Goal: Information Seeking & Learning: Learn about a topic

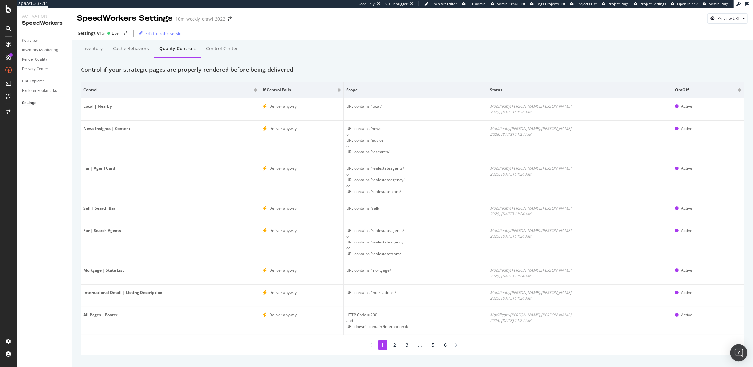
click at [743, 349] on div "Open Intercom Messenger" at bounding box center [738, 353] width 17 height 17
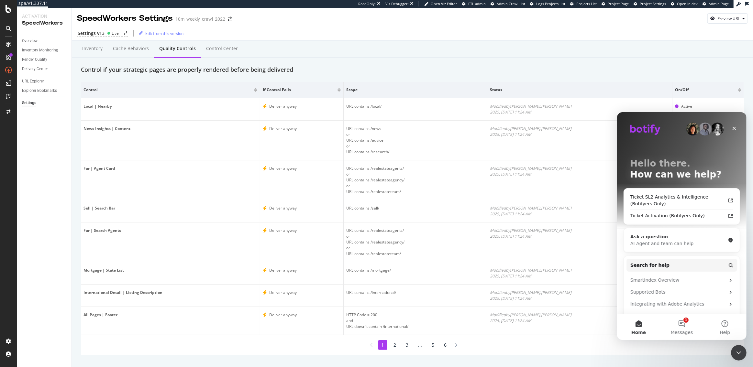
click at [653, 236] on div "Ask a question" at bounding box center [677, 236] width 95 height 7
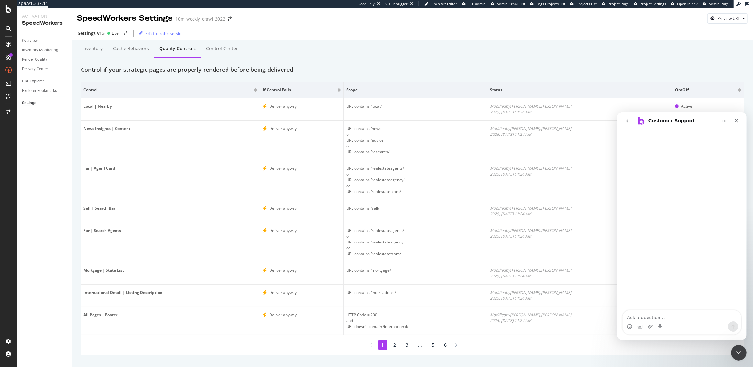
click at [625, 118] on icon "go back" at bounding box center [627, 120] width 5 height 5
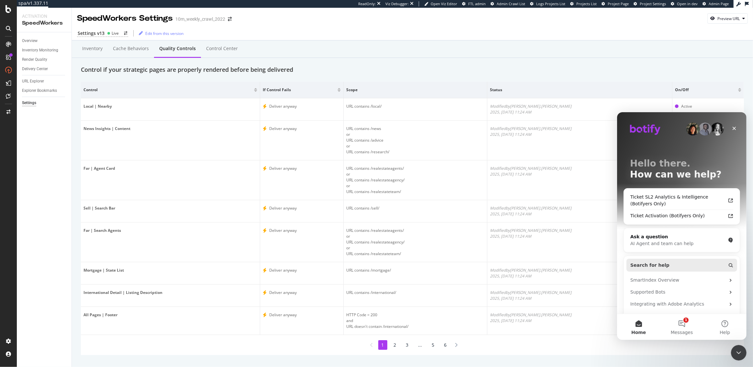
click at [651, 262] on span "Search for help" at bounding box center [649, 265] width 39 height 7
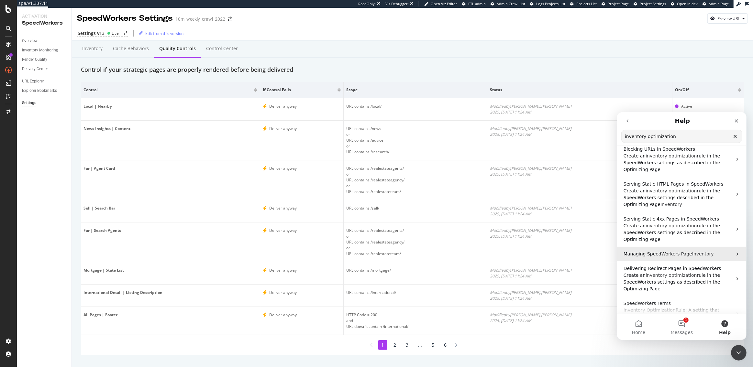
scroll to position [23, 0]
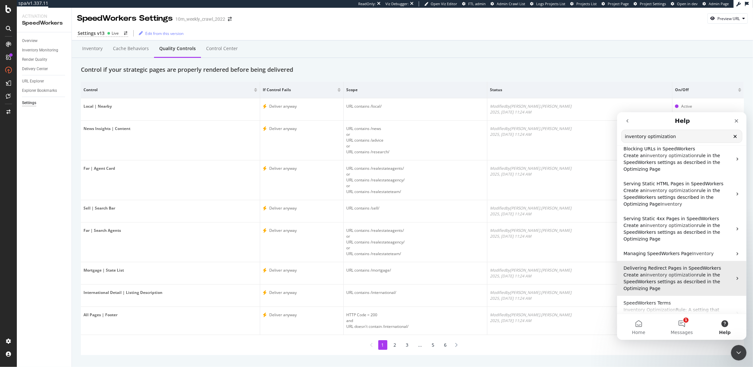
type input "inventory optimization"
click at [669, 274] on span "optimization" at bounding box center [683, 274] width 28 height 5
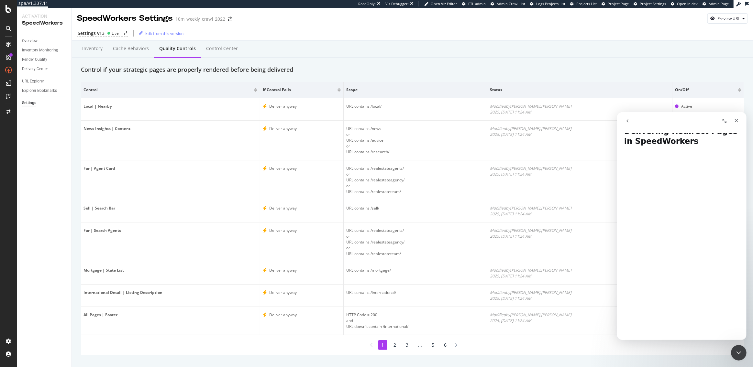
scroll to position [0, 0]
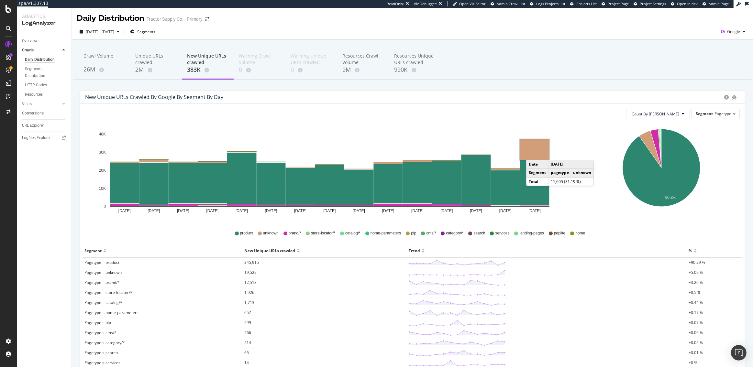
click at [533, 153] on rect "A chart." at bounding box center [534, 149] width 29 height 21
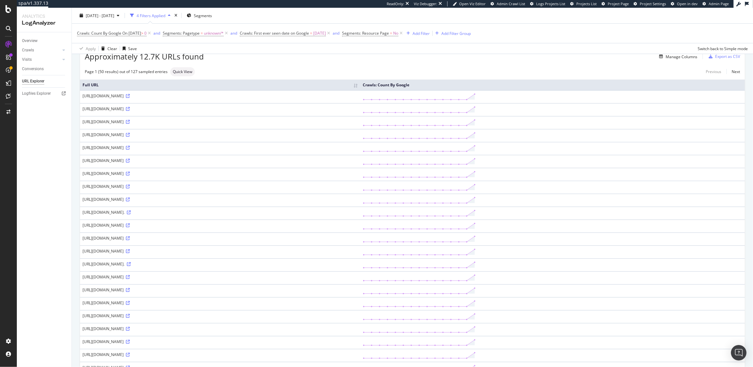
scroll to position [4, 0]
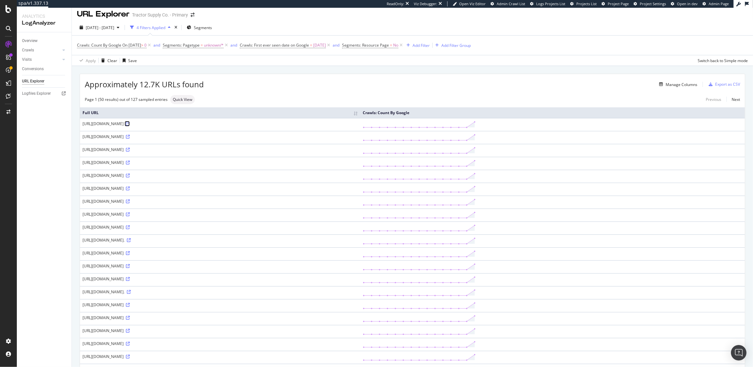
click at [130, 124] on icon at bounding box center [128, 124] width 4 height 4
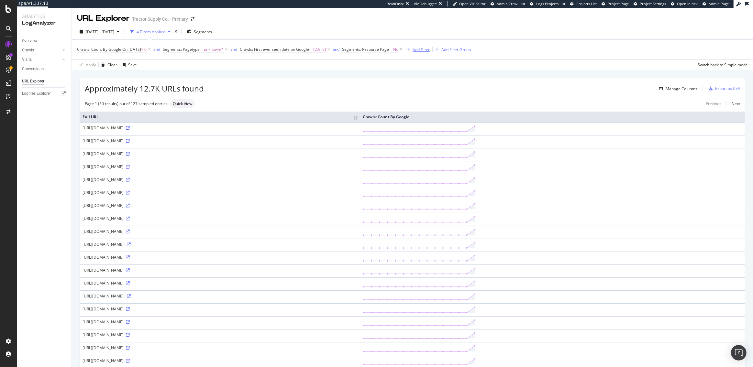
click at [430, 50] on div "Add Filter" at bounding box center [421, 50] width 17 height 6
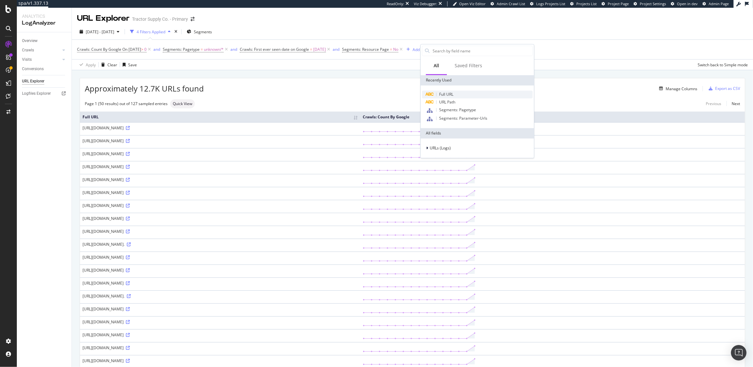
click at [445, 91] on div "Full URL" at bounding box center [477, 95] width 111 height 8
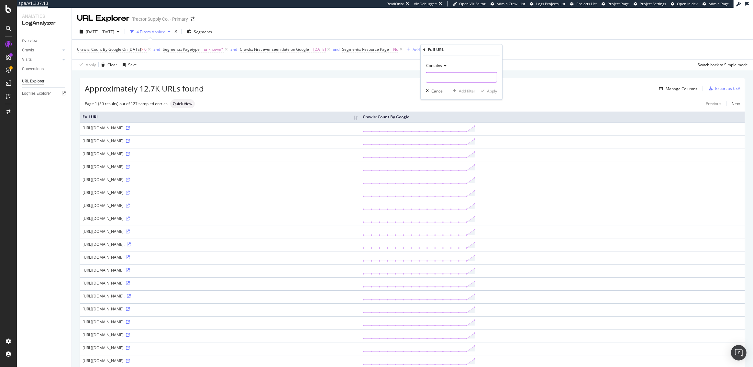
click at [435, 76] on input "text" at bounding box center [461, 77] width 71 height 10
type input "/f/"
click at [495, 89] on div "Apply" at bounding box center [492, 91] width 10 height 6
click at [130, 206] on icon at bounding box center [128, 206] width 4 height 4
drag, startPoint x: 206, startPoint y: 128, endPoint x: 82, endPoint y: 128, distance: 123.9
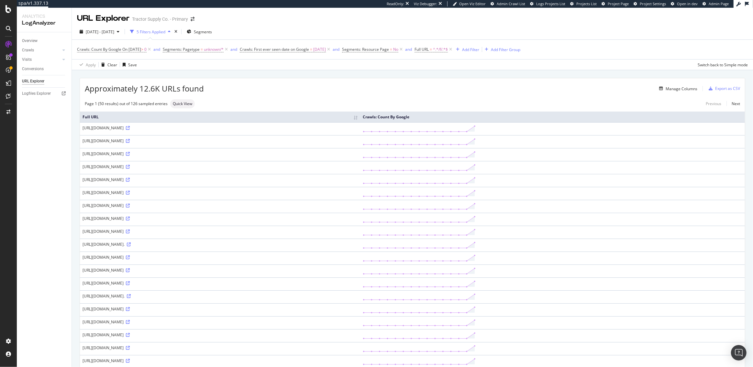
click at [83, 128] on div "https://www.tractorsupply.com/f/04-gpm?filter=2dd%7C0.4%20GPM" at bounding box center [220, 128] width 275 height 6
copy div "https://www.tractorsupply.com/f/04-gpm?filter=2dd%7C0.4%20GPM"
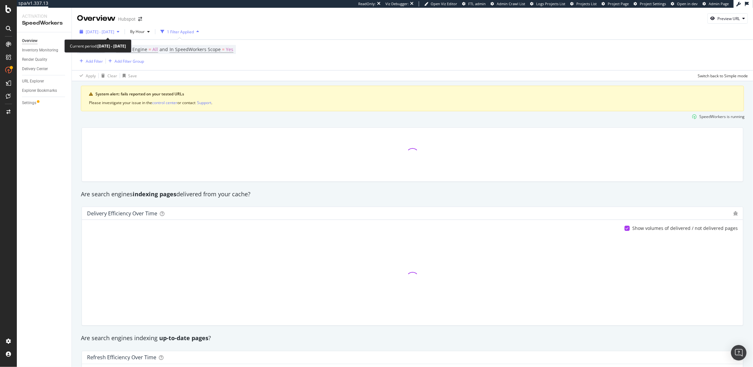
click at [112, 32] on span "2025 Aug. 28th - Sep. 3rd" at bounding box center [100, 32] width 28 height 6
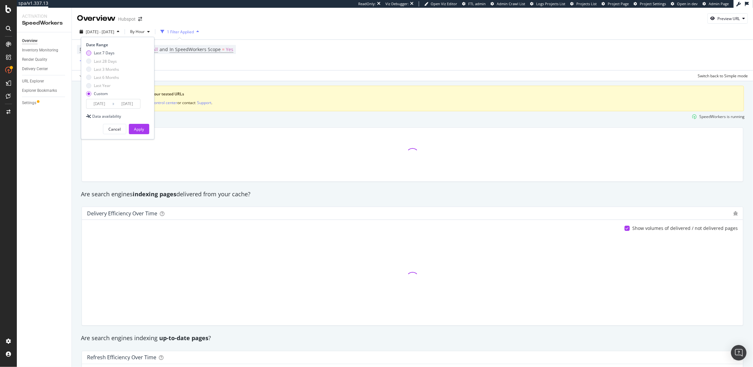
click at [94, 53] on div "Last 7 Days" at bounding box center [104, 53] width 21 height 6
type input "2025/08/29"
type input "2025/09/04"
click at [138, 129] on div "Apply" at bounding box center [139, 130] width 10 height 6
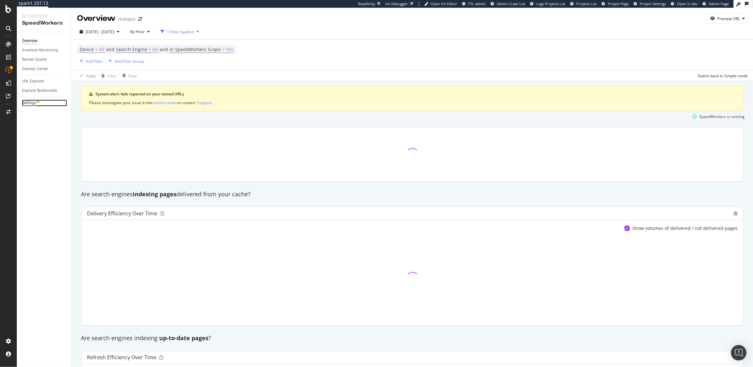
click at [28, 101] on div "Settings" at bounding box center [29, 103] width 14 height 7
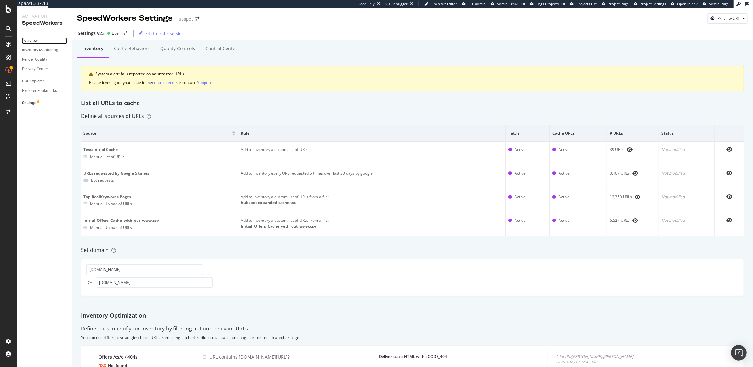
click at [35, 40] on div "Overview" at bounding box center [30, 41] width 16 height 7
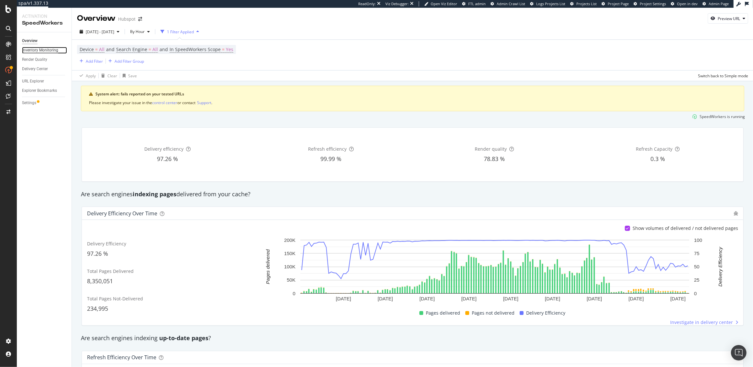
click at [35, 48] on div "Inventory Monitoring" at bounding box center [40, 50] width 36 height 7
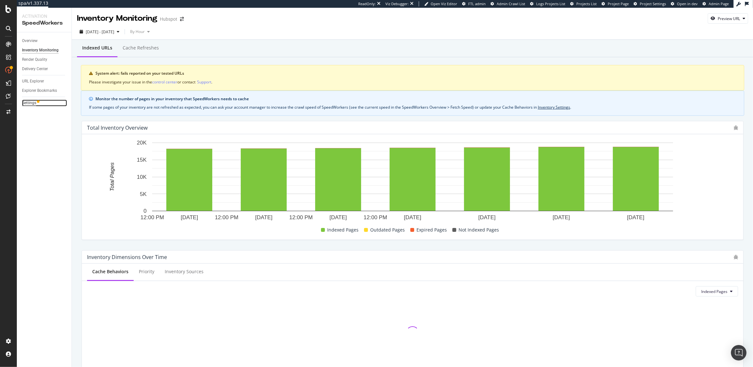
click at [26, 102] on div "Settings" at bounding box center [29, 103] width 14 height 7
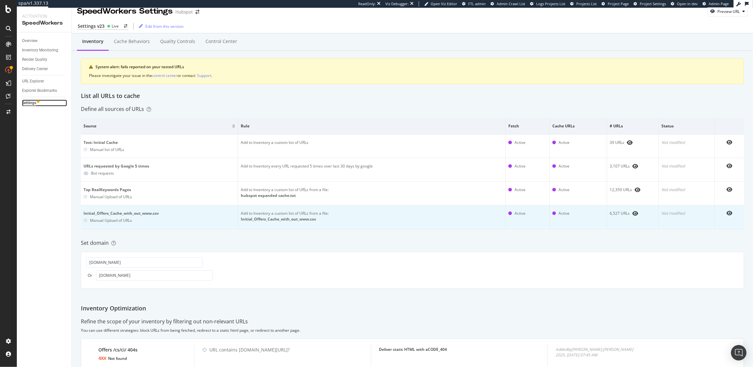
scroll to position [7, 0]
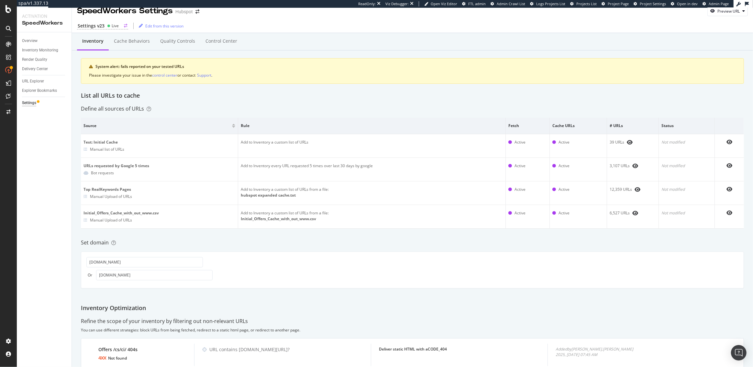
click at [97, 26] on div "Settings v23" at bounding box center [91, 26] width 27 height 6
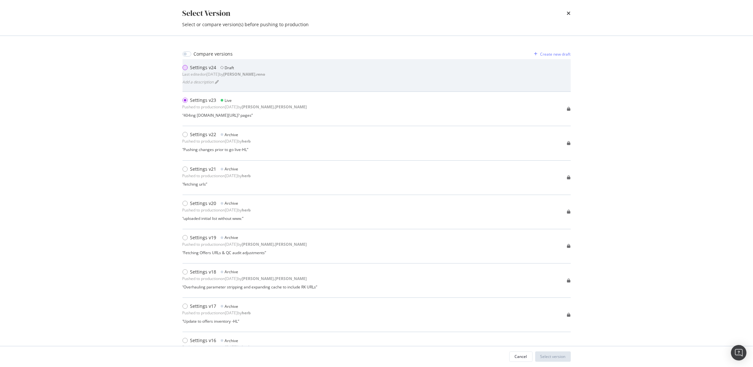
click at [185, 65] on div "modal" at bounding box center [185, 67] width 5 height 5
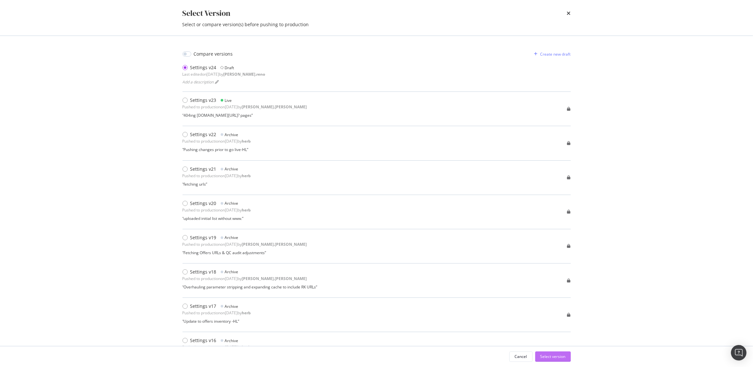
click at [559, 356] on div "Select version" at bounding box center [552, 357] width 25 height 6
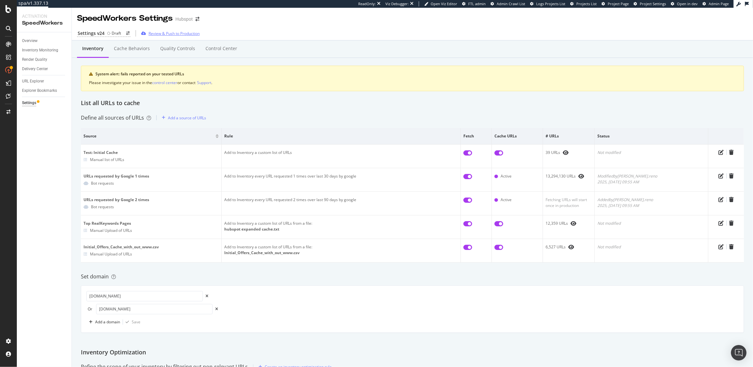
click at [175, 34] on div "Review & Push to Production" at bounding box center [174, 34] width 51 height 6
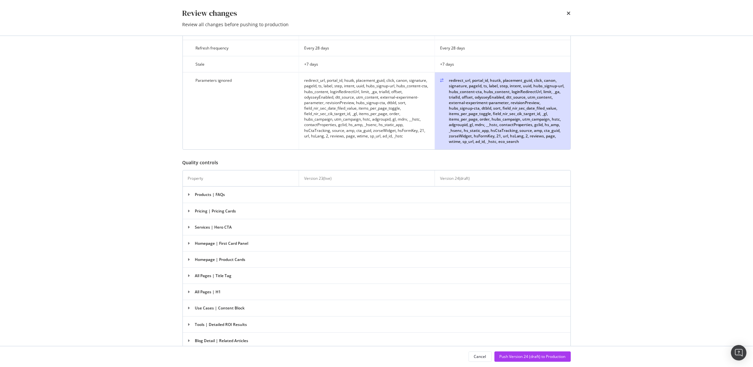
scroll to position [2971, 0]
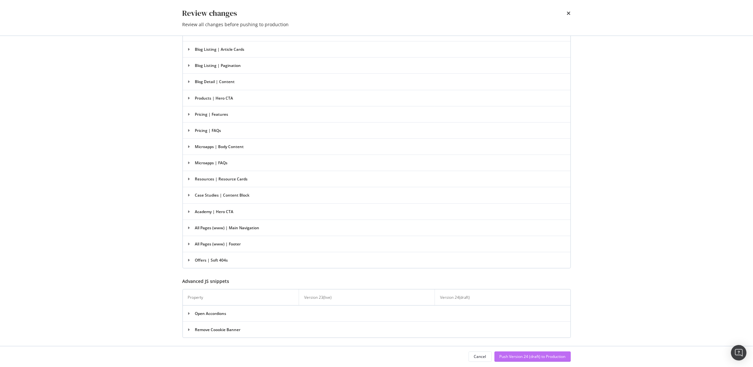
click at [533, 358] on div "Push Version 24 (draft) to Production" at bounding box center [533, 357] width 66 height 6
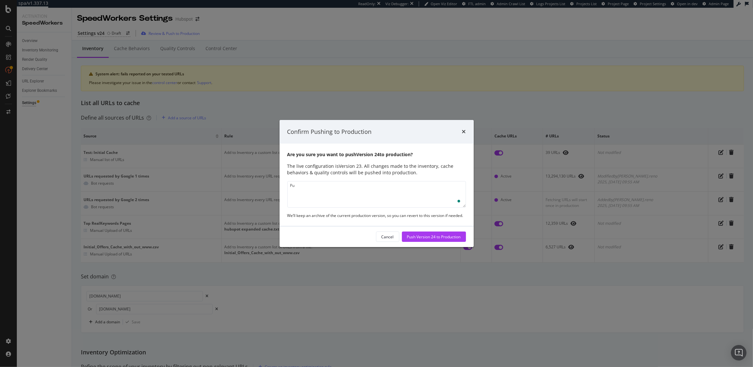
type textarea "P"
type textarea "Updating bot discovery rules to cache more aggressively, adding eco_search para…"
click at [440, 237] on div "Push Version 24 to Production" at bounding box center [434, 237] width 54 height 6
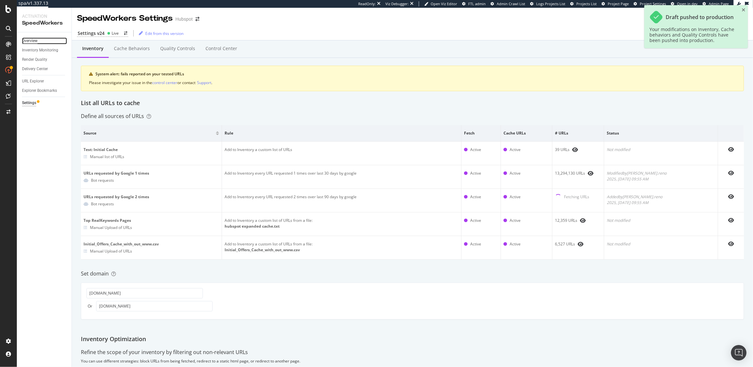
click at [32, 42] on div "Overview" at bounding box center [30, 41] width 16 height 7
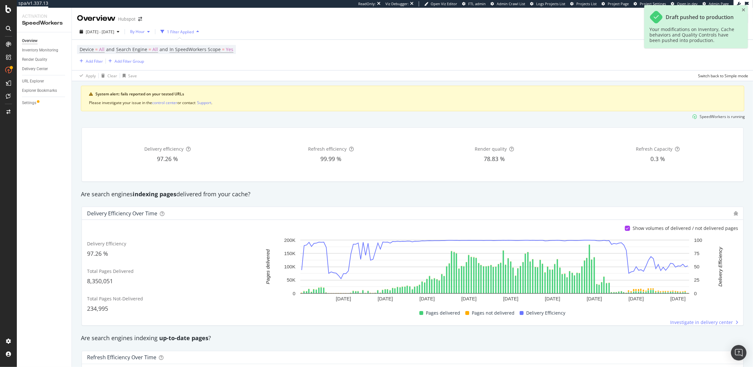
click at [145, 33] on span "By Hour" at bounding box center [135, 32] width 17 height 6
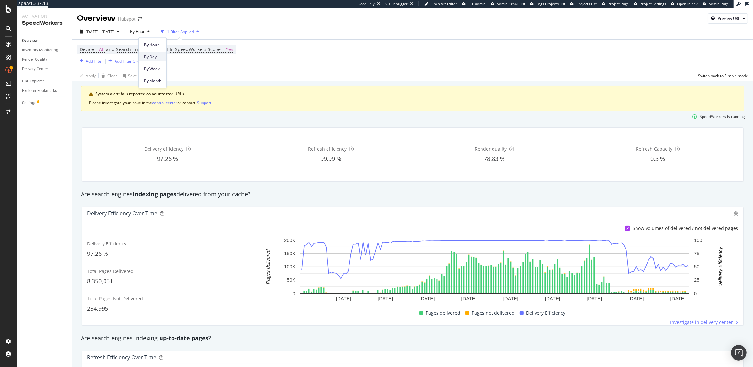
click at [152, 57] on span "By Day" at bounding box center [152, 57] width 17 height 6
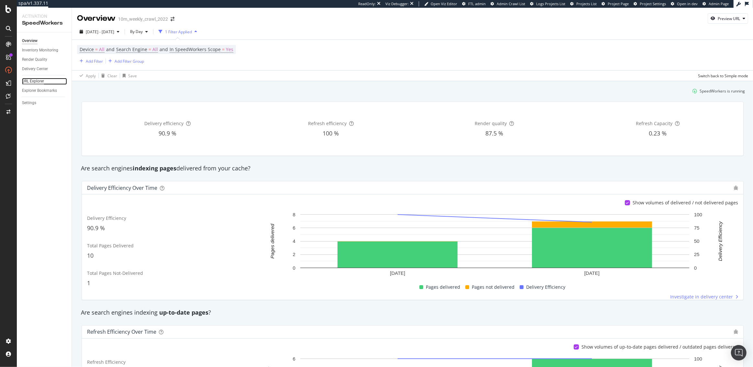
click at [30, 84] on div "URL Explorer" at bounding box center [33, 81] width 22 height 7
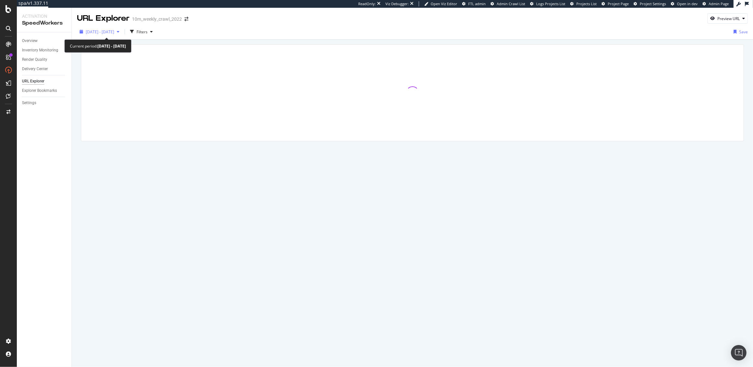
click at [112, 30] on span "2025 Aug. 7th - Sep. 3rd" at bounding box center [100, 32] width 28 height 6
click at [90, 49] on div "Date Range Last 7 Days Last 28 Days Last 3 Months Last 6 Months Last Year Custo…" at bounding box center [116, 75] width 61 height 67
click at [89, 52] on div "Last 7 Days" at bounding box center [88, 52] width 5 height 5
click at [89, 59] on div "Last 28 Days" at bounding box center [88, 61] width 5 height 5
type input "2025/08/07"
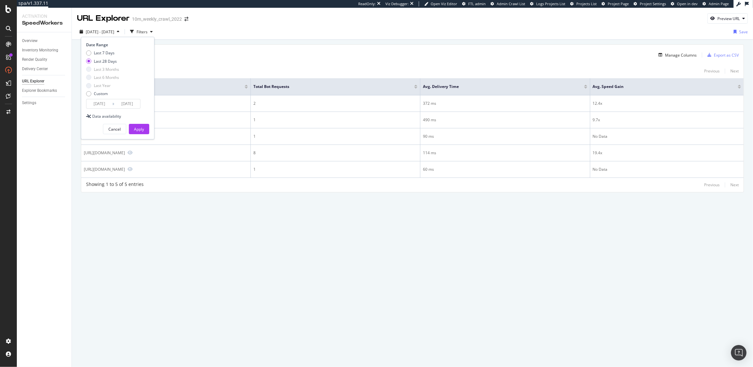
click at [209, 62] on div "5 Entries found Manage Columns Export as CSV Showing 1 to 5 of 5 entries Previo…" at bounding box center [412, 118] width 663 height 148
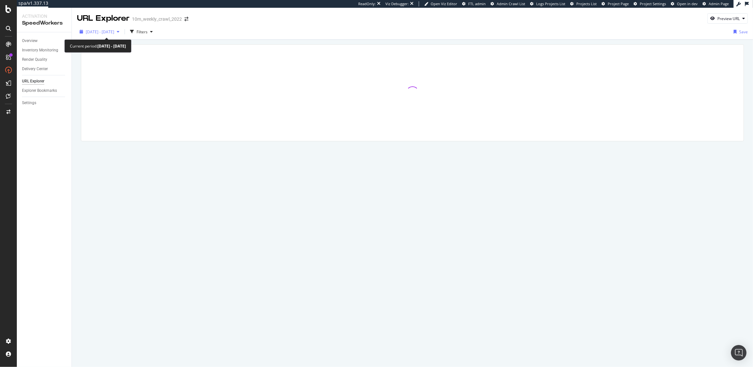
click at [107, 32] on span "[DATE] - [DATE]" at bounding box center [100, 32] width 28 height 6
click at [93, 50] on div "Date Range Last 7 Days Last 28 Days Last 3 Months Last 6 Months Last Year Custo…" at bounding box center [116, 75] width 61 height 67
click at [94, 50] on div "Date Range Last 7 Days Last 28 Days Last 3 Months Last 6 Months Last Year Custo…" at bounding box center [116, 75] width 61 height 67
click at [94, 52] on div "Last 7 Days" at bounding box center [104, 53] width 21 height 6
type input "[DATE]"
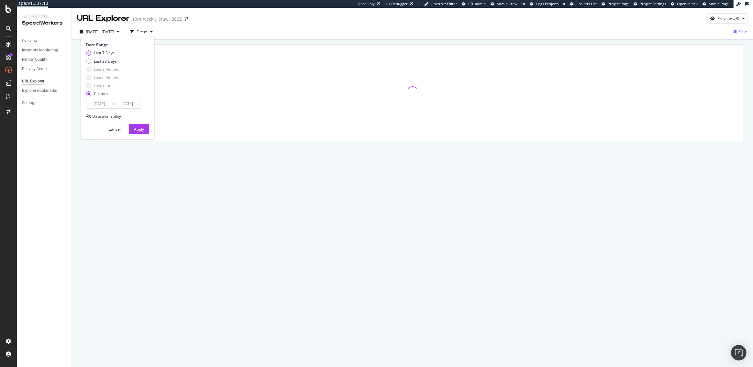
type input "[DATE]"
click at [96, 59] on div "Last 28 Days" at bounding box center [105, 62] width 23 height 6
type input "2025/08/08"
click at [136, 129] on div "Apply" at bounding box center [139, 130] width 10 height 6
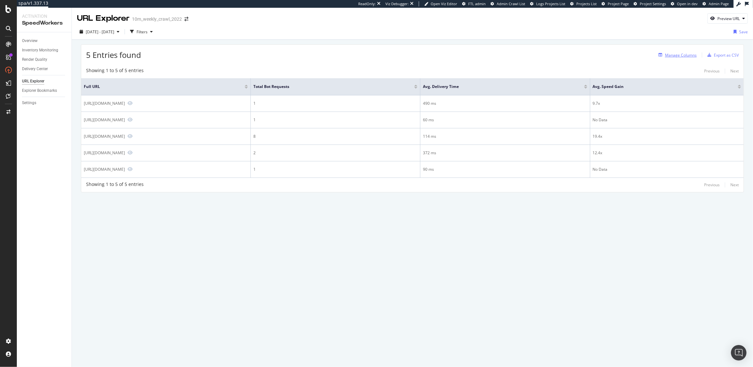
click at [678, 58] on div "Manage Columns" at bounding box center [681, 55] width 32 height 6
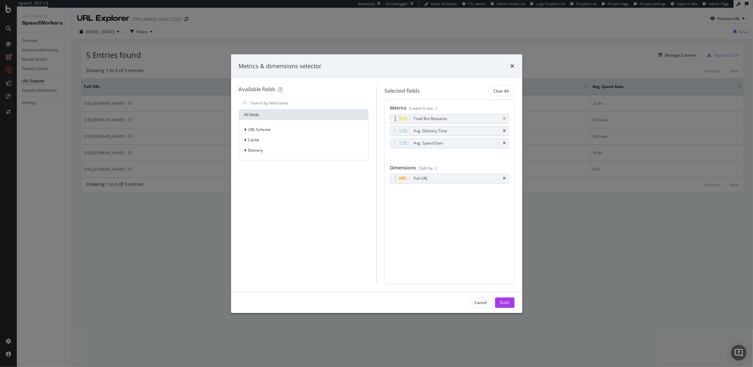
click at [505, 119] on icon "times" at bounding box center [504, 119] width 3 height 4
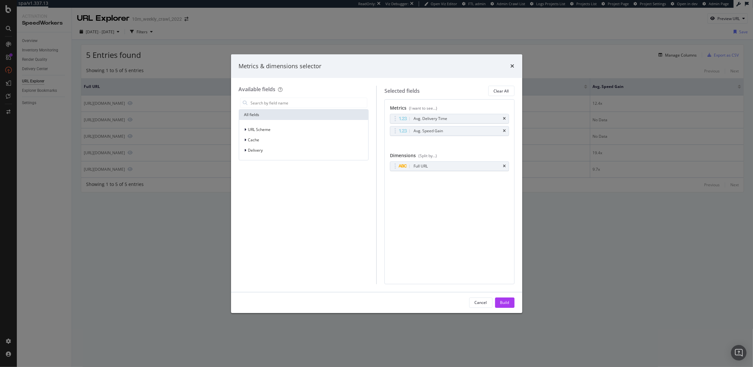
click at [505, 119] on icon "times" at bounding box center [504, 119] width 3 height 4
click at [505, 129] on icon "times" at bounding box center [504, 131] width 3 height 4
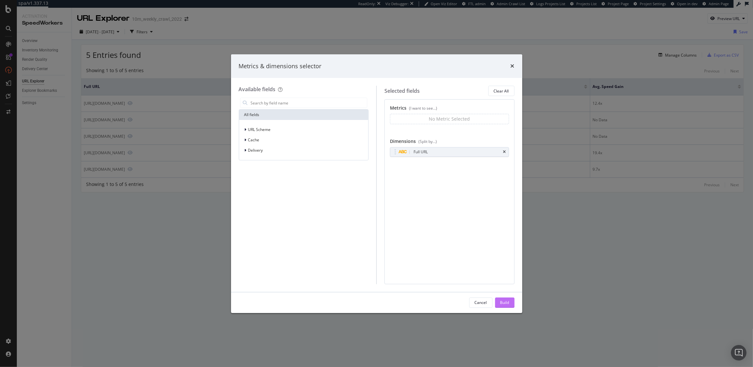
click at [501, 299] on div "Build" at bounding box center [504, 303] width 9 height 10
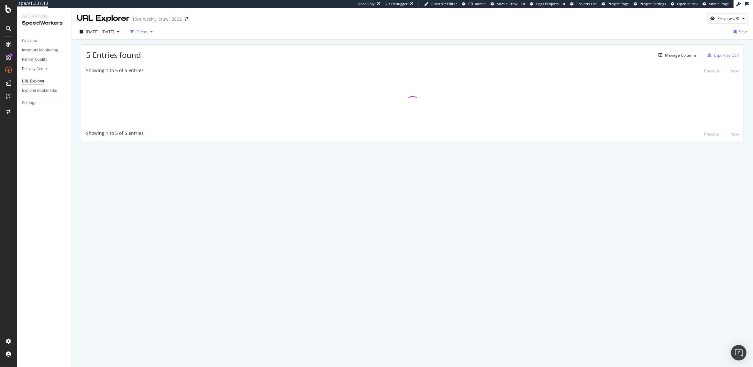
click at [155, 28] on div "Filters" at bounding box center [141, 32] width 28 height 10
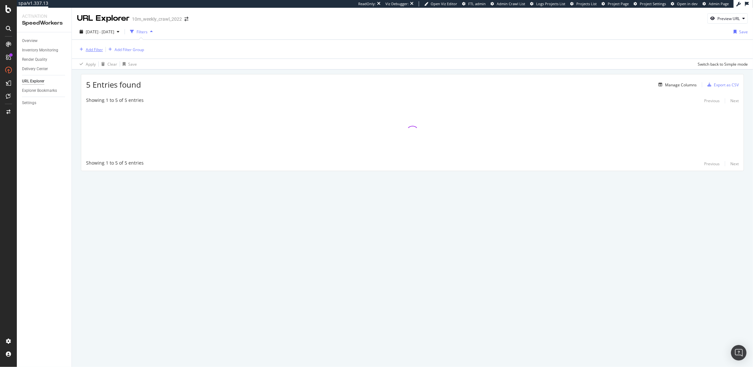
click at [99, 49] on div "Add Filter" at bounding box center [94, 50] width 17 height 6
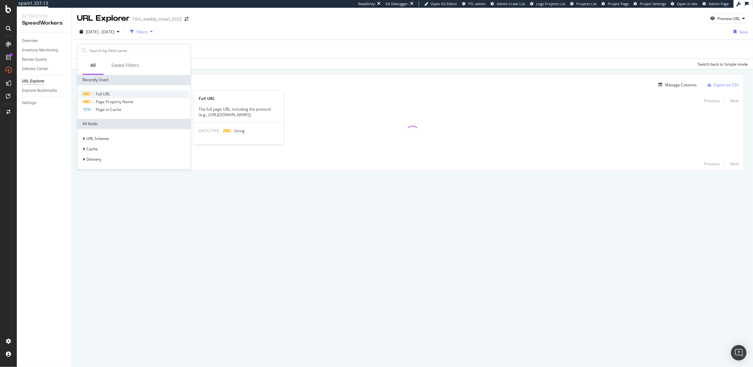
click at [105, 92] on span "Full URL" at bounding box center [103, 94] width 14 height 6
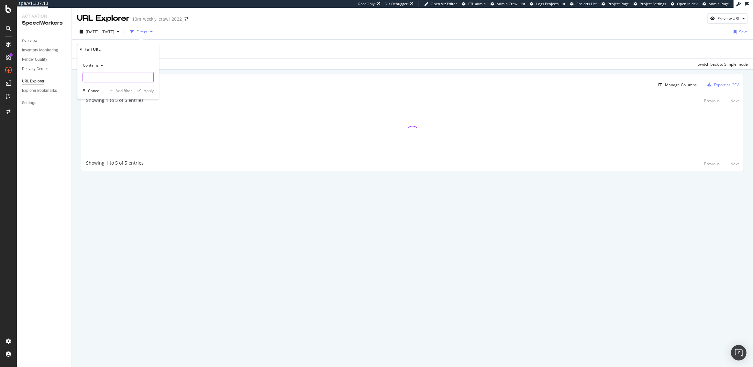
click at [105, 74] on input "text" at bounding box center [118, 77] width 71 height 10
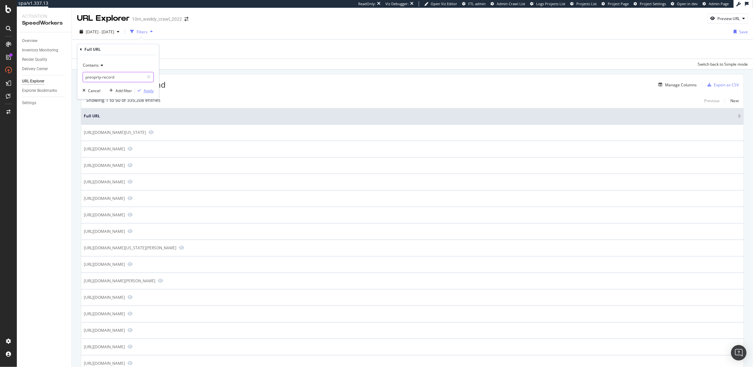
type input "preoprty-record"
click at [146, 91] on div "Apply" at bounding box center [149, 91] width 10 height 6
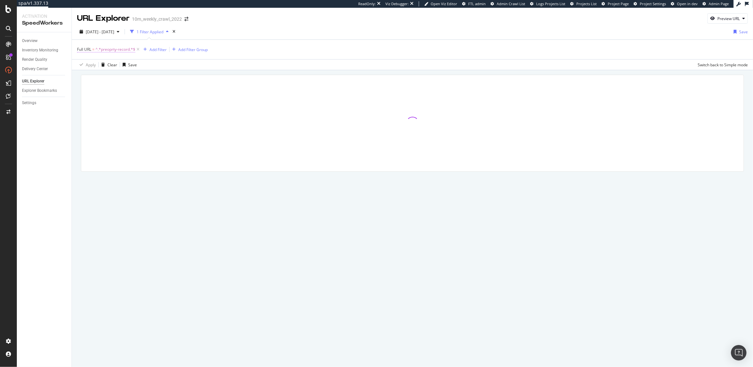
click at [105, 50] on span "^.*preoprty-record.*$" at bounding box center [115, 49] width 40 height 9
click at [91, 77] on input "preoprty-record" at bounding box center [113, 76] width 61 height 10
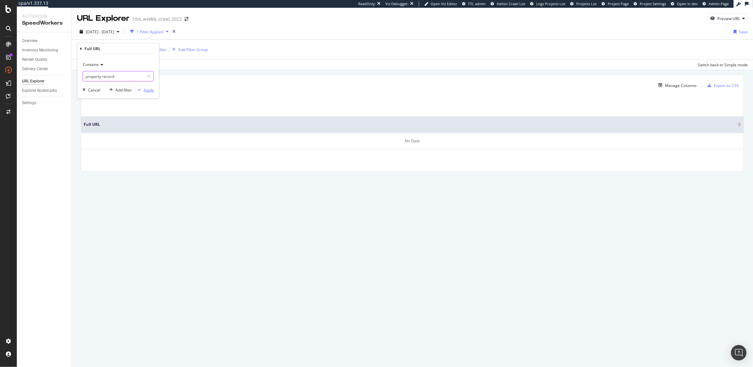
type input "property-record"
click at [152, 92] on div "Apply" at bounding box center [149, 90] width 10 height 6
click at [116, 50] on span "^.*property-record.*$" at bounding box center [115, 49] width 40 height 9
click at [116, 76] on input "property-record" at bounding box center [113, 76] width 61 height 10
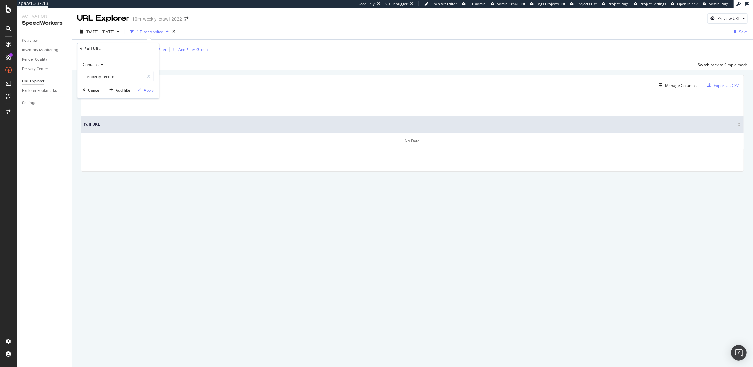
click at [200, 76] on div "0 Entries found Manage Columns Export as CSV" at bounding box center [412, 83] width 662 height 16
click at [108, 33] on span "2025 Aug. 8th - Sep. 4th" at bounding box center [100, 32] width 28 height 6
click at [104, 104] on input "2025/08/08" at bounding box center [99, 103] width 26 height 9
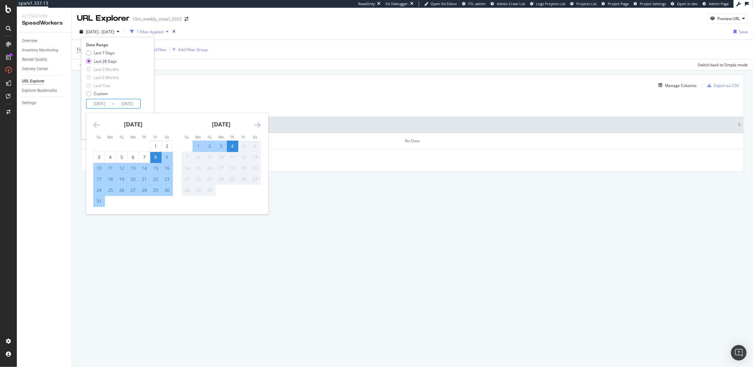
click at [95, 126] on icon "Move backward to switch to the previous month." at bounding box center [96, 125] width 7 height 8
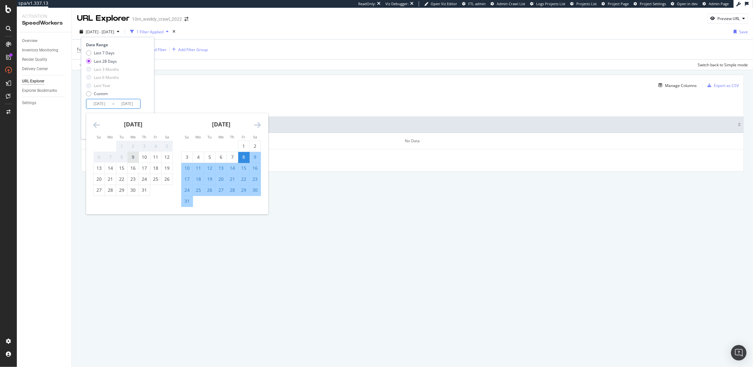
click at [137, 162] on div "9" at bounding box center [132, 157] width 11 height 11
type input "2025/07/09"
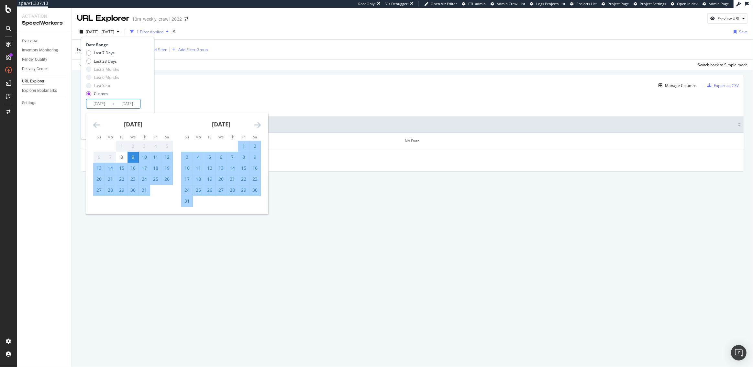
click at [132, 112] on div "Date Range Last 7 Days Last 28 Days Last 3 Months Last 6 Months Last Year Custo…" at bounding box center [117, 88] width 73 height 103
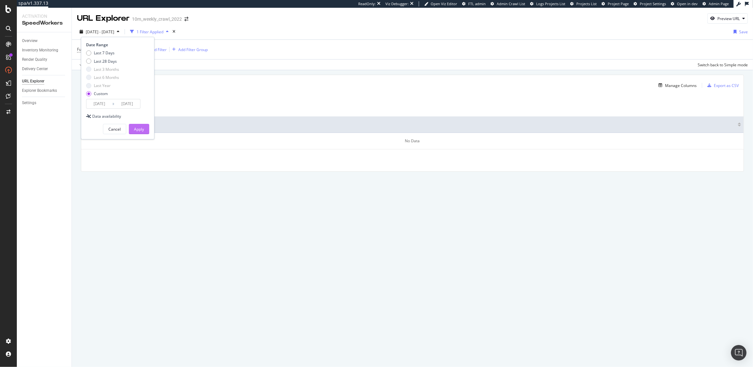
click at [141, 129] on div "Apply" at bounding box center [139, 130] width 10 height 6
click at [116, 48] on span "^.*property-record.*$" at bounding box center [115, 49] width 40 height 9
click at [102, 76] on input "property-record" at bounding box center [113, 76] width 61 height 10
type input "propertyrecord"
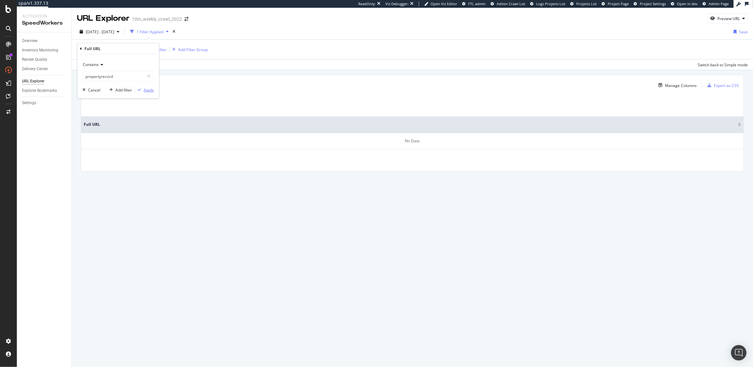
click at [150, 90] on div "Apply" at bounding box center [149, 90] width 10 height 6
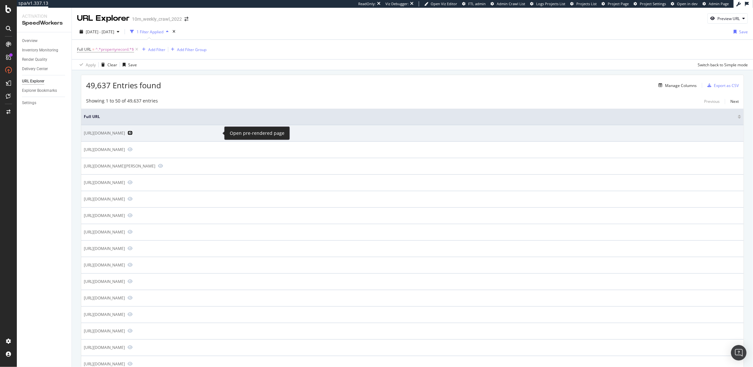
click at [133, 132] on icon "Preview https://www.realtor.com/propertyrecord-search/84094/Cottonwoodhills" at bounding box center [129, 133] width 5 height 5
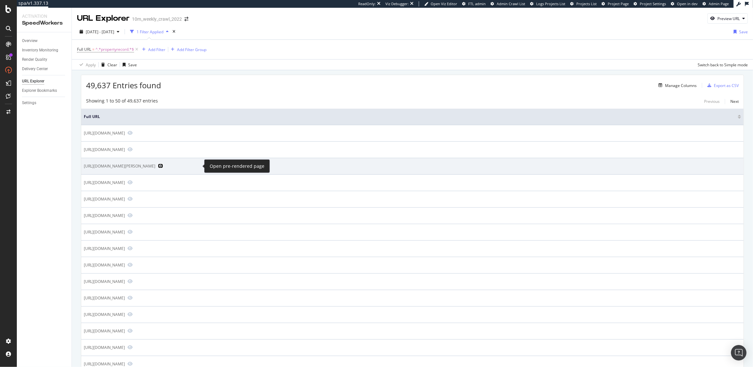
click at [163, 165] on icon "Preview https://www.realtor.com/propertyrecord-search/35805/Joslin" at bounding box center [160, 166] width 5 height 5
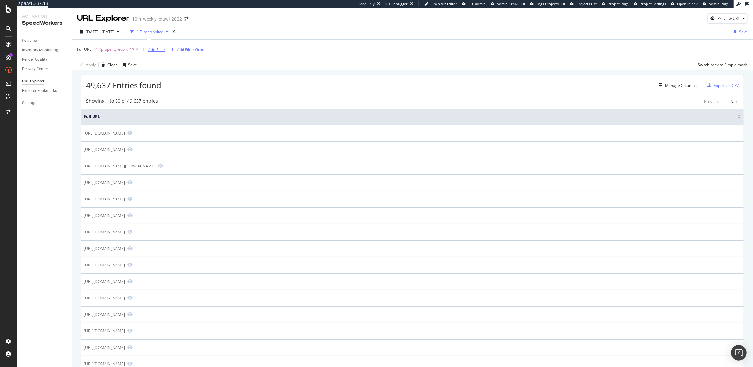
click at [157, 50] on div "Add Filter" at bounding box center [156, 50] width 17 height 6
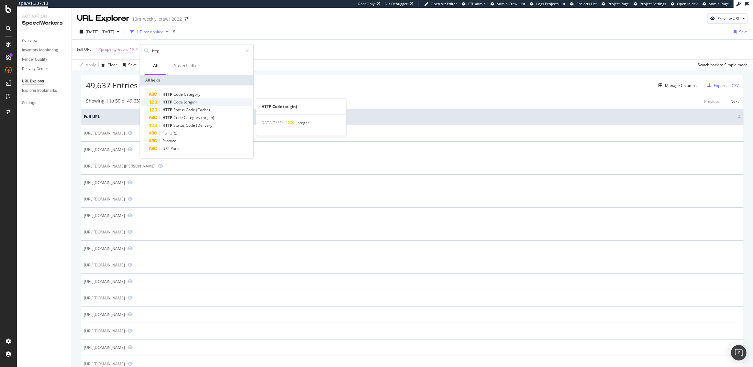
type input "http"
click at [184, 101] on span "(origin)" at bounding box center [190, 102] width 13 height 6
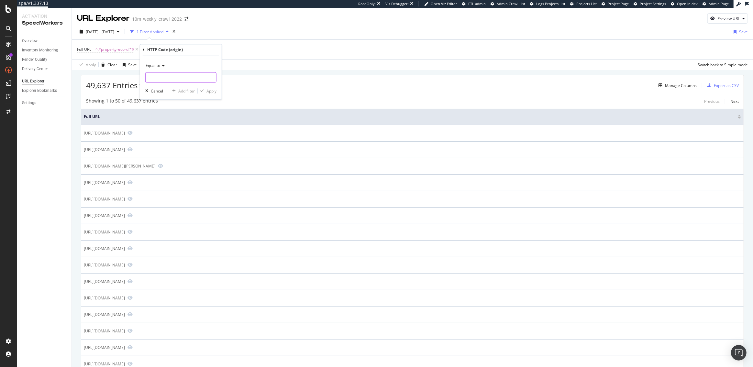
click at [175, 78] on input "number" at bounding box center [180, 77] width 71 height 10
click at [177, 84] on span "200" at bounding box center [174, 86] width 55 height 6
type input "200"
click at [210, 91] on div "Apply" at bounding box center [211, 91] width 10 height 6
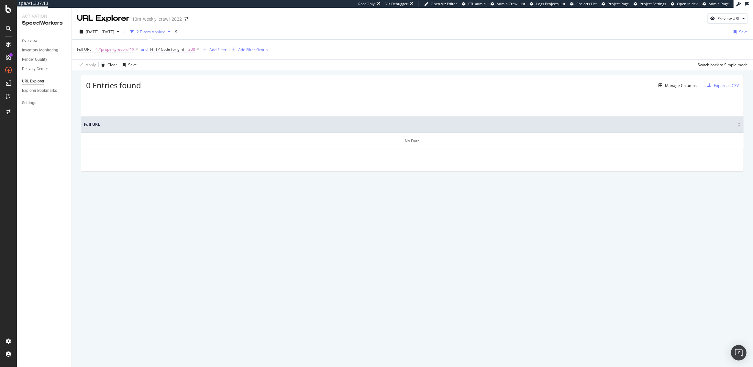
click at [172, 50] on span "HTTP Code (origin)" at bounding box center [167, 50] width 34 height 6
click at [187, 77] on input "200" at bounding box center [191, 76] width 71 height 10
click at [227, 31] on div "2025 Jul. 9th - Sep. 4th 2 Filters Applied Save" at bounding box center [412, 33] width 681 height 13
click at [197, 50] on icon at bounding box center [198, 49] width 6 height 6
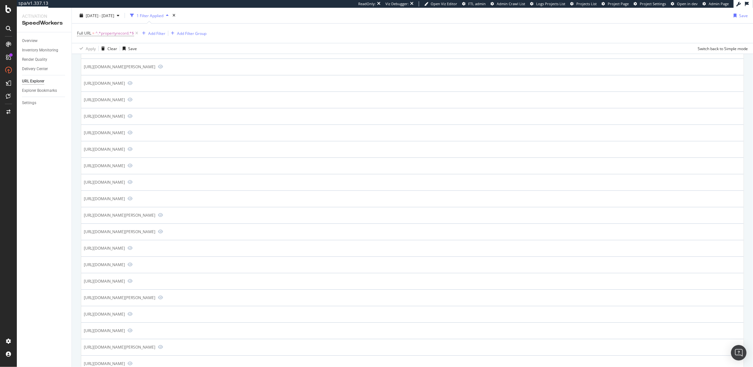
scroll to position [567, 0]
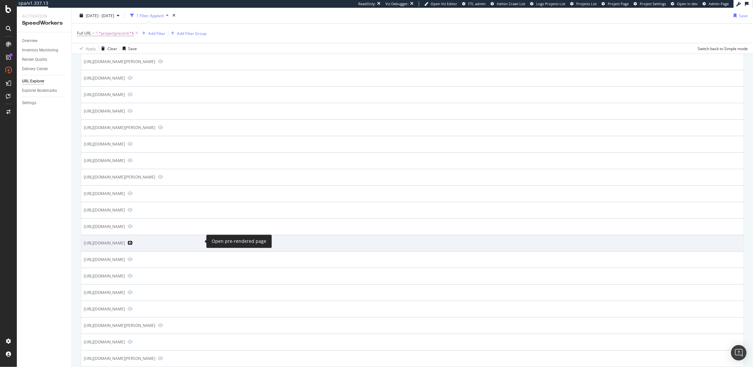
click at [133, 241] on icon "Preview https://www.realtor.com/propertyrecord-search/47586/Alamo" at bounding box center [129, 243] width 5 height 5
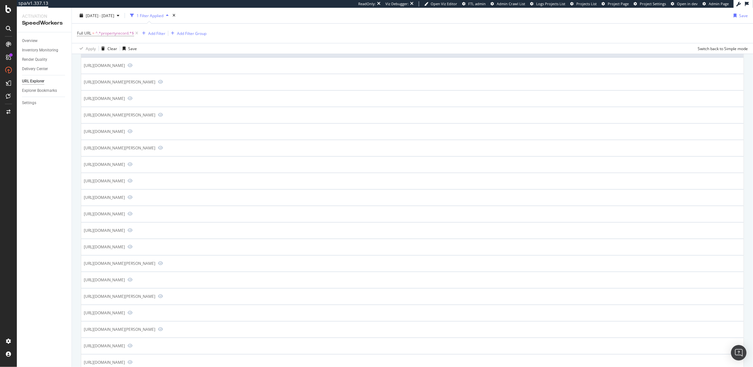
scroll to position [0, 0]
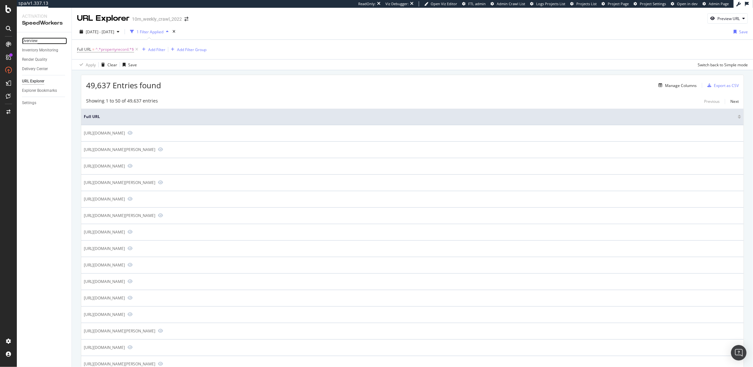
click at [34, 41] on div "Overview" at bounding box center [30, 41] width 16 height 7
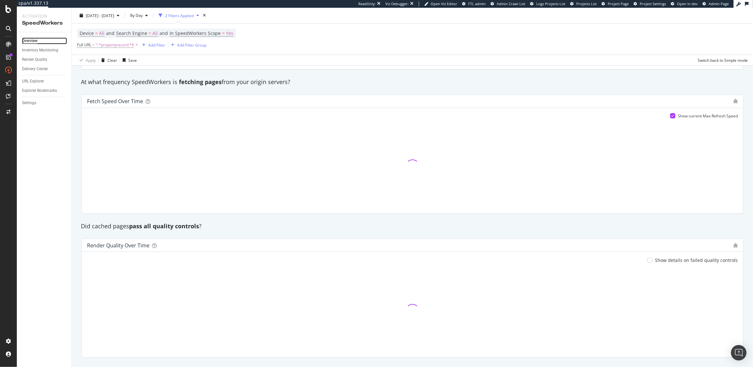
scroll to position [375, 0]
click at [136, 46] on icon at bounding box center [137, 45] width 6 height 6
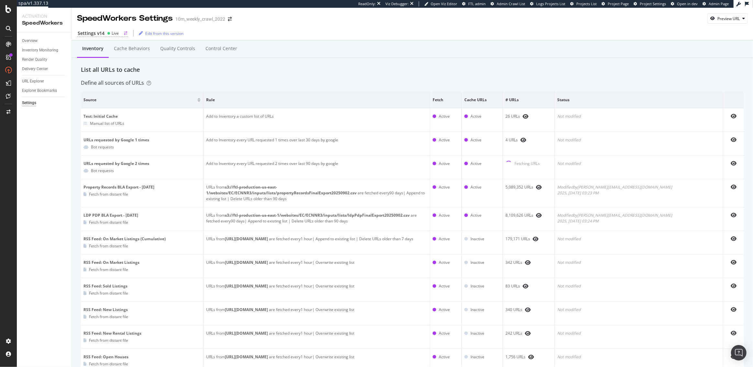
click at [96, 36] on div "Settings v14" at bounding box center [91, 33] width 27 height 6
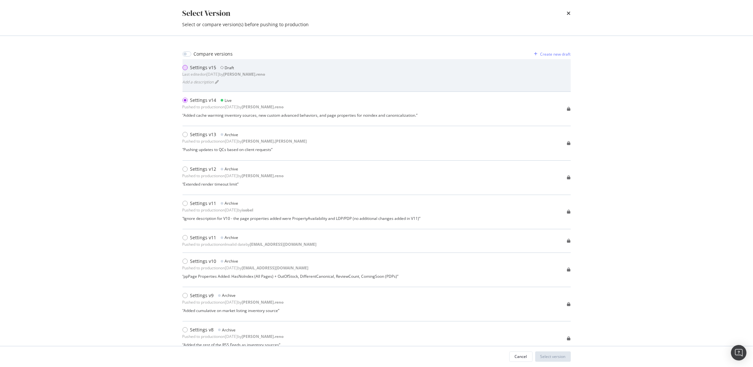
click at [184, 70] on div "modal" at bounding box center [185, 67] width 5 height 5
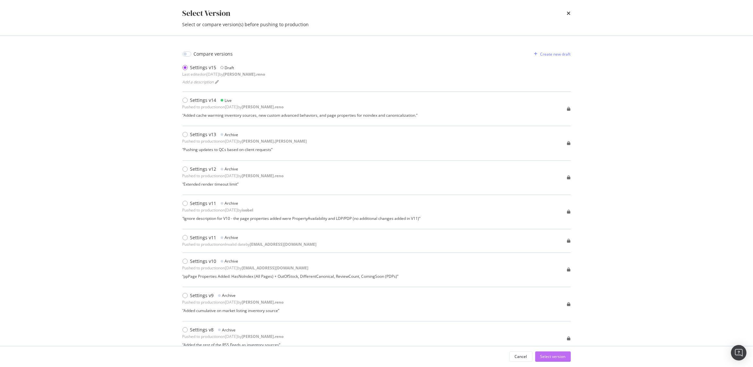
click at [557, 355] on div "Select version" at bounding box center [552, 357] width 25 height 6
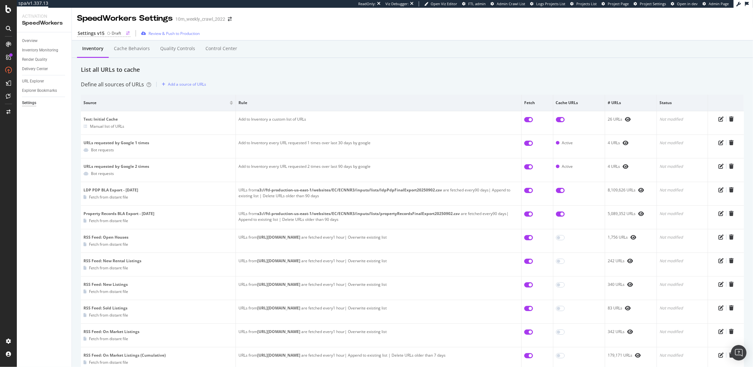
click at [100, 34] on div "Settings v15" at bounding box center [91, 33] width 27 height 6
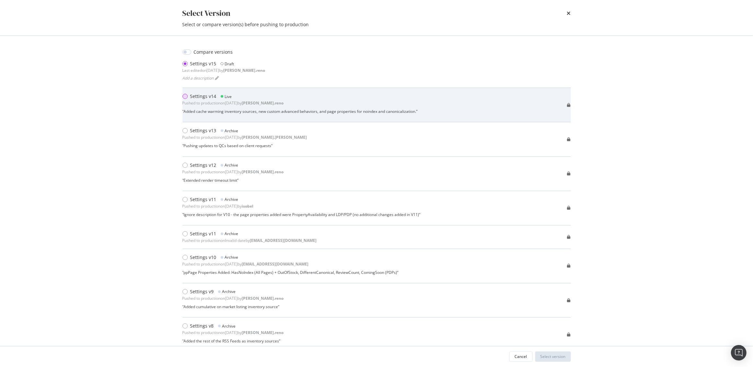
click at [188, 96] on div "modal" at bounding box center [187, 96] width 8 height 6
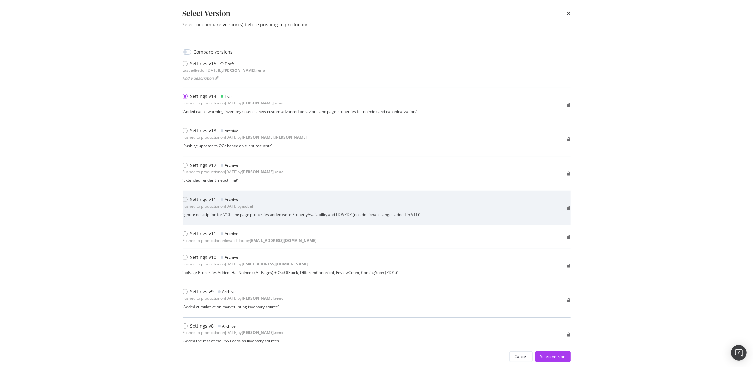
scroll to position [10, 0]
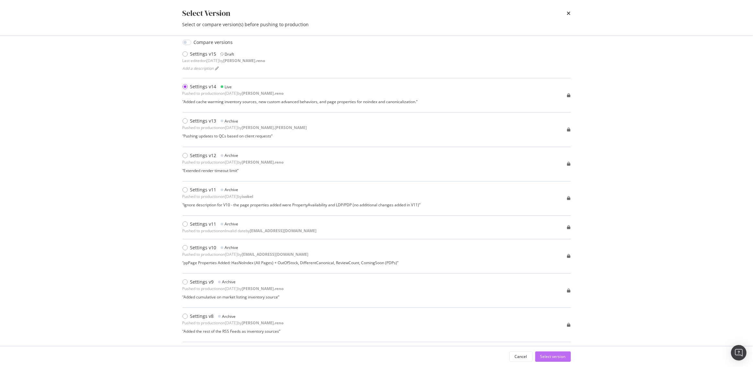
click at [553, 360] on div "Select version" at bounding box center [552, 357] width 25 height 10
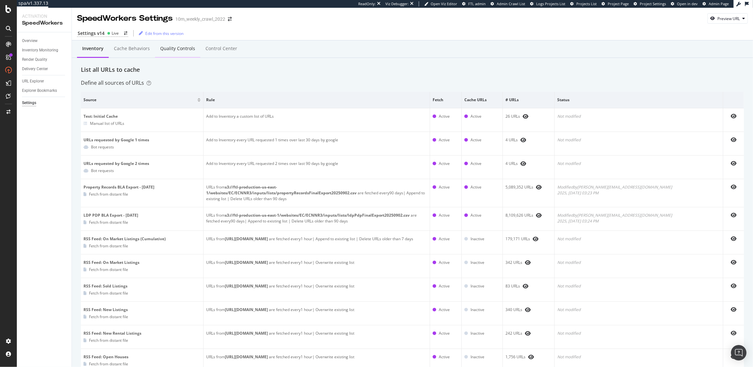
click at [169, 52] on div "Quality Controls" at bounding box center [177, 49] width 45 height 18
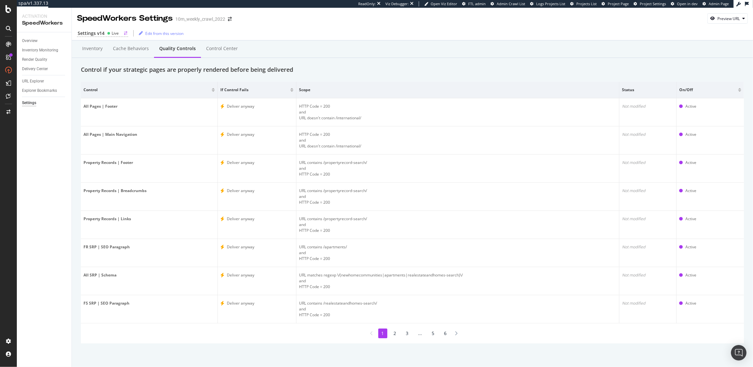
click at [94, 32] on div "Settings v14" at bounding box center [91, 33] width 27 height 6
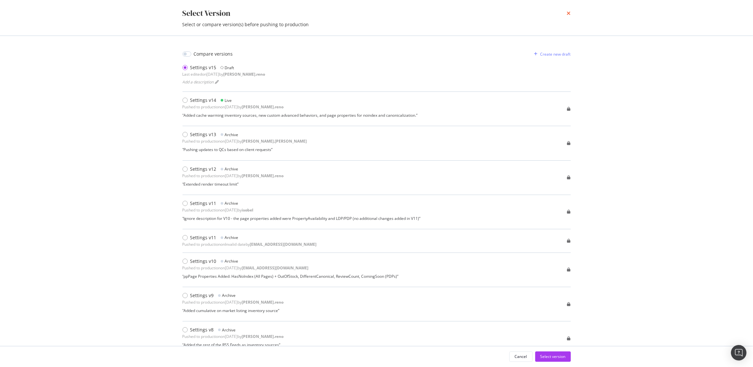
click at [567, 14] on icon "times" at bounding box center [569, 13] width 4 height 5
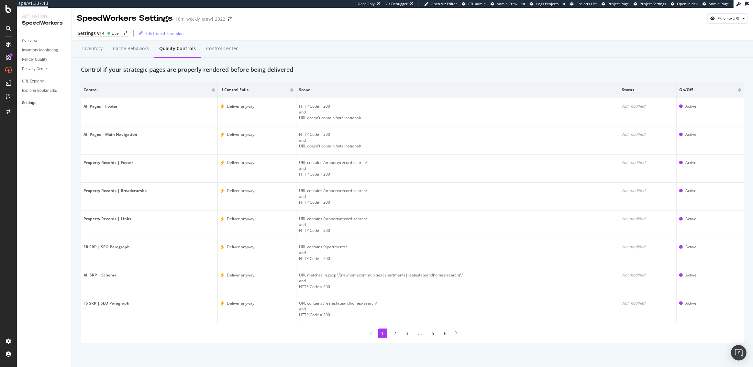
click at [397, 332] on li "2" at bounding box center [395, 334] width 9 height 10
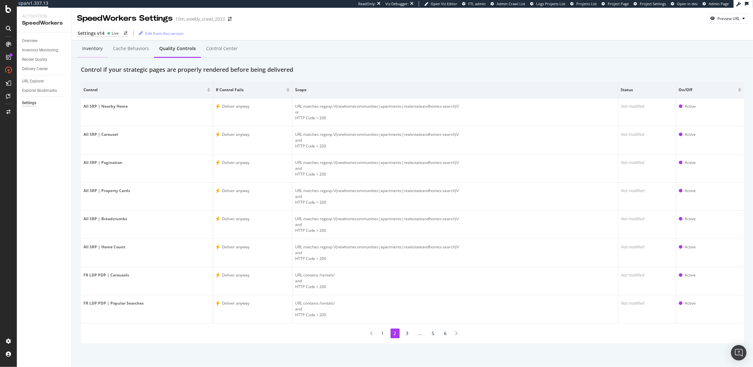
click at [99, 48] on div "Inventory" at bounding box center [92, 48] width 20 height 6
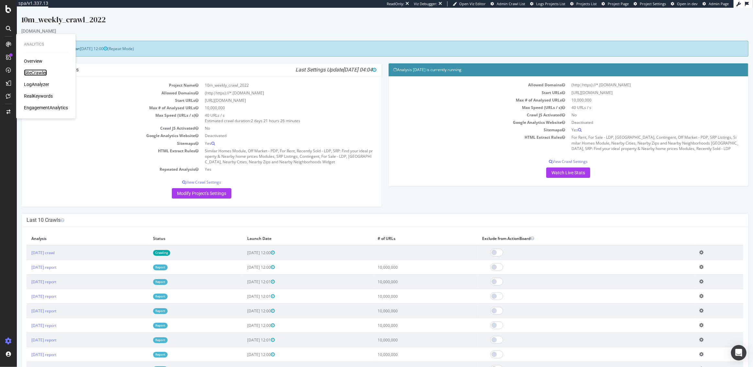
click at [44, 72] on div "SiteCrawler" at bounding box center [35, 73] width 23 height 6
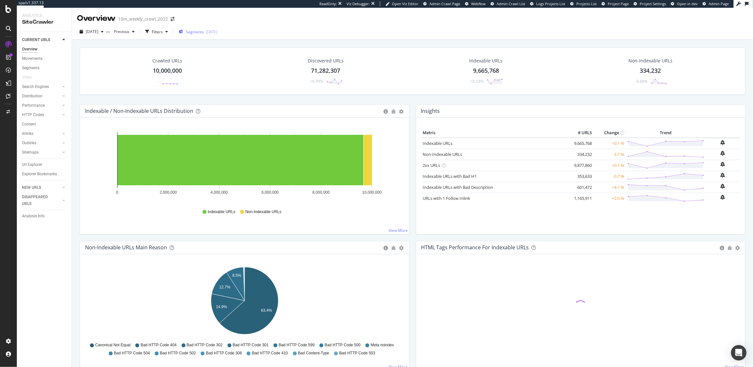
click at [204, 33] on span "Segments" at bounding box center [195, 32] width 18 height 6
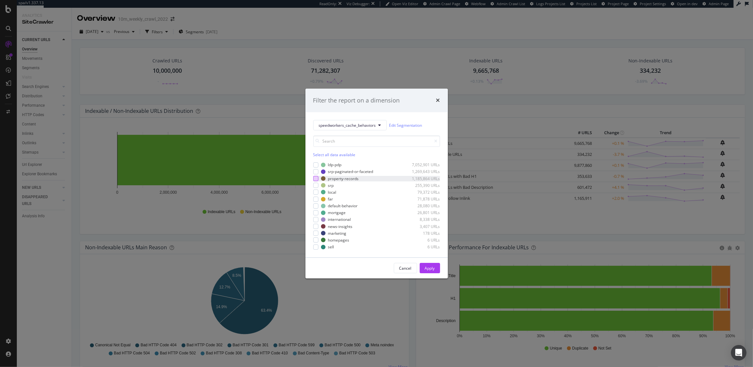
click at [316, 179] on div "modal" at bounding box center [315, 178] width 5 height 5
click at [428, 266] on div "Apply" at bounding box center [430, 269] width 10 height 6
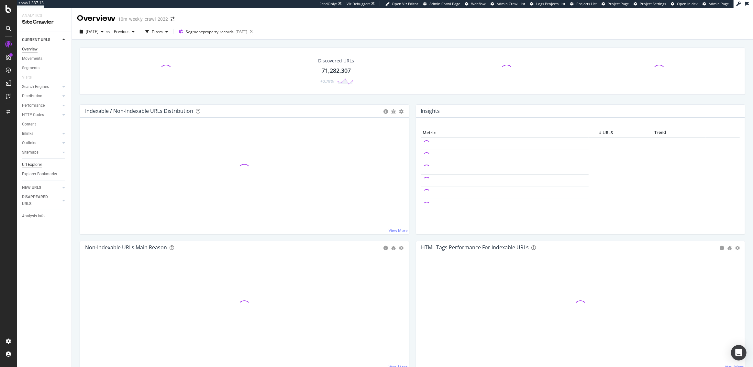
click at [37, 164] on div "Url Explorer" at bounding box center [32, 164] width 20 height 7
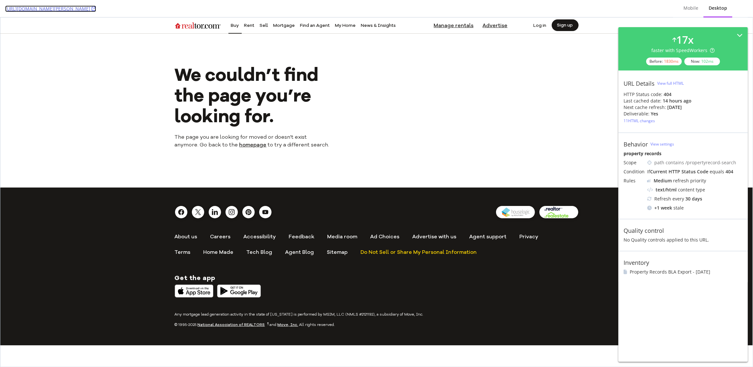
click at [96, 6] on icon at bounding box center [94, 8] width 5 height 5
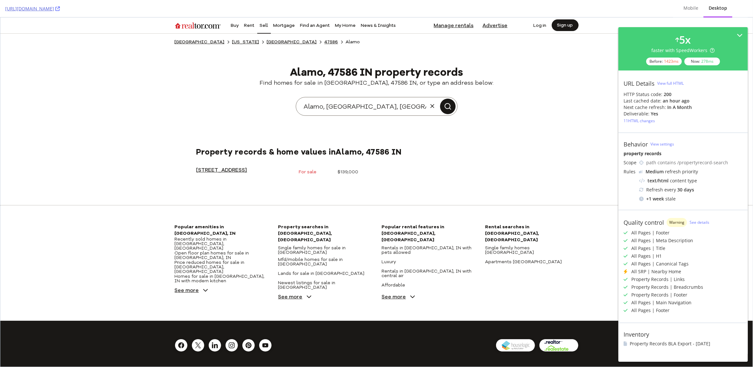
drag, startPoint x: 3, startPoint y: 8, endPoint x: 109, endPoint y: 9, distance: 105.8
click at [109, 9] on div "[URL][DOMAIN_NAME] Mobile Desktop" at bounding box center [376, 8] width 753 height 17
click at [497, 184] on ul "7985 Alamo Rd, Tell City, 47586, IN For sale $139,000" at bounding box center [376, 176] width 360 height 17
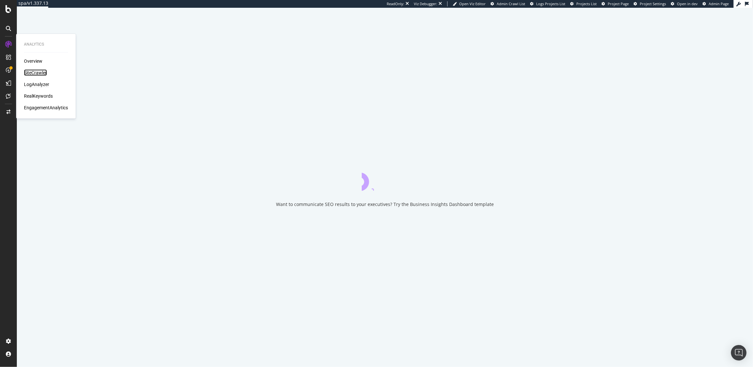
click at [36, 73] on div "SiteCrawler" at bounding box center [35, 73] width 23 height 6
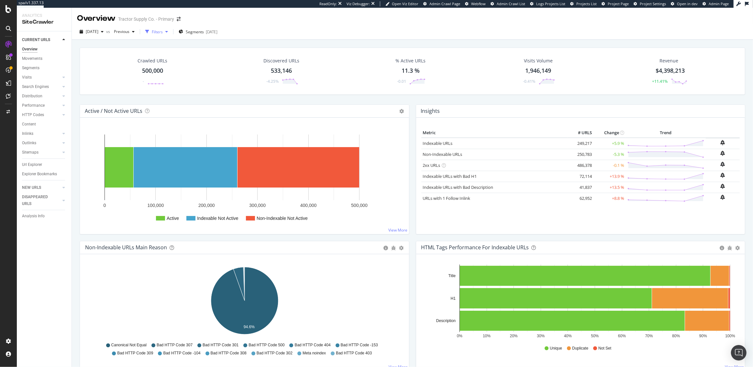
click at [163, 32] on div "Filters" at bounding box center [157, 32] width 11 height 6
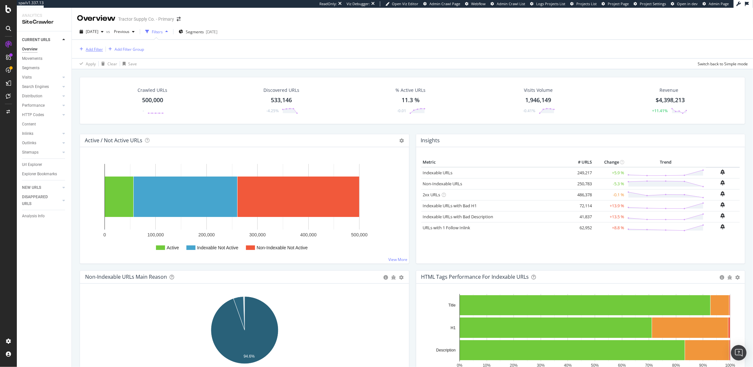
click at [82, 47] on icon "button" at bounding box center [82, 49] width 4 height 4
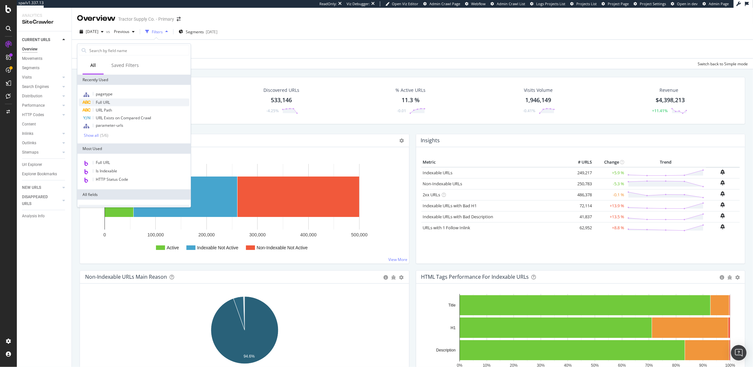
click at [109, 101] on span "Full URL" at bounding box center [103, 103] width 14 height 6
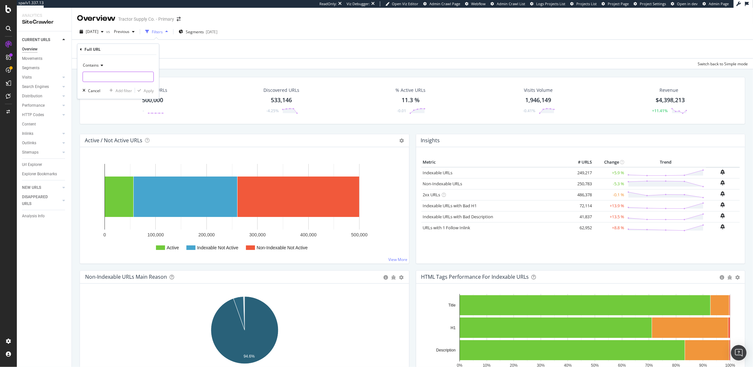
click at [102, 77] on input "text" at bounding box center [118, 77] width 71 height 10
type input "/f/"
click at [151, 91] on div "Apply" at bounding box center [149, 91] width 10 height 6
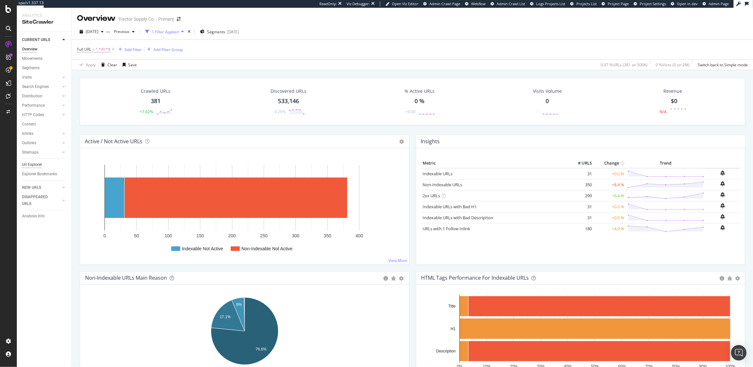
click at [33, 161] on div "Url Explorer" at bounding box center [32, 164] width 20 height 7
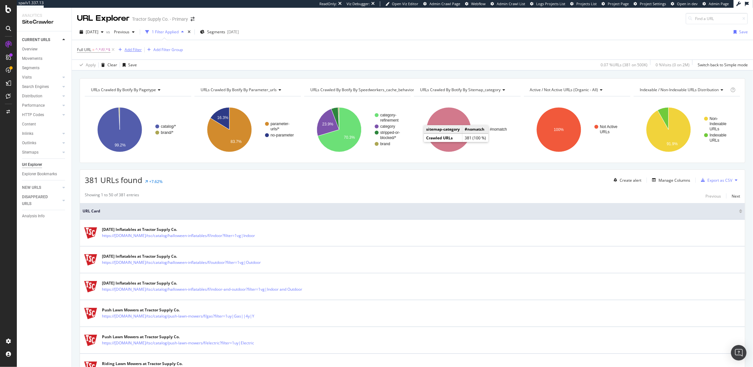
click at [135, 50] on div "Add Filter" at bounding box center [133, 50] width 17 height 6
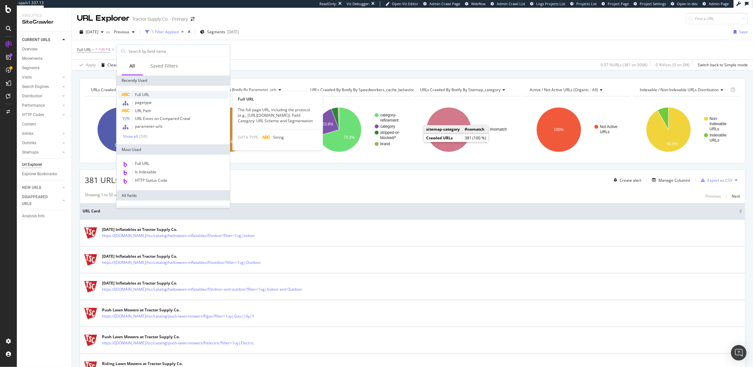
click at [151, 97] on div "Full URL" at bounding box center [173, 95] width 111 height 8
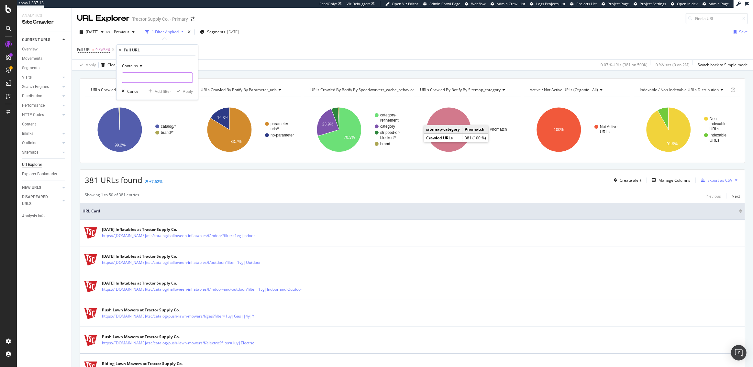
click at [148, 79] on input "text" at bounding box center [157, 77] width 71 height 10
type input ".com/f/"
click at [189, 91] on div "Apply" at bounding box center [188, 92] width 10 height 6
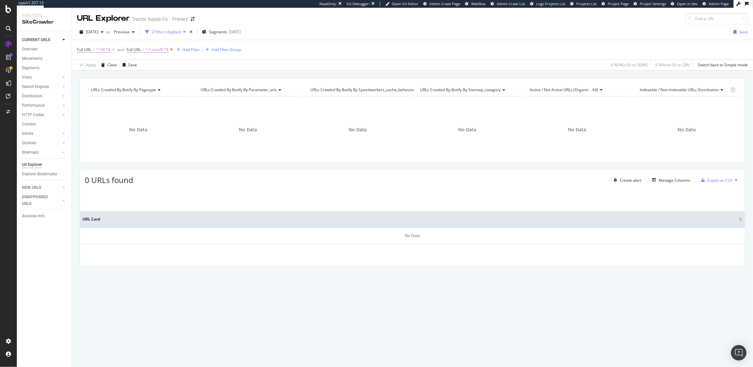
click at [172, 48] on icon at bounding box center [172, 50] width 6 height 6
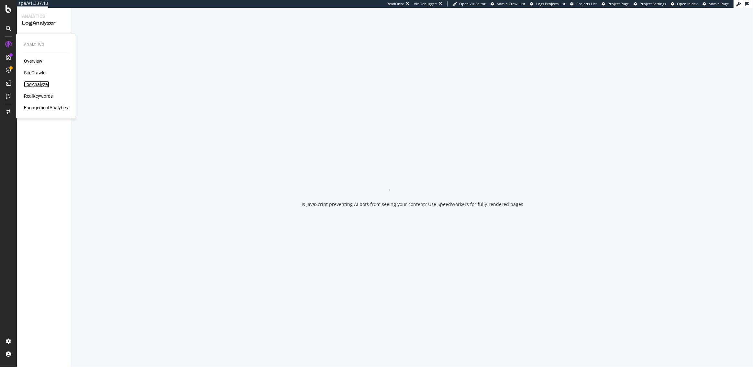
click at [38, 85] on div "LogAnalyzer" at bounding box center [36, 84] width 25 height 6
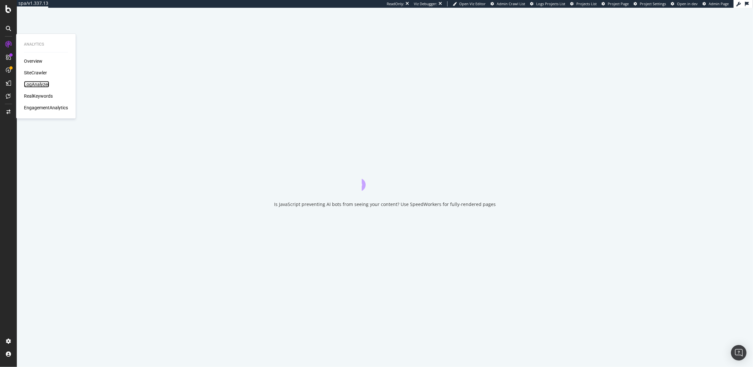
click at [38, 84] on div "LogAnalyzer" at bounding box center [36, 84] width 25 height 6
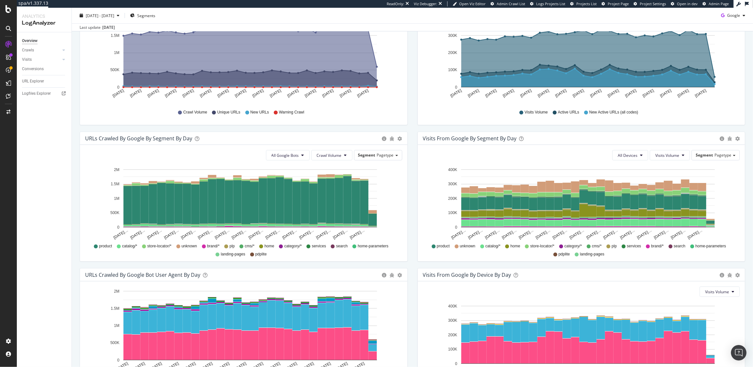
scroll to position [97, 0]
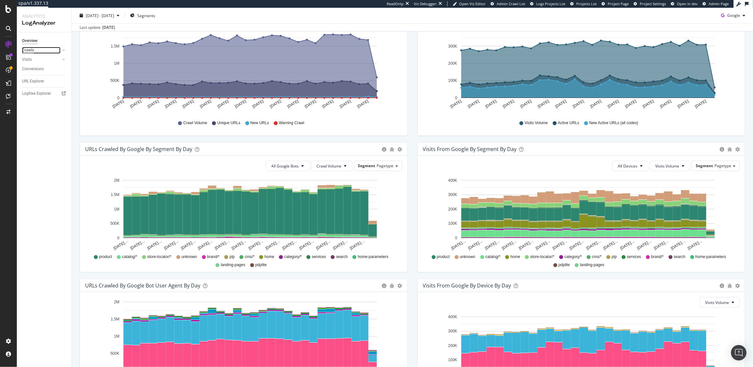
click at [29, 50] on div "Crawls" at bounding box center [28, 50] width 12 height 7
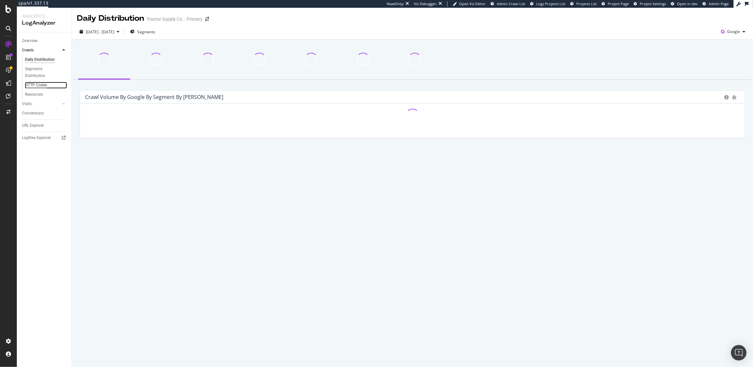
click at [36, 83] on div "HTTP Codes" at bounding box center [36, 85] width 22 height 7
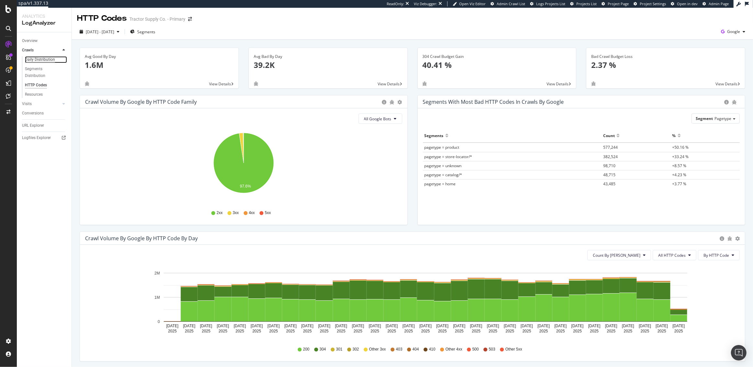
click at [33, 61] on div "Daily Distribution" at bounding box center [40, 59] width 30 height 7
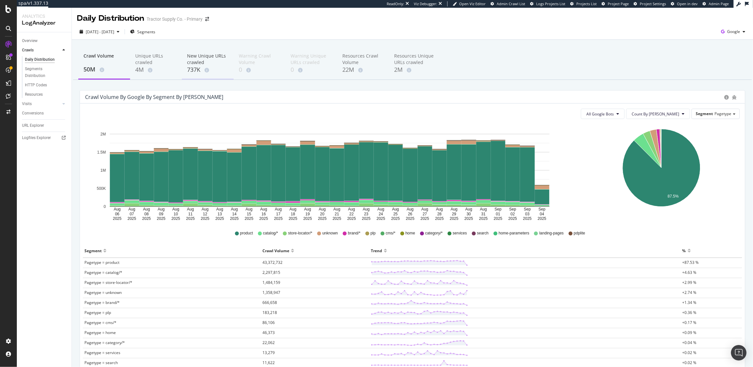
click at [193, 70] on div "737K" at bounding box center [207, 70] width 41 height 8
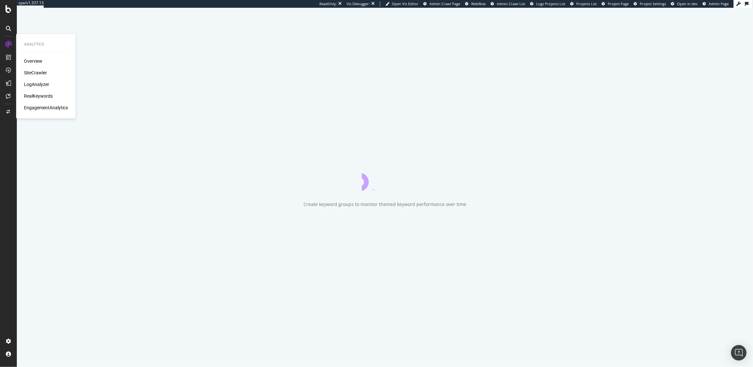
click at [31, 61] on div "Overview" at bounding box center [33, 61] width 18 height 6
click at [34, 70] on div "SiteCrawler" at bounding box center [35, 73] width 23 height 6
click at [30, 86] on div "AlertPanel" at bounding box center [34, 86] width 21 height 6
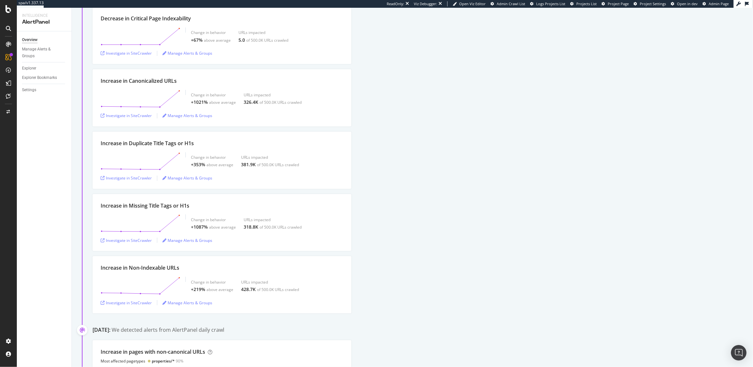
scroll to position [126, 0]
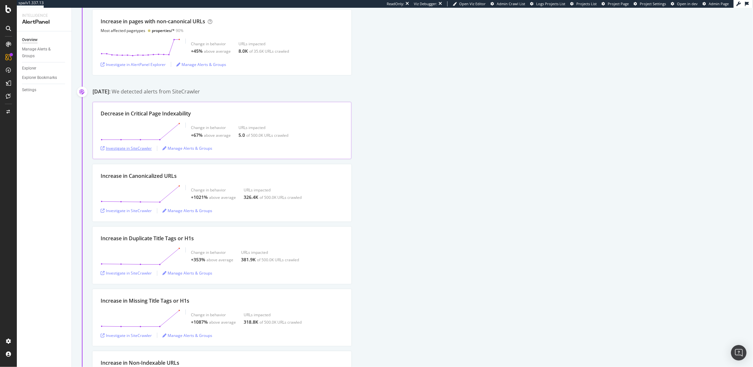
click at [133, 148] on div "Investigate in SiteCrawler" at bounding box center [126, 149] width 51 height 6
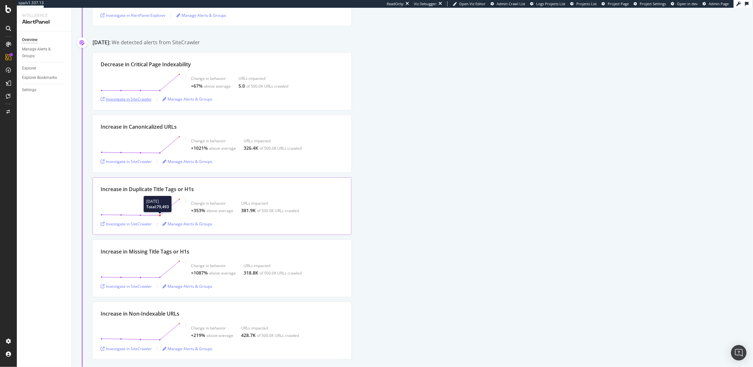
scroll to position [164, 0]
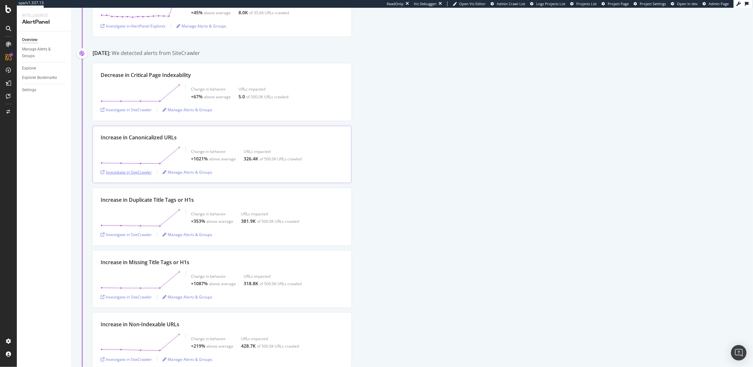
click at [137, 169] on div "Investigate in SiteCrawler" at bounding box center [126, 173] width 51 height 10
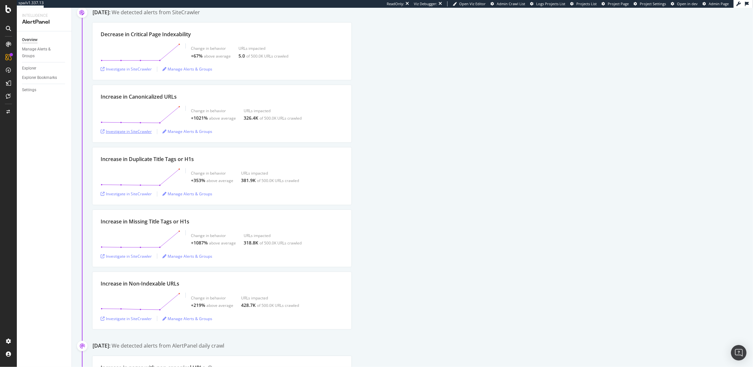
scroll to position [205, 0]
click at [127, 257] on div "Investigate in SiteCrawler" at bounding box center [126, 256] width 51 height 6
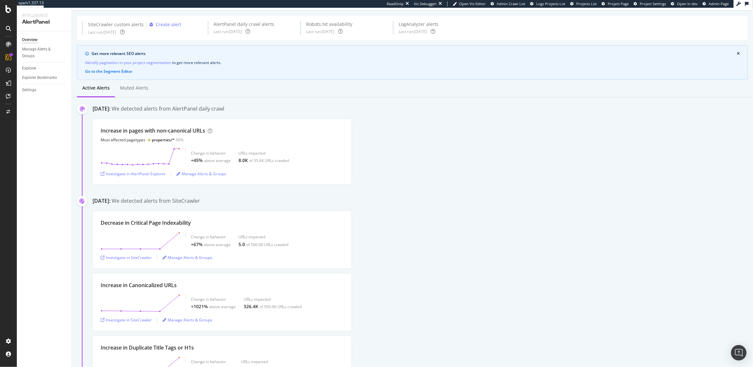
scroll to position [0, 0]
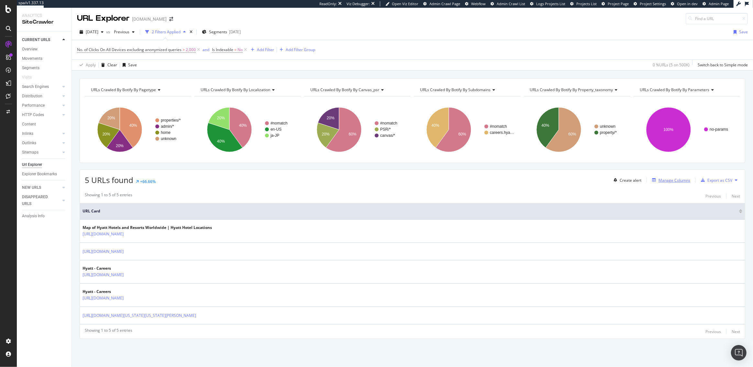
click at [664, 180] on div "Manage Columns" at bounding box center [675, 181] width 32 height 6
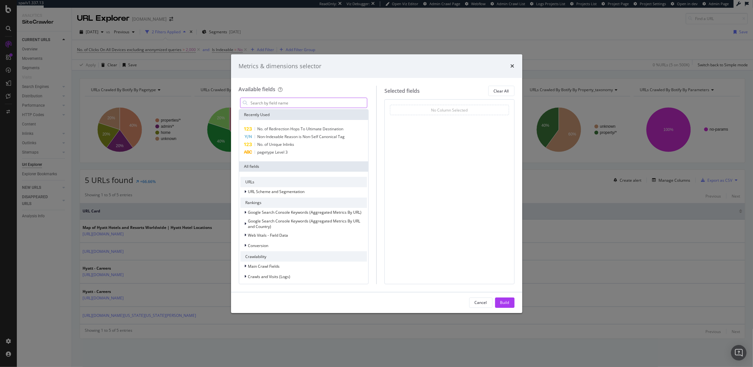
click at [301, 102] on input "modal" at bounding box center [308, 103] width 117 height 10
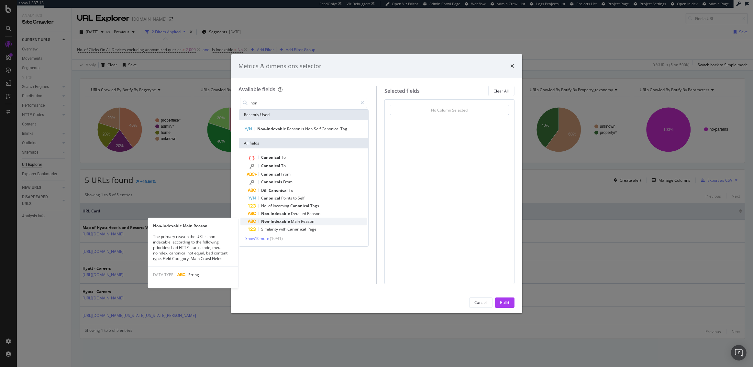
type input "non"
click at [289, 219] on span "Non-Indexable" at bounding box center [276, 222] width 30 height 6
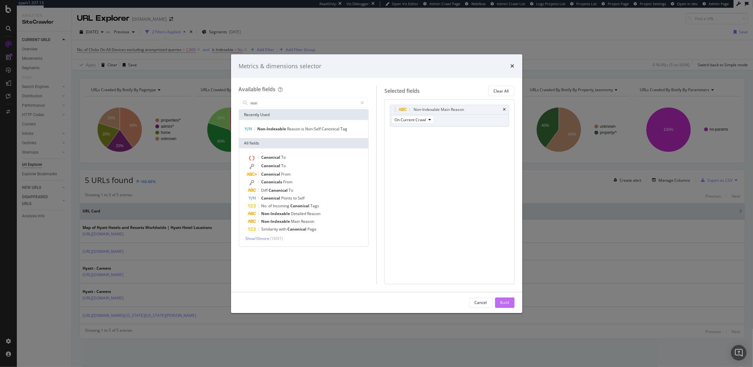
click at [504, 304] on div "Build" at bounding box center [504, 303] width 9 height 6
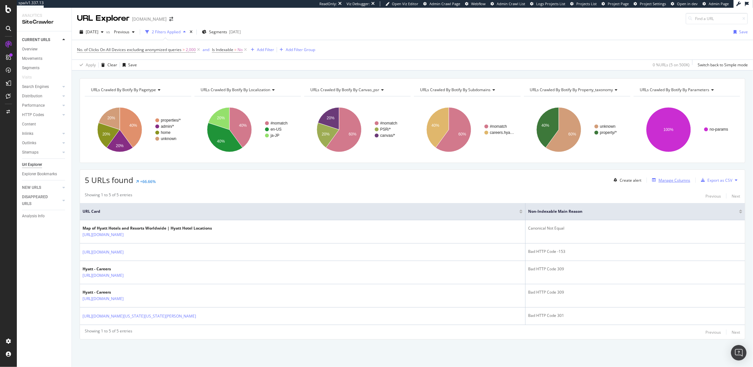
click at [666, 178] on div "Manage Columns" at bounding box center [675, 181] width 32 height 6
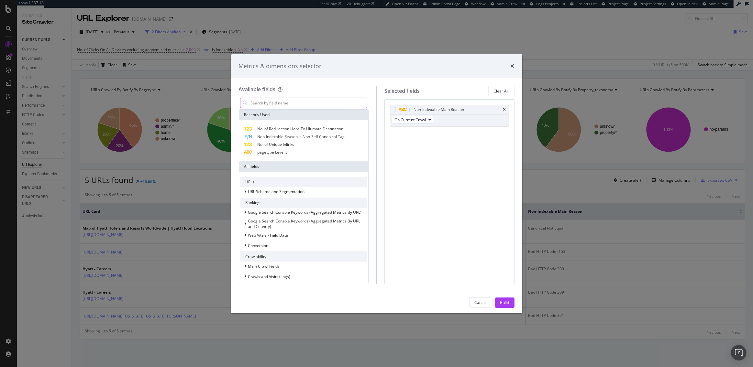
click at [314, 104] on input "modal" at bounding box center [308, 103] width 117 height 10
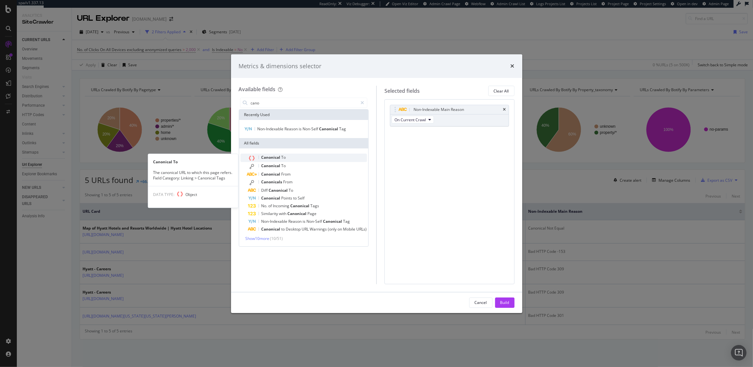
click at [283, 156] on span "To" at bounding box center [284, 158] width 5 height 6
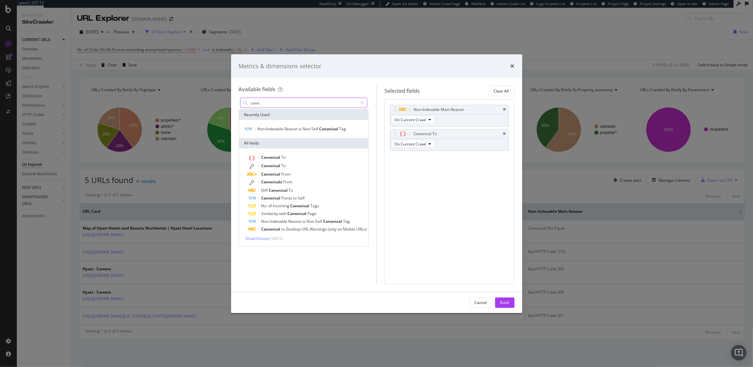
click at [270, 104] on input "cano" at bounding box center [304, 103] width 108 height 10
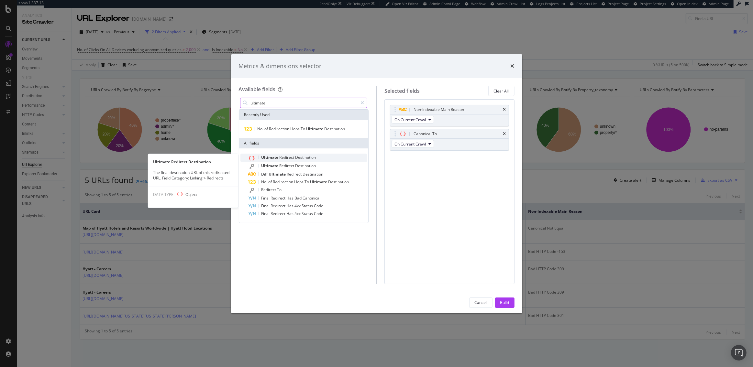
type input "ultimate"
click at [287, 158] on span "Redirect" at bounding box center [288, 158] width 16 height 6
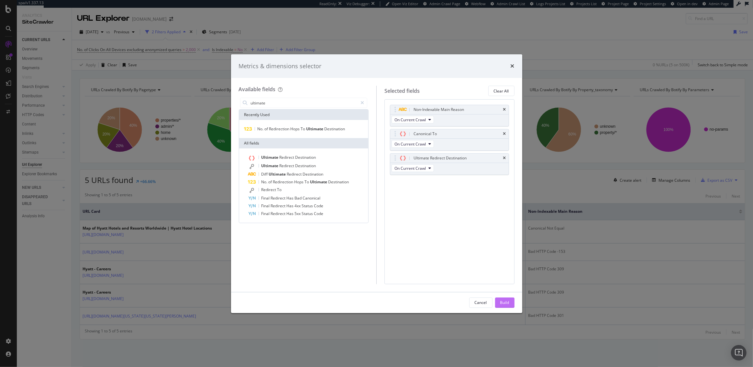
click at [505, 301] on div "Build" at bounding box center [504, 303] width 9 height 6
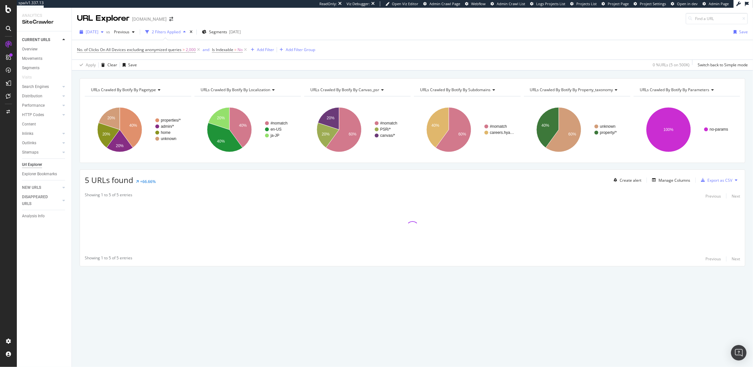
click at [106, 35] on div "[DATE]" at bounding box center [91, 32] width 29 height 10
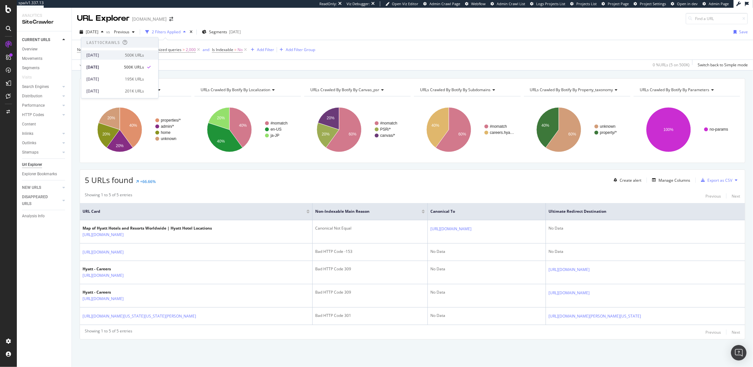
click at [128, 54] on div "500K URLs" at bounding box center [134, 55] width 19 height 6
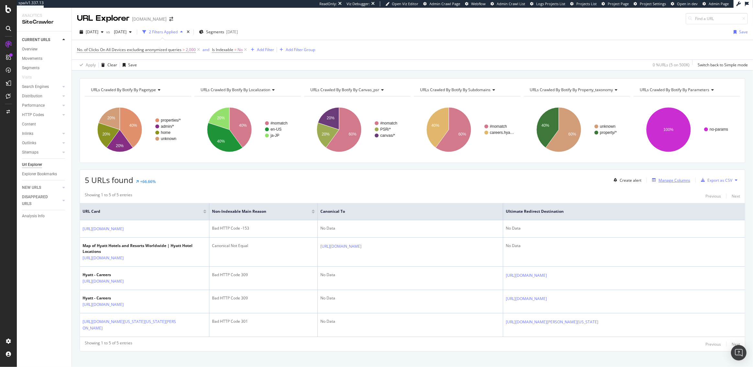
click at [666, 179] on div "Manage Columns" at bounding box center [675, 181] width 32 height 6
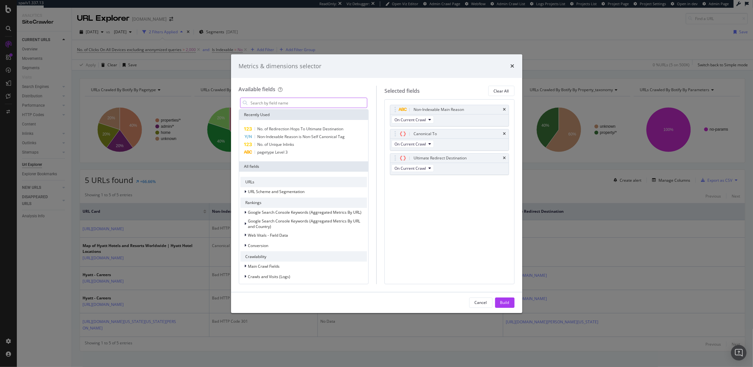
click at [309, 103] on input "modal" at bounding box center [308, 103] width 117 height 10
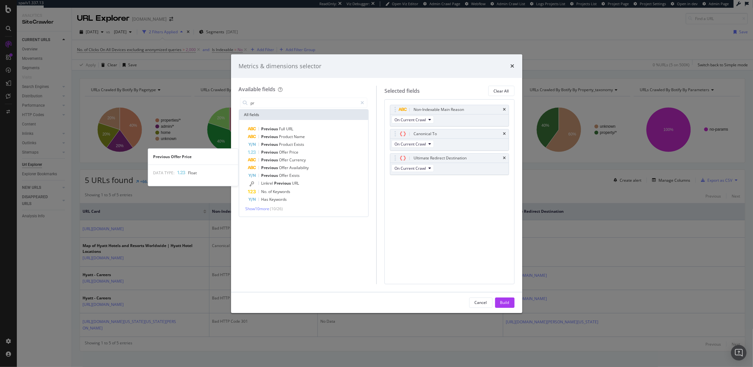
type input "p"
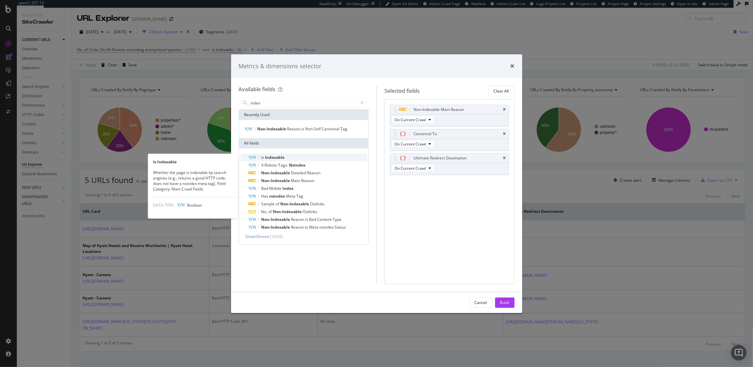
type input "index"
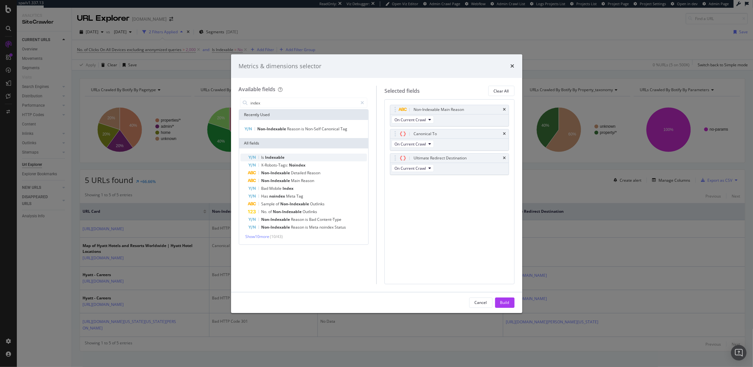
click at [296, 156] on div "Is Indexable" at bounding box center [307, 158] width 119 height 8
click at [412, 192] on span "On Current Crawl" at bounding box center [409, 193] width 31 height 6
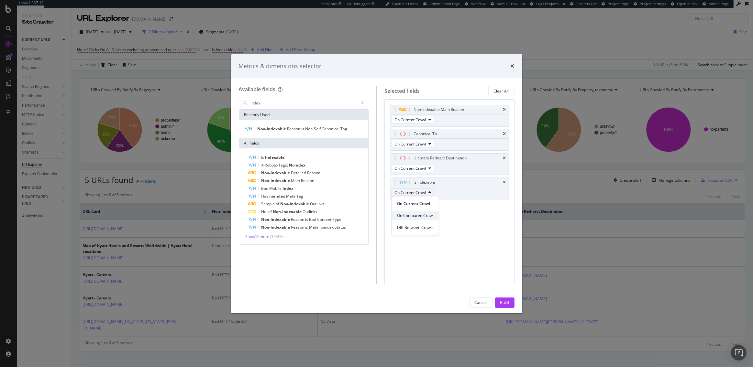
click at [415, 217] on span "On Compared Crawl" at bounding box center [415, 216] width 37 height 6
click at [508, 301] on div "Build" at bounding box center [504, 303] width 9 height 6
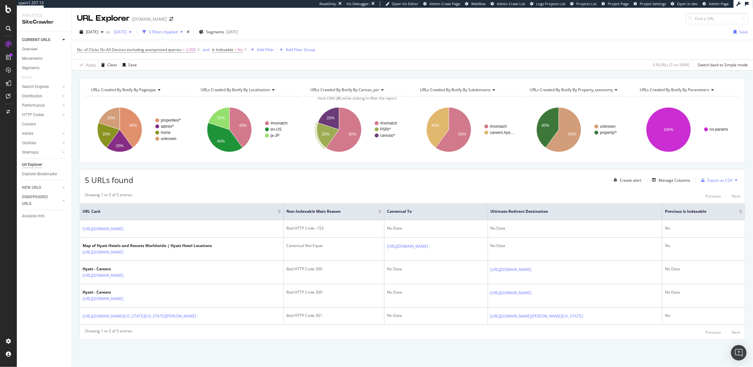
click at [127, 32] on span "2025 Aug. 19th" at bounding box center [118, 32] width 15 height 6
click at [154, 91] on div "2025 Aug. 12th" at bounding box center [142, 91] width 35 height 6
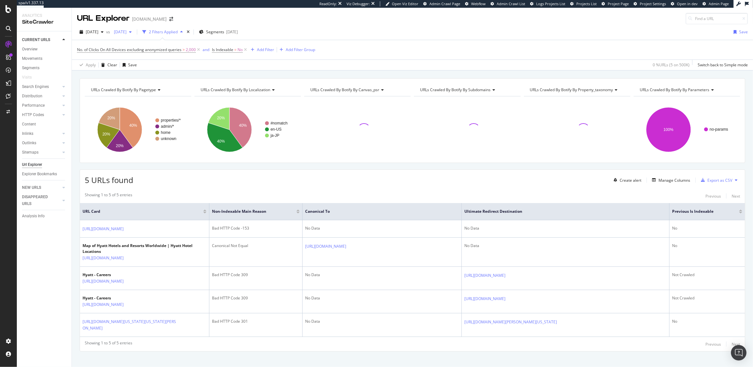
click at [134, 28] on div "2025 Aug. 12th" at bounding box center [122, 32] width 23 height 10
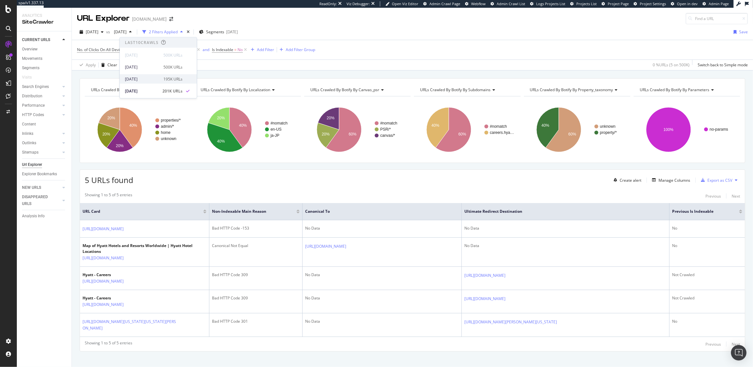
click at [153, 75] on div "2025 Aug. 19th 195K URLs" at bounding box center [158, 78] width 77 height 9
click at [35, 85] on div "LogAnalyzer" at bounding box center [36, 84] width 25 height 6
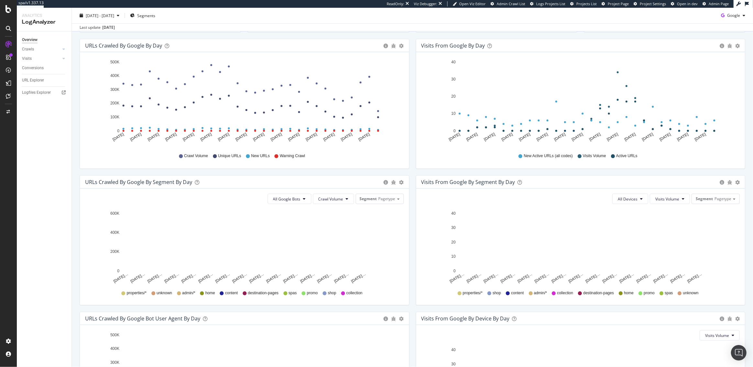
scroll to position [168, 0]
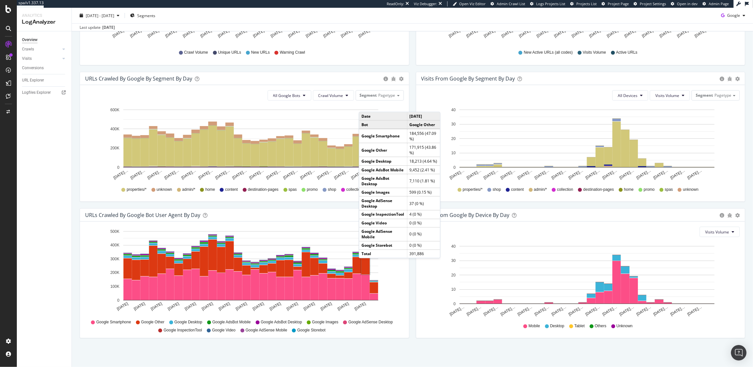
click at [365, 265] on rect "A chart." at bounding box center [365, 262] width 8 height 23
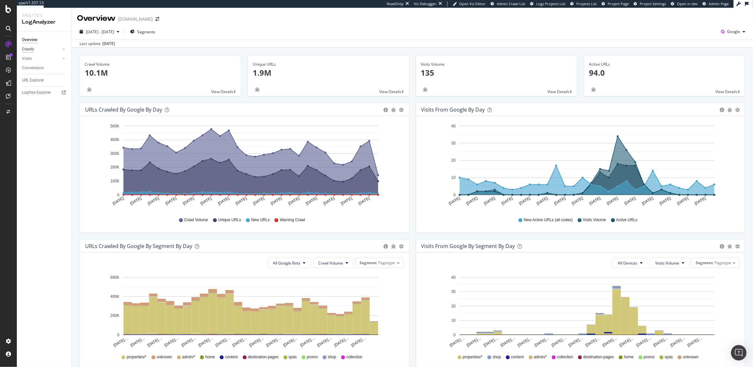
click at [32, 50] on div "Crawls" at bounding box center [28, 49] width 12 height 7
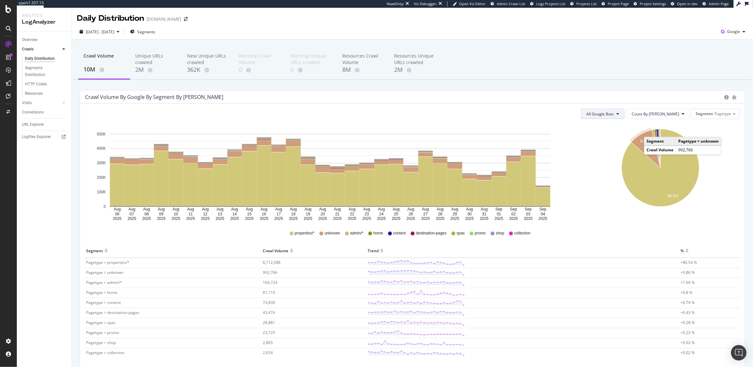
click at [614, 115] on span "All Google Bots" at bounding box center [600, 114] width 28 height 6
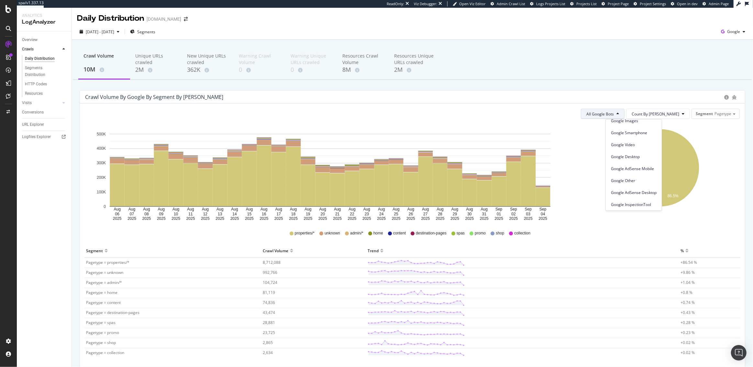
scroll to position [42, 0]
click at [627, 178] on span "Google Other" at bounding box center [634, 181] width 46 height 6
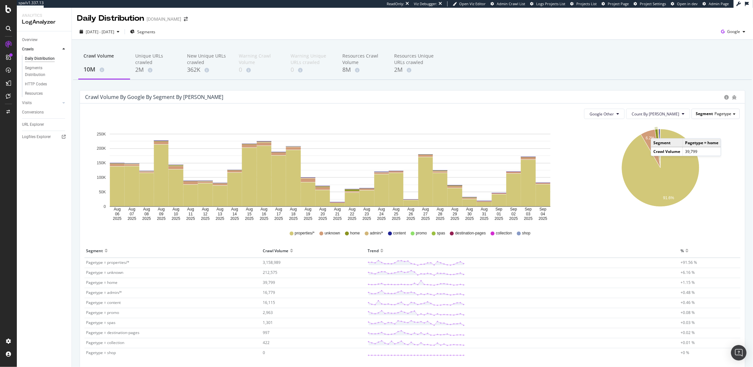
click at [721, 113] on span "Pagetype" at bounding box center [723, 114] width 17 height 6
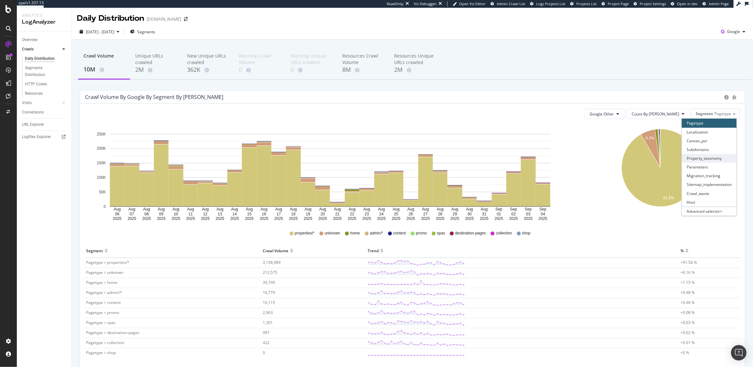
click at [705, 159] on div "Property_taxonomy" at bounding box center [709, 158] width 55 height 9
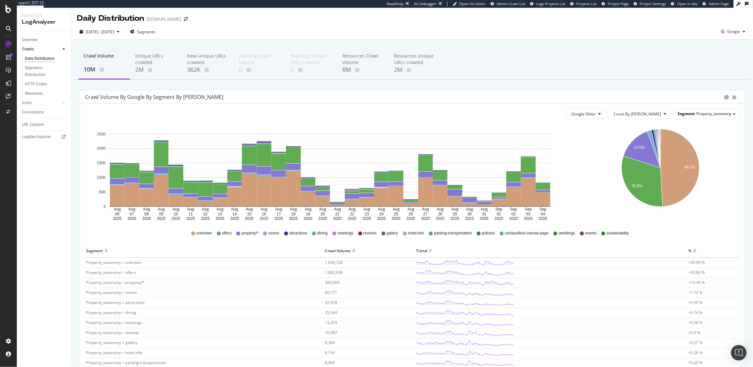
click at [696, 113] on span "Property_taxonomy" at bounding box center [713, 114] width 35 height 6
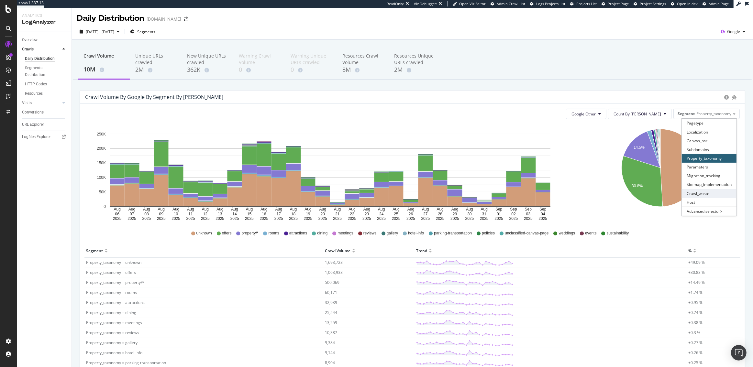
click at [702, 194] on div "Crawl_waste" at bounding box center [709, 193] width 55 height 9
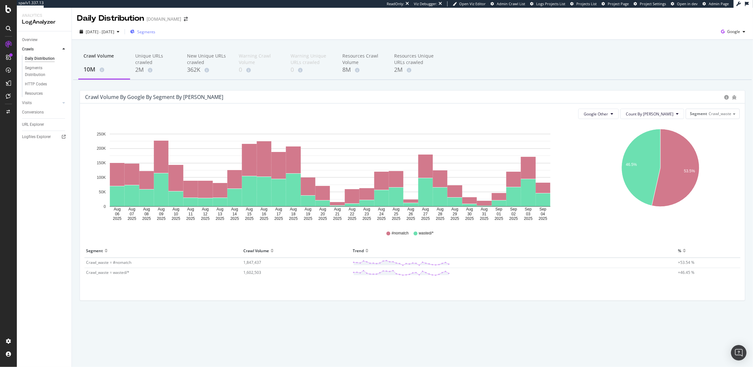
click at [155, 30] on span "Segments" at bounding box center [146, 32] width 18 height 6
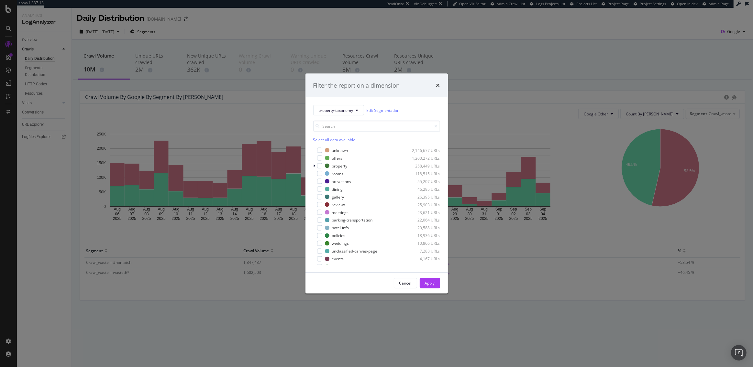
click at [337, 116] on div "Select all data available unknown 2,146,677 URLs offers 1,200,272 URLs property…" at bounding box center [376, 191] width 127 height 150
click at [337, 110] on span "property-taxonomy" at bounding box center [336, 110] width 35 height 6
click at [331, 211] on span "crawl-waste" at bounding box center [340, 212] width 44 height 6
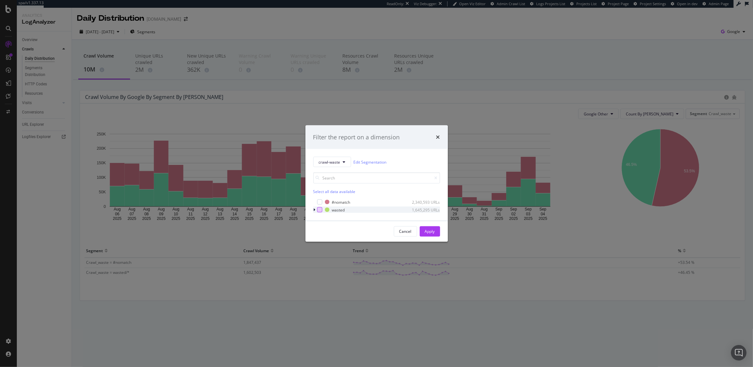
click at [320, 210] on div "modal" at bounding box center [319, 209] width 5 height 5
click at [434, 233] on div "Apply" at bounding box center [430, 232] width 10 height 6
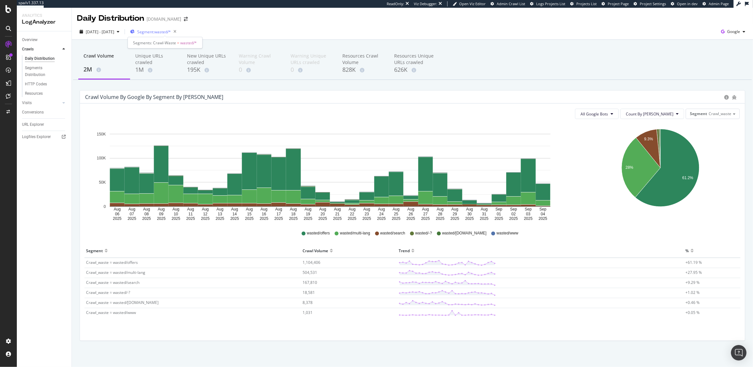
click at [171, 32] on span "Segment: wasted/*" at bounding box center [154, 32] width 34 height 6
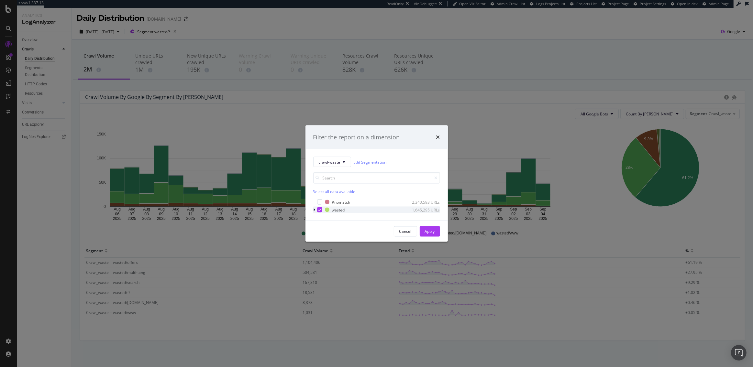
click at [318, 210] on icon "modal" at bounding box center [319, 209] width 3 height 3
click at [318, 202] on div "modal" at bounding box center [319, 202] width 5 height 5
click at [435, 233] on button "Apply" at bounding box center [430, 232] width 20 height 10
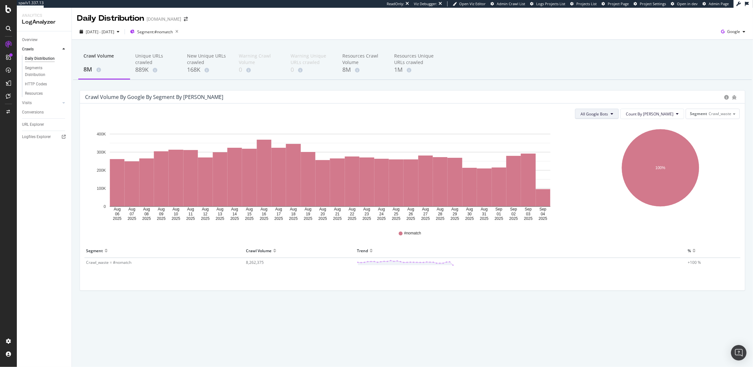
click at [608, 114] on span "All Google Bots" at bounding box center [595, 114] width 28 height 6
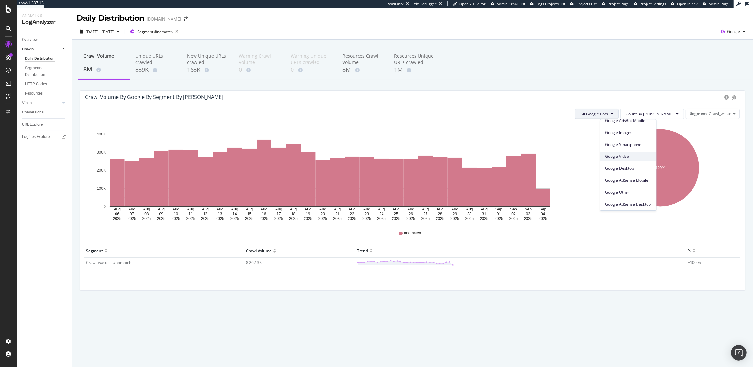
scroll to position [31, 0]
click at [624, 189] on span "Google Other" at bounding box center [628, 192] width 46 height 6
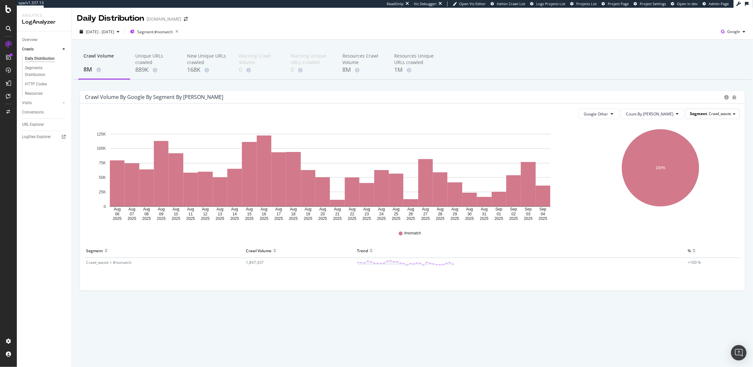
click at [718, 114] on span "Crawl_waste" at bounding box center [720, 114] width 23 height 6
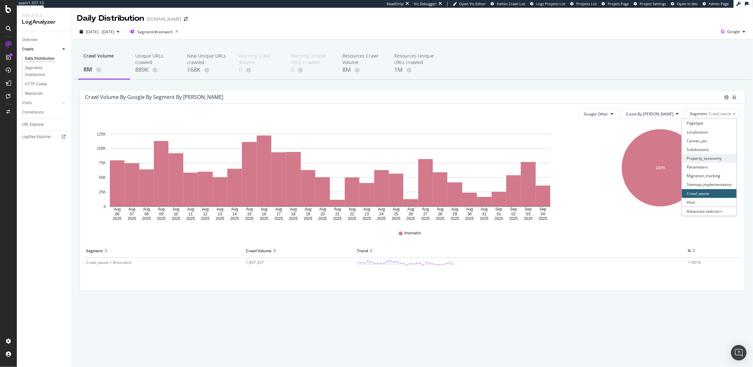
click at [706, 159] on div "Property_taxonomy" at bounding box center [709, 158] width 55 height 9
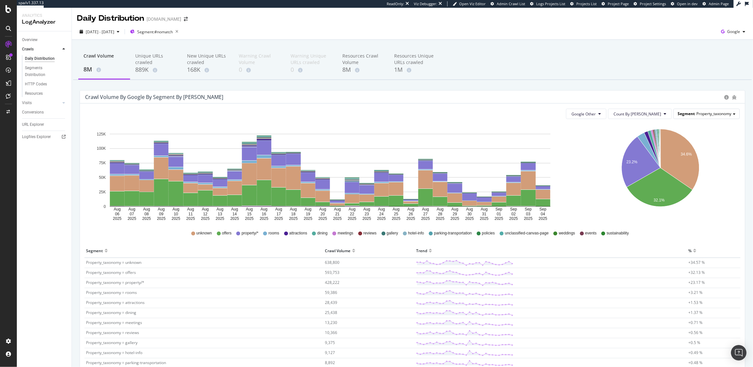
click at [703, 116] on span "Property_taxonomy" at bounding box center [713, 114] width 35 height 6
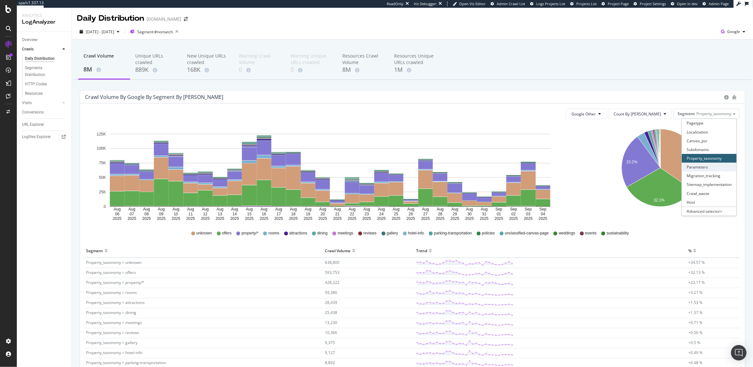
click at [700, 170] on div "Parameters" at bounding box center [709, 167] width 55 height 9
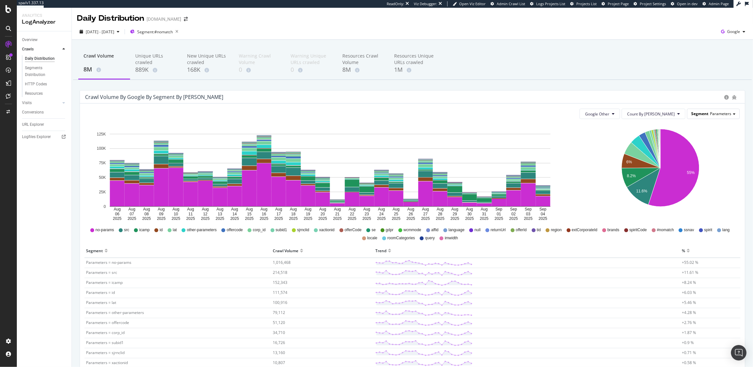
click at [704, 116] on div "Segment Parameters" at bounding box center [713, 113] width 52 height 9
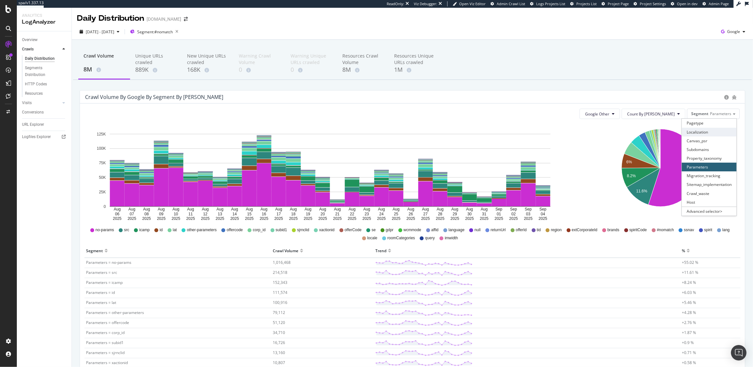
click at [709, 131] on div "Localization" at bounding box center [709, 132] width 55 height 9
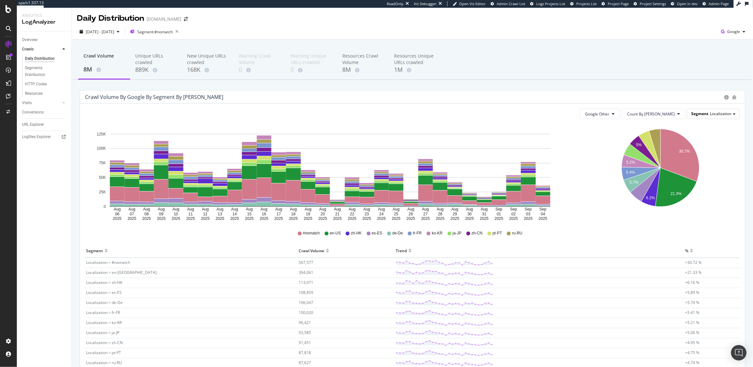
click at [699, 112] on span "Segment" at bounding box center [699, 114] width 17 height 6
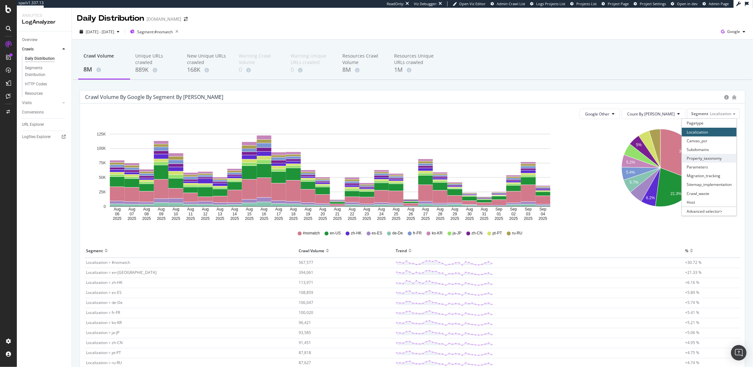
click at [707, 159] on div "Property_taxonomy" at bounding box center [709, 158] width 55 height 9
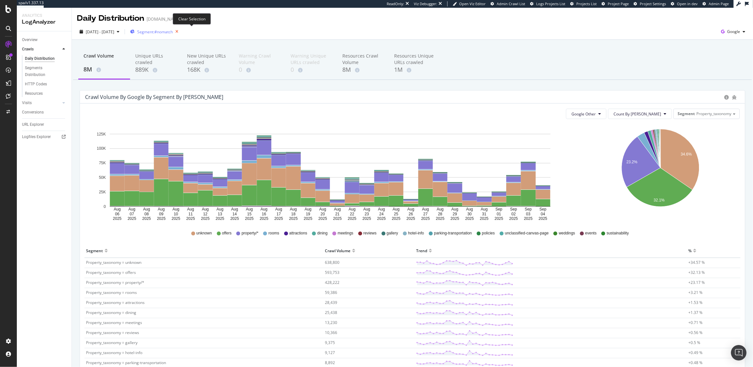
click at [181, 31] on icon "button" at bounding box center [177, 31] width 8 height 9
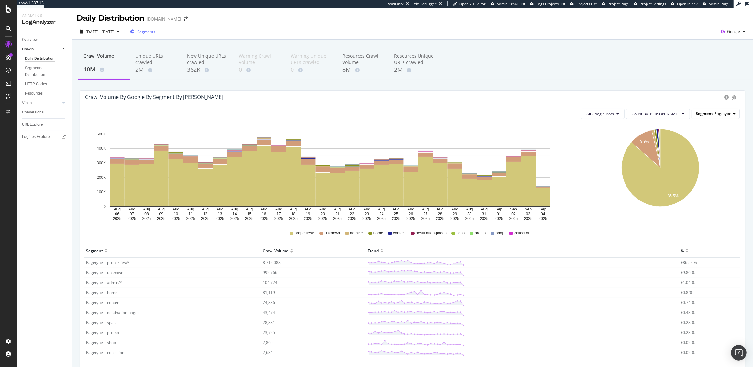
click at [720, 113] on span "Pagetype" at bounding box center [723, 114] width 17 height 6
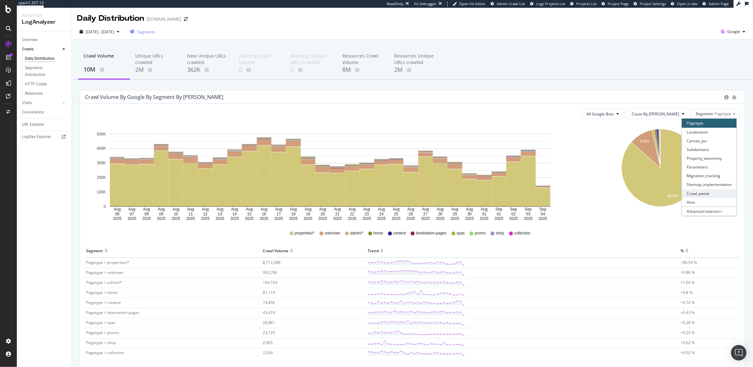
click at [703, 191] on div "Crawl_waste" at bounding box center [709, 193] width 55 height 9
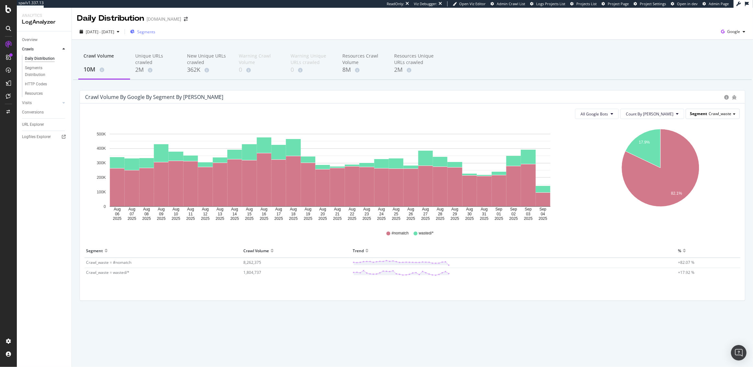
click at [713, 114] on span "Crawl_waste" at bounding box center [720, 114] width 23 height 6
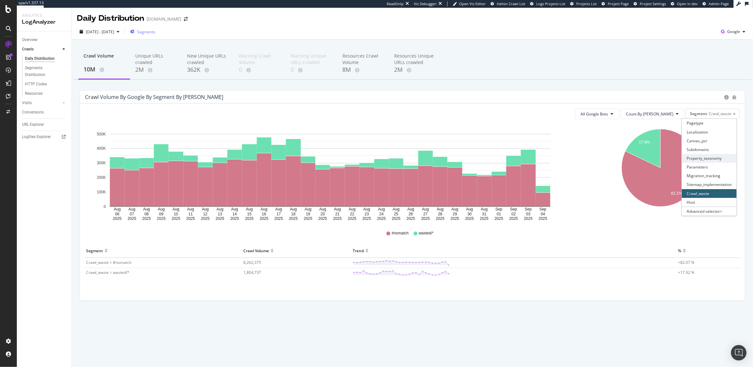
click at [701, 161] on div "Property_taxonomy" at bounding box center [709, 158] width 55 height 9
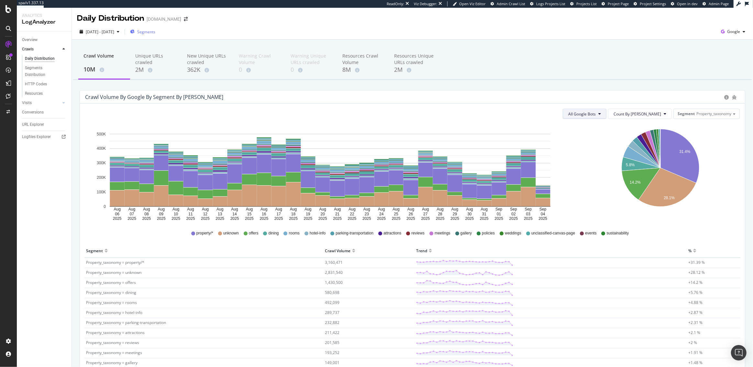
click at [606, 117] on button "All Google Bots" at bounding box center [585, 114] width 44 height 10
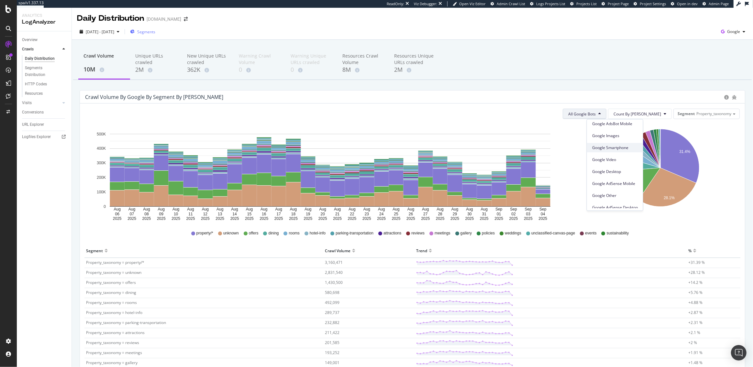
scroll to position [31, 0]
click at [606, 189] on span "Google Other" at bounding box center [615, 192] width 46 height 6
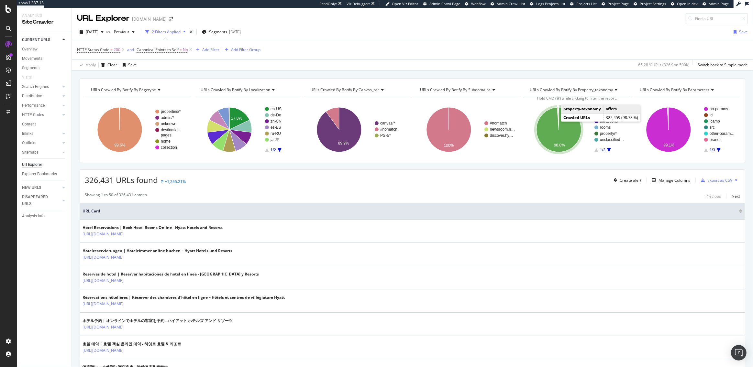
click at [569, 125] on icon "A chart." at bounding box center [559, 129] width 45 height 45
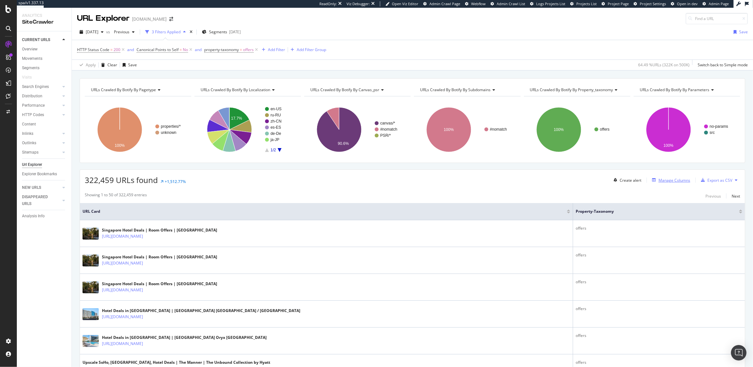
click at [664, 182] on div "Manage Columns" at bounding box center [675, 181] width 32 height 6
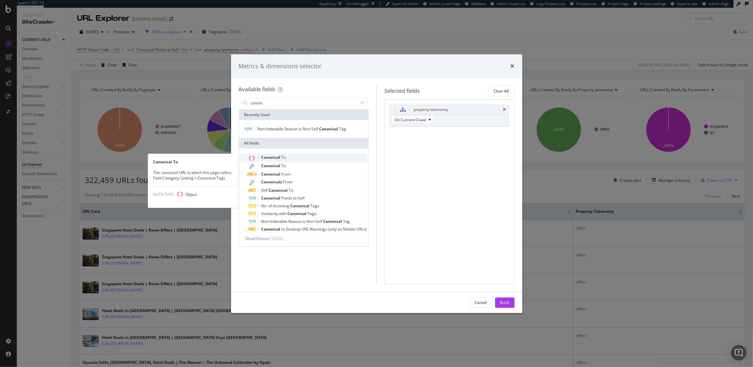
type input "canoni"
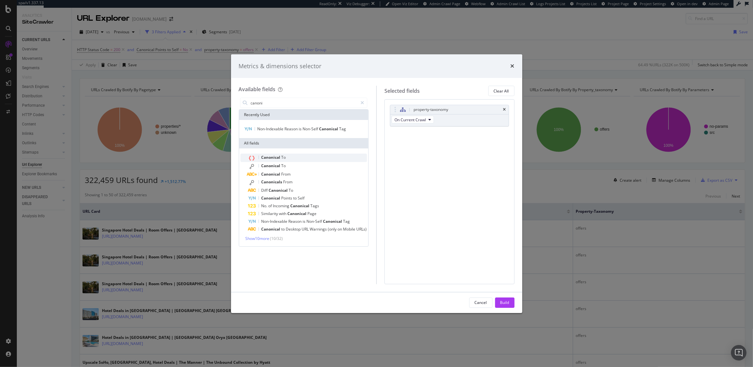
click at [293, 160] on div "Canonical To" at bounding box center [307, 158] width 119 height 8
click at [507, 301] on div "Build" at bounding box center [504, 303] width 9 height 6
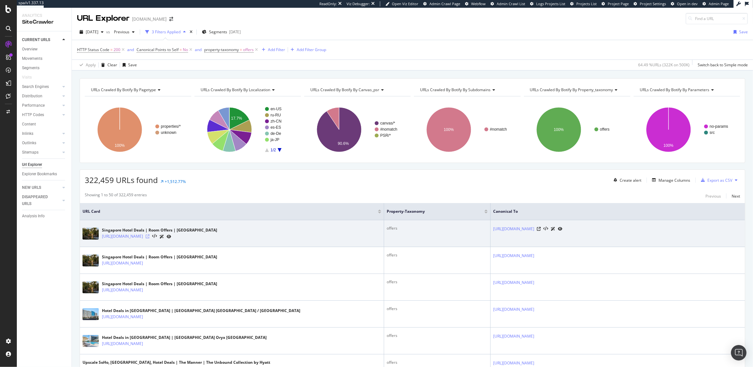
click at [150, 236] on icon at bounding box center [148, 237] width 4 height 4
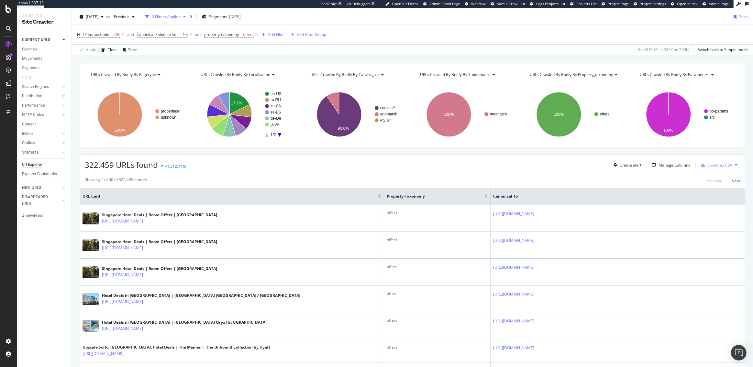
scroll to position [18, 0]
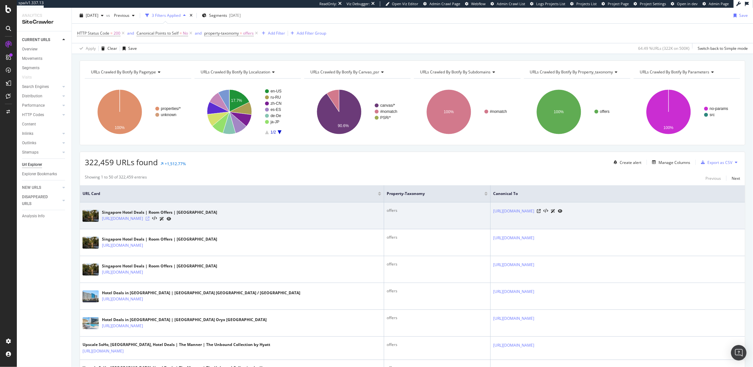
click at [150, 217] on icon at bounding box center [148, 219] width 4 height 4
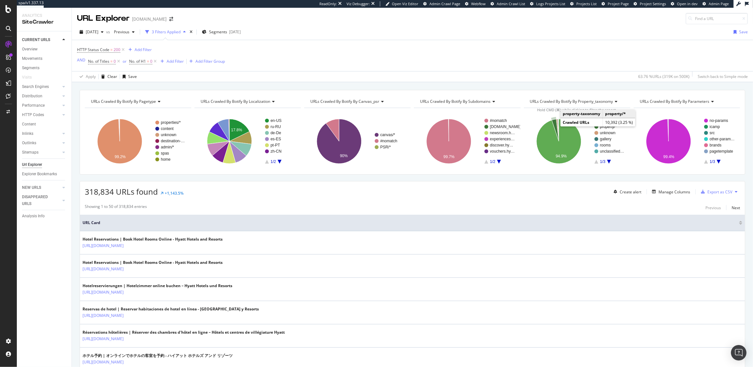
click at [554, 125] on icon "A chart." at bounding box center [555, 130] width 7 height 22
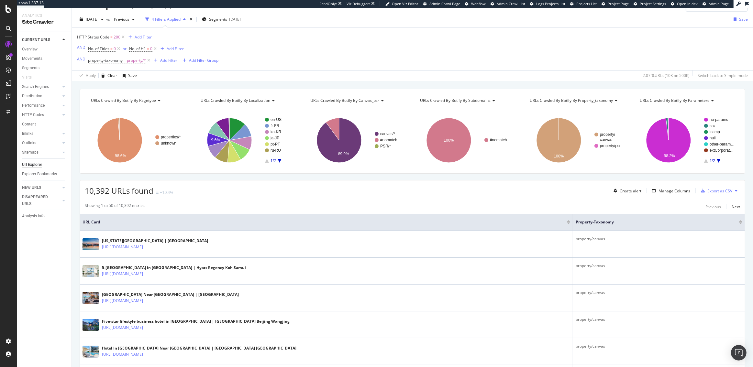
scroll to position [32, 0]
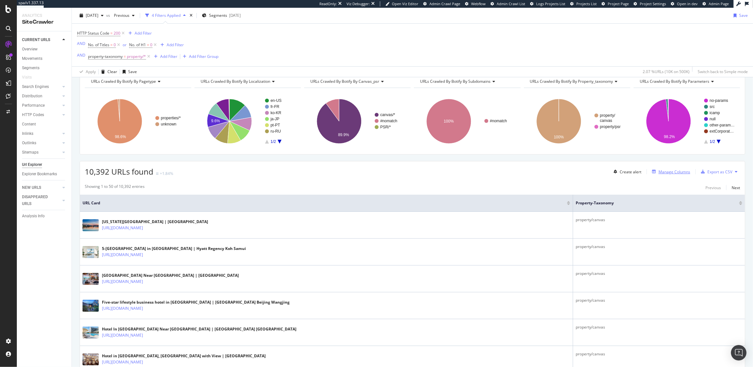
click at [676, 170] on div "Manage Columns" at bounding box center [675, 172] width 32 height 6
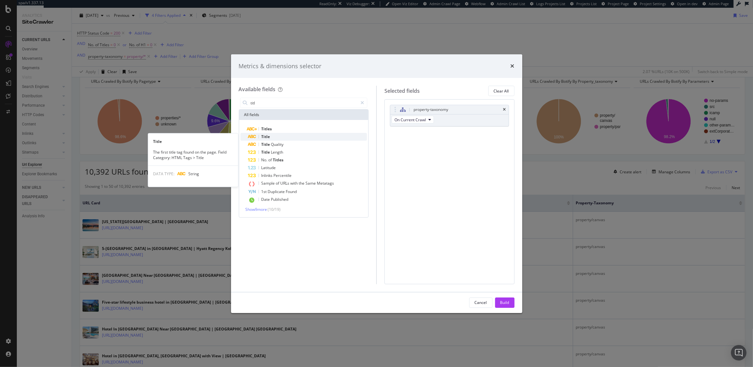
click at [276, 135] on div "Title" at bounding box center [307, 137] width 119 height 8
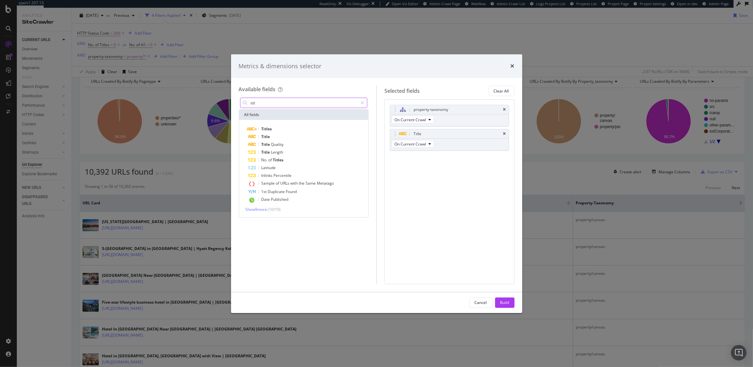
click at [275, 103] on input "titl" at bounding box center [304, 103] width 108 height 10
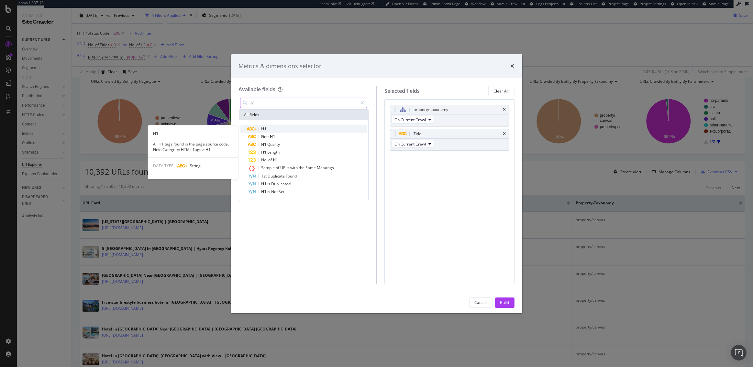
type input "h1"
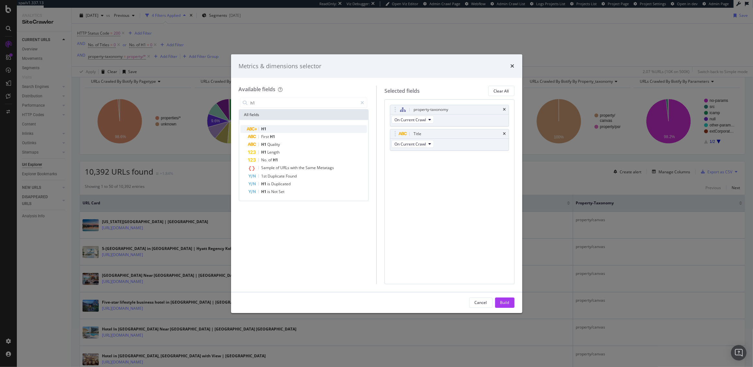
click at [279, 130] on div "H1" at bounding box center [307, 129] width 119 height 8
click at [503, 300] on div "Build" at bounding box center [504, 303] width 9 height 6
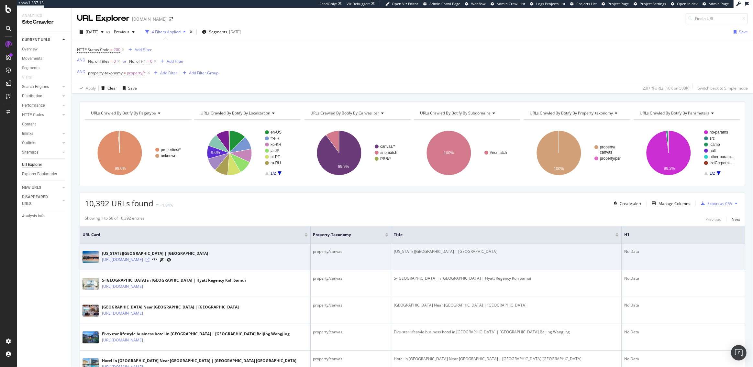
click at [150, 261] on icon at bounding box center [148, 260] width 4 height 4
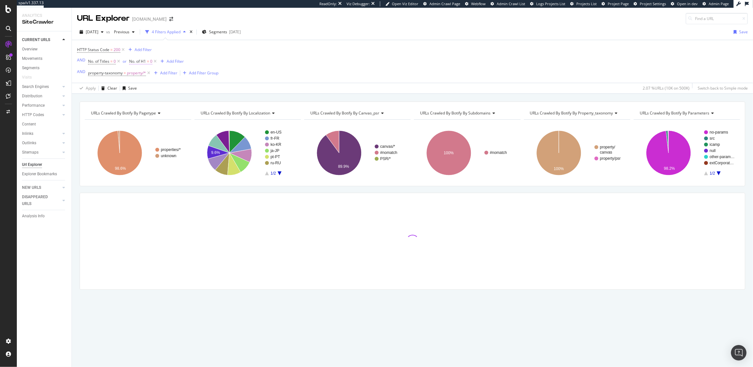
click at [145, 63] on span "No. of H1" at bounding box center [137, 62] width 17 height 6
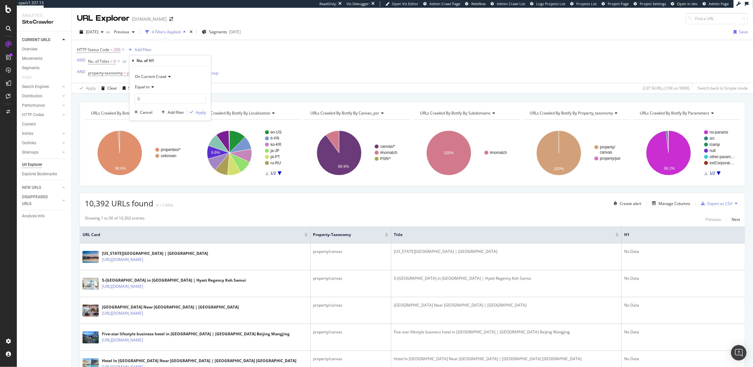
click at [148, 85] on span "Equal to" at bounding box center [142, 87] width 15 height 6
click at [151, 136] on span "Greater than" at bounding box center [149, 134] width 23 height 6
click at [148, 96] on input "0" at bounding box center [170, 99] width 71 height 10
click at [204, 116] on div "On Current Crawl Greater than 0 Cancel Add filter Apply" at bounding box center [170, 93] width 82 height 54
click at [203, 113] on div "Apply" at bounding box center [201, 113] width 10 height 6
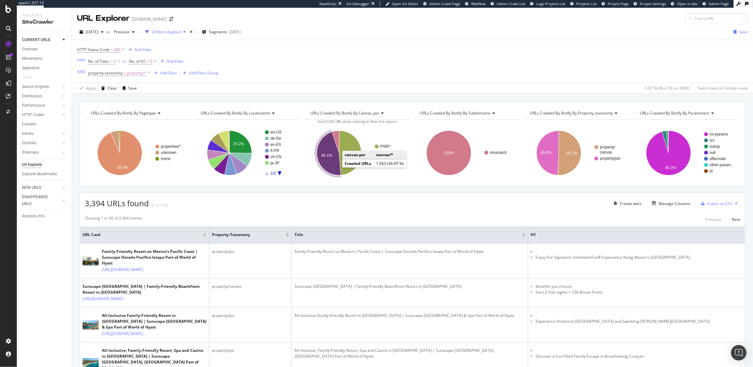
click at [328, 165] on icon "A chart." at bounding box center [329, 153] width 24 height 43
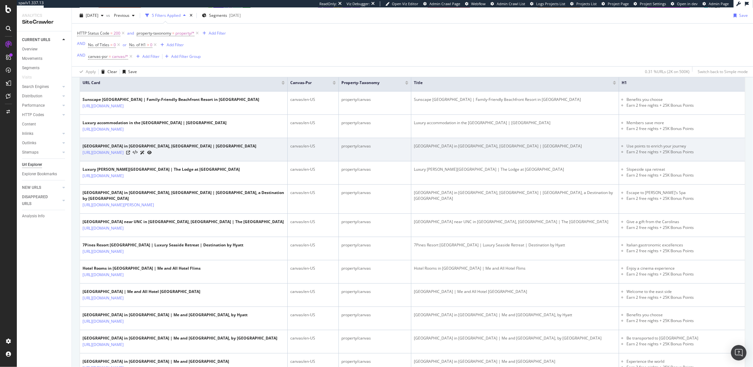
scroll to position [134, 0]
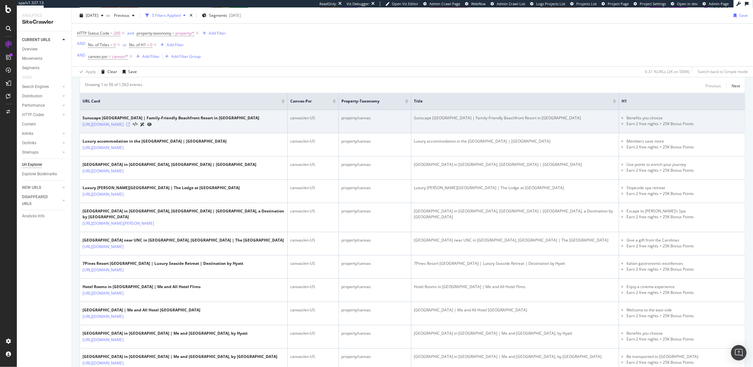
click at [130, 125] on icon at bounding box center [128, 125] width 4 height 4
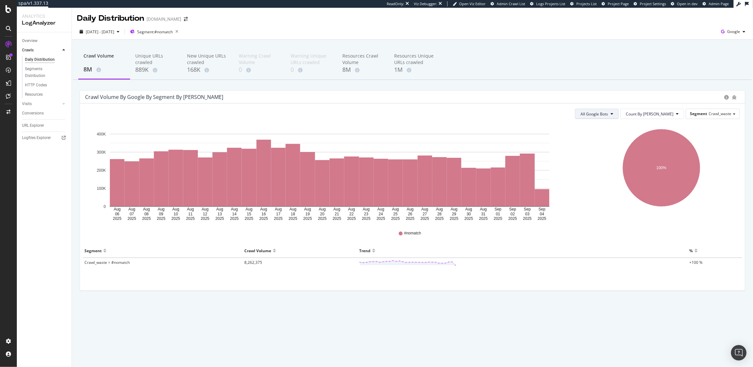
click at [619, 111] on button "All Google Bots" at bounding box center [597, 114] width 44 height 10
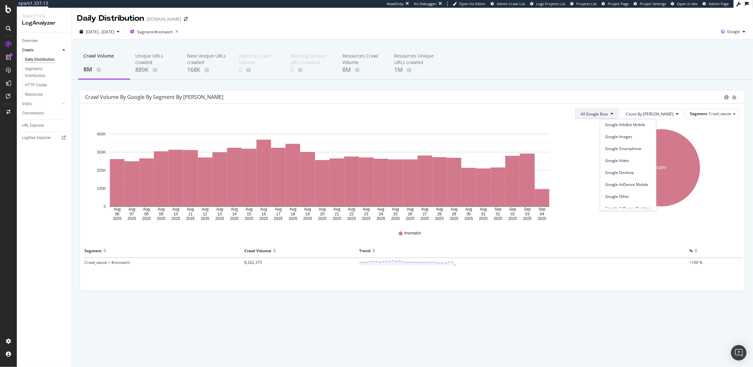
scroll to position [26, 0]
click at [624, 194] on span "Google Other" at bounding box center [628, 197] width 46 height 6
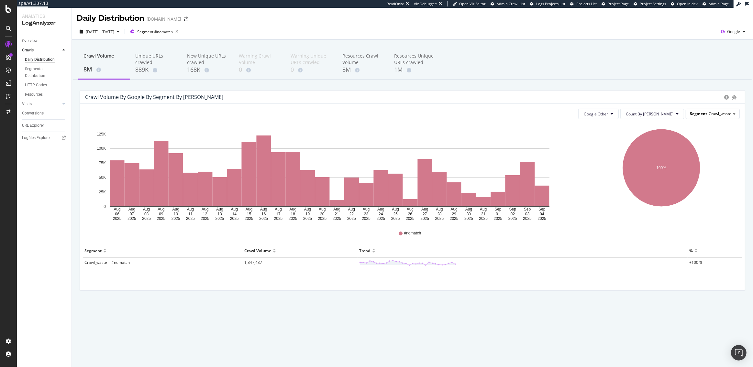
click at [725, 114] on span "Crawl_waste" at bounding box center [720, 114] width 23 height 6
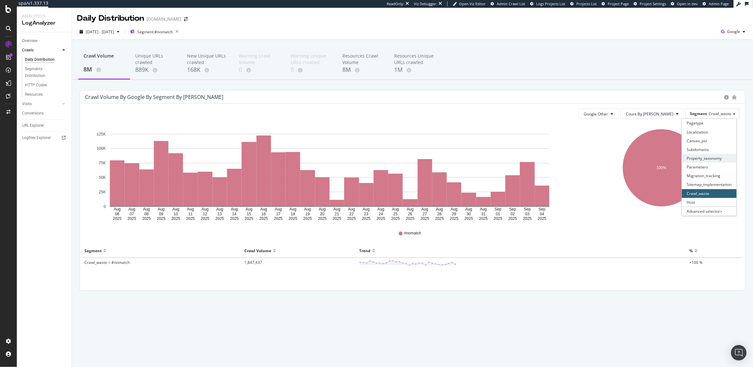
click at [714, 156] on div "Property_taxonomy" at bounding box center [709, 158] width 55 height 9
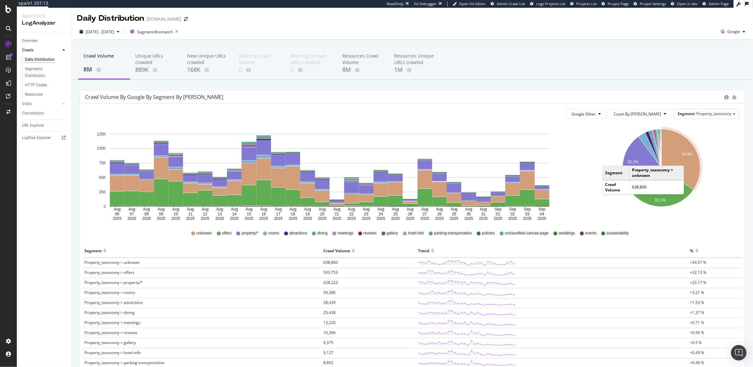
click at [691, 159] on icon "A chart." at bounding box center [680, 159] width 39 height 61
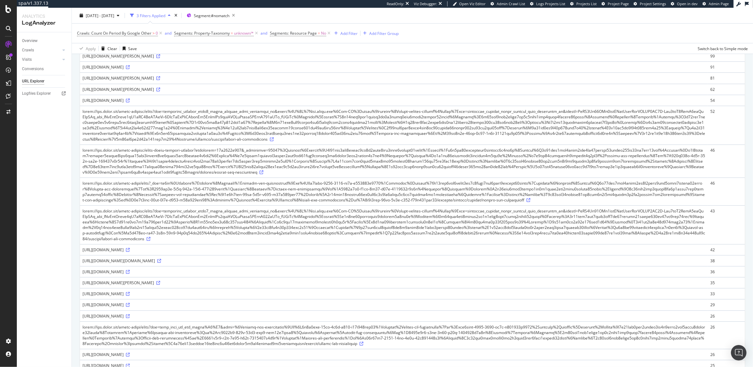
scroll to position [160, 0]
drag, startPoint x: 269, startPoint y: 184, endPoint x: 251, endPoint y: 185, distance: 17.2
click at [251, 176] on div at bounding box center [394, 162] width 623 height 28
copy div "requestid"
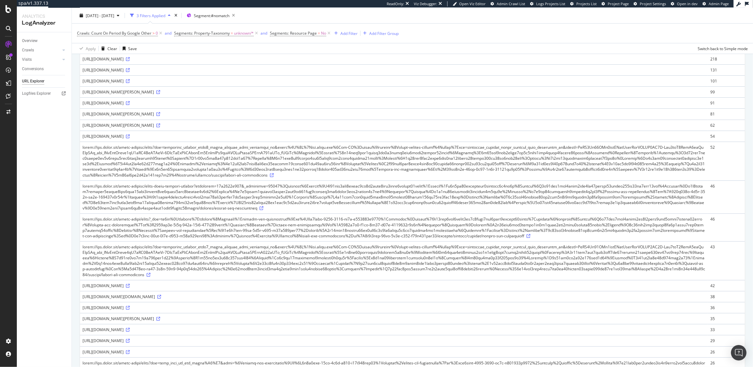
scroll to position [0, 0]
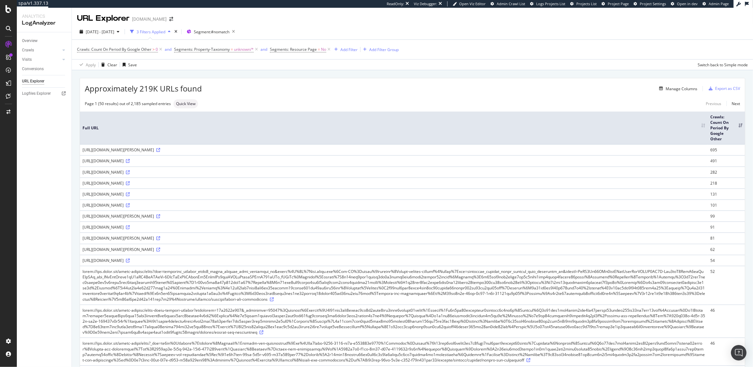
click at [359, 46] on div "Add Filter Add Filter Group" at bounding box center [365, 50] width 67 height 8
click at [354, 48] on div "Add Filter" at bounding box center [348, 50] width 17 height 6
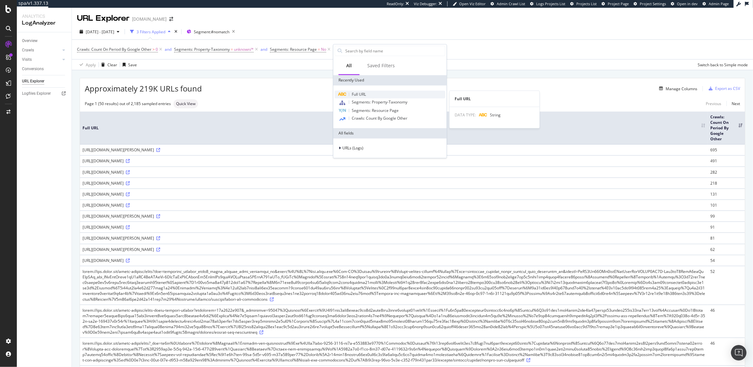
click at [363, 95] on span "Full URL" at bounding box center [359, 95] width 14 height 6
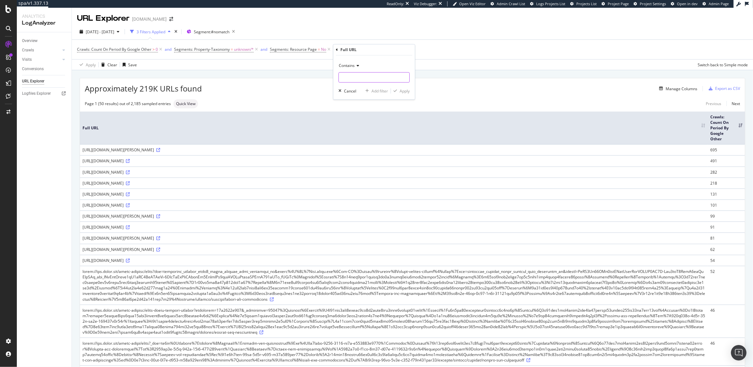
click at [355, 77] on input "text" at bounding box center [374, 77] width 71 height 10
type input "gallery/gallery"
click at [403, 89] on div "Apply" at bounding box center [405, 91] width 10 height 6
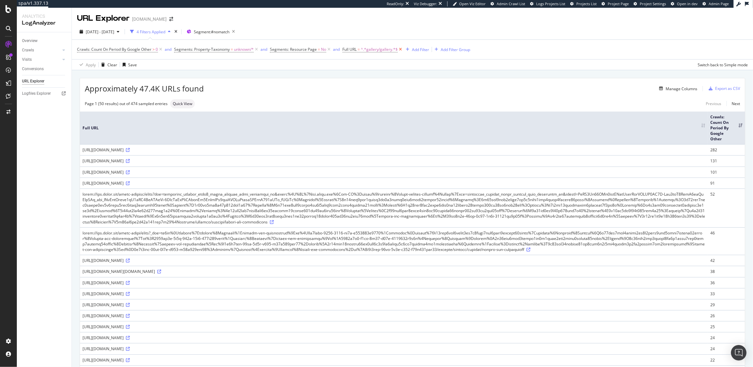
click at [401, 50] on icon at bounding box center [401, 49] width 6 height 6
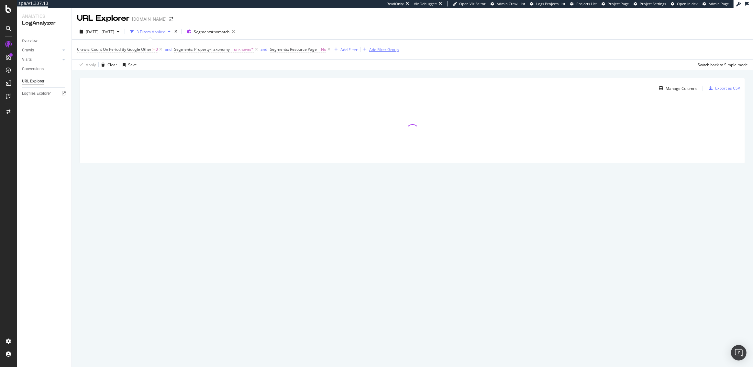
click at [376, 50] on div "Add Filter Group" at bounding box center [383, 50] width 29 height 6
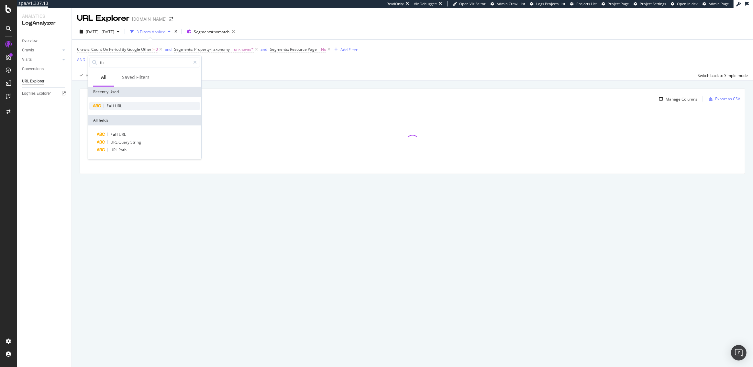
type input "full"
click at [117, 103] on span "URL" at bounding box center [118, 106] width 7 height 6
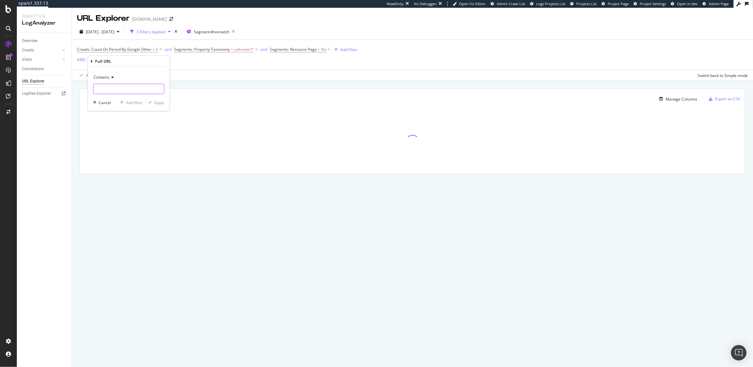
click at [116, 86] on input "text" at bounding box center [129, 89] width 71 height 10
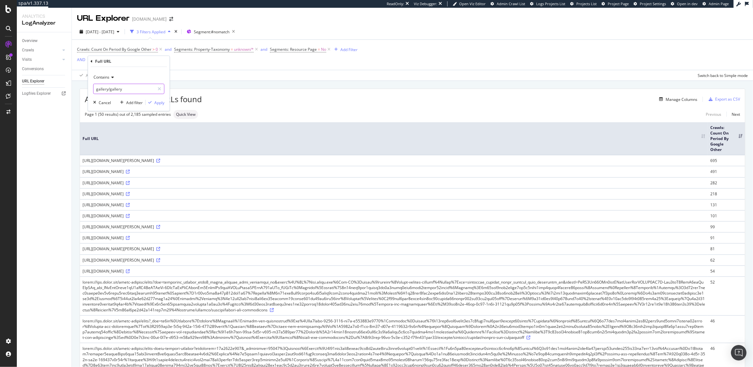
type input "gallery/gallery"
click at [108, 77] on span "Contains" at bounding box center [102, 77] width 16 height 6
click at [91, 61] on icon at bounding box center [92, 61] width 2 height 4
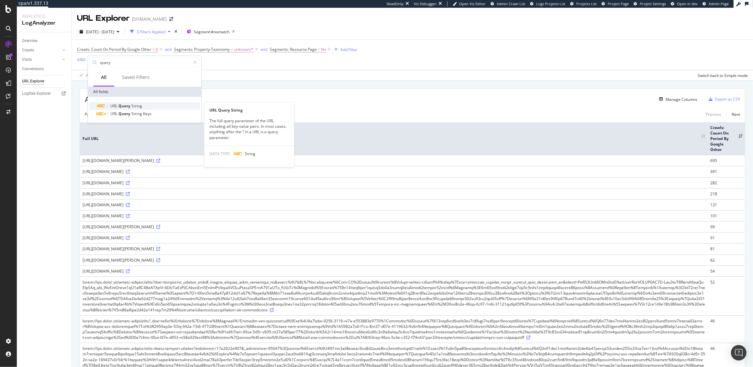
type input "query"
click at [133, 106] on span "String" at bounding box center [136, 106] width 11 height 6
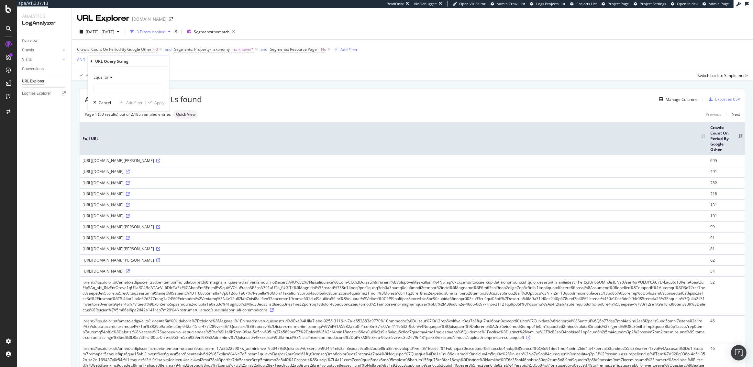
click at [109, 79] on icon at bounding box center [110, 77] width 5 height 4
click at [115, 137] on div "Contains" at bounding box center [129, 141] width 69 height 8
click at [118, 88] on input "text" at bounding box center [129, 89] width 71 height 10
type input "gallery/gallery"
click at [159, 104] on div "Apply" at bounding box center [159, 103] width 10 height 6
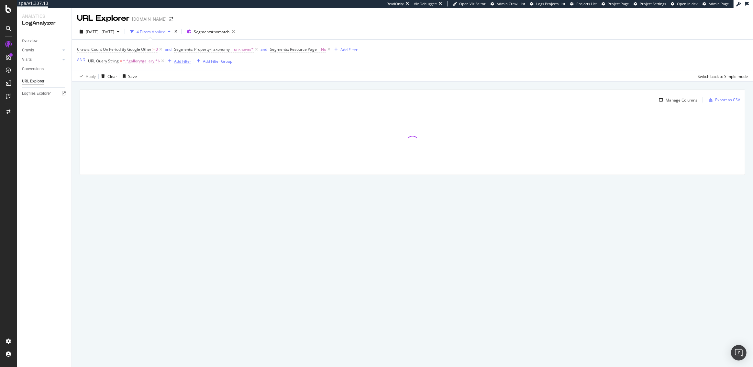
click at [180, 64] on div "Add Filter" at bounding box center [182, 62] width 17 height 6
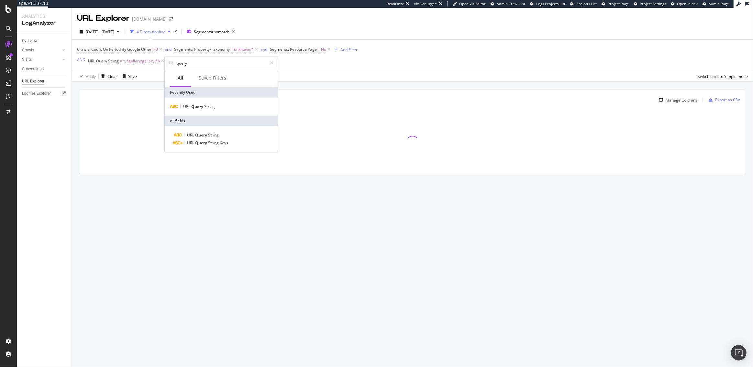
click at [316, 73] on div "Apply Clear Save Switch back to Simple mode" at bounding box center [412, 76] width 681 height 11
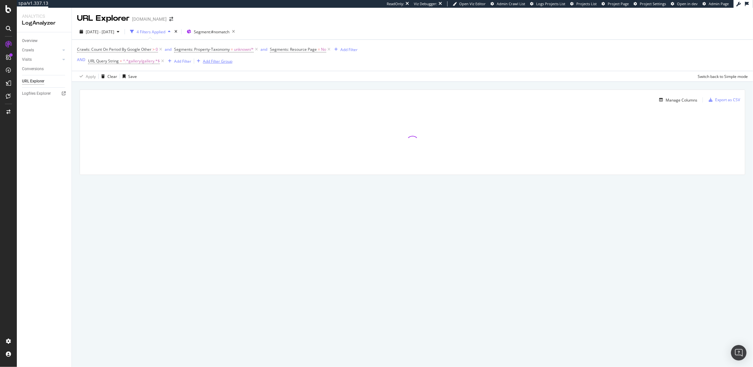
click at [218, 62] on div "Add Filter Group" at bounding box center [217, 62] width 29 height 6
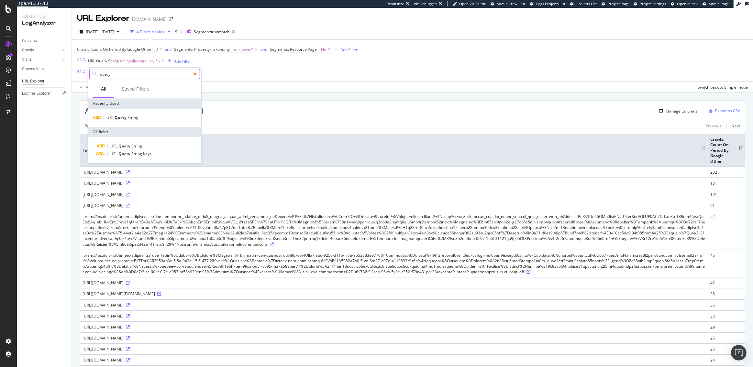
click at [194, 74] on icon at bounding box center [195, 74] width 4 height 5
click at [220, 69] on div "Crawls: Count On Period By Google Other > 0 and Segments: Property-Taxonomy = u…" at bounding box center [412, 61] width 671 height 42
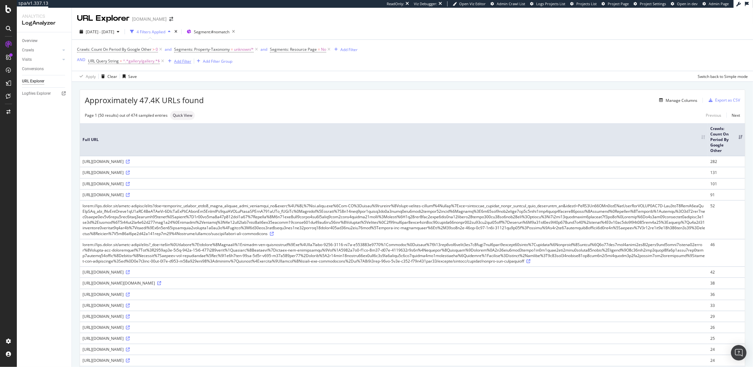
click at [181, 61] on div "Add Filter" at bounding box center [182, 62] width 17 height 6
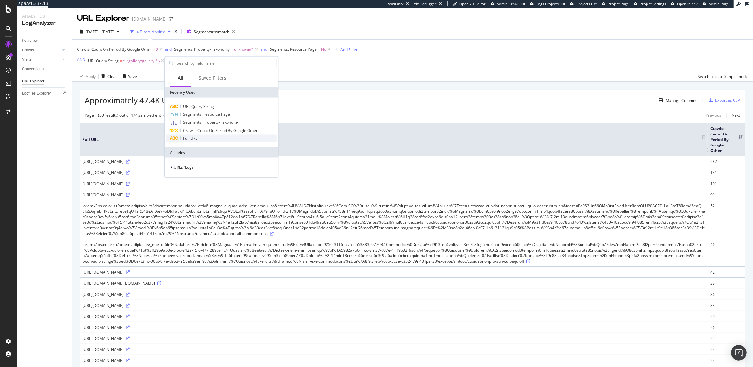
click at [204, 139] on div "Full URL" at bounding box center [221, 139] width 111 height 8
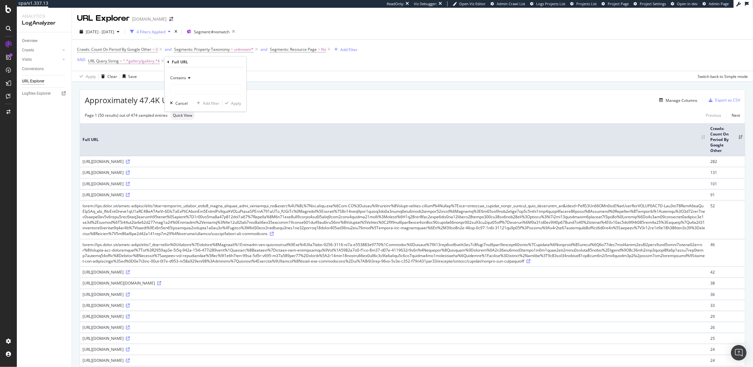
click at [189, 78] on icon at bounding box center [188, 78] width 5 height 4
click at [205, 157] on div "Matches regex" at bounding box center [206, 158] width 69 height 8
click at [196, 91] on input "text" at bounding box center [205, 89] width 71 height 10
click at [168, 62] on icon at bounding box center [168, 62] width 2 height 4
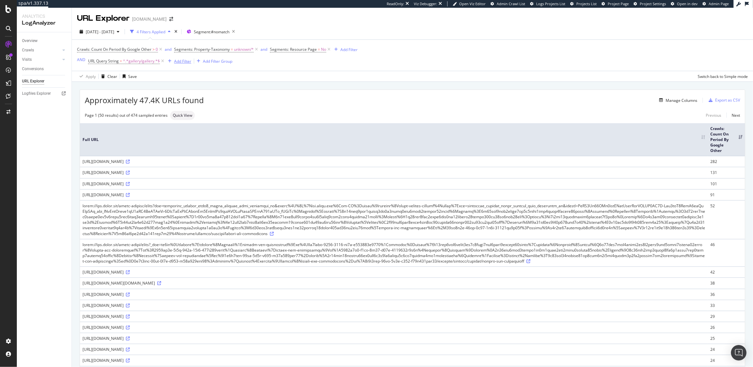
click at [178, 60] on div "Add Filter" at bounding box center [182, 62] width 17 height 6
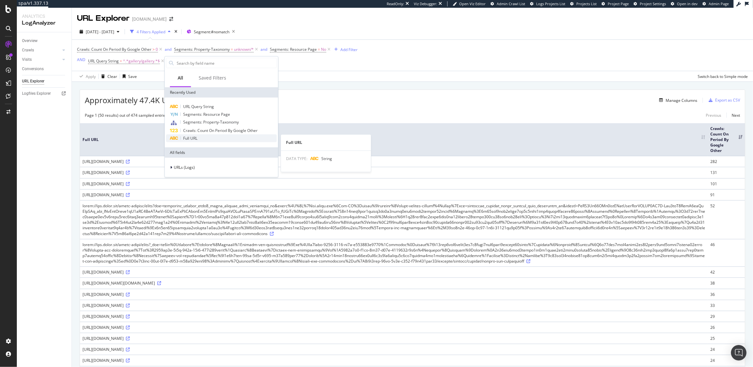
click at [199, 138] on div "Full URL" at bounding box center [221, 139] width 111 height 8
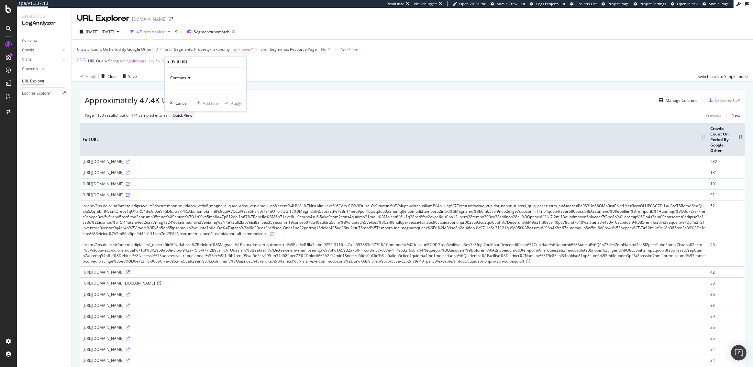
click at [169, 63] on div "Full URL" at bounding box center [205, 62] width 76 height 11
click at [167, 62] on icon at bounding box center [168, 62] width 2 height 4
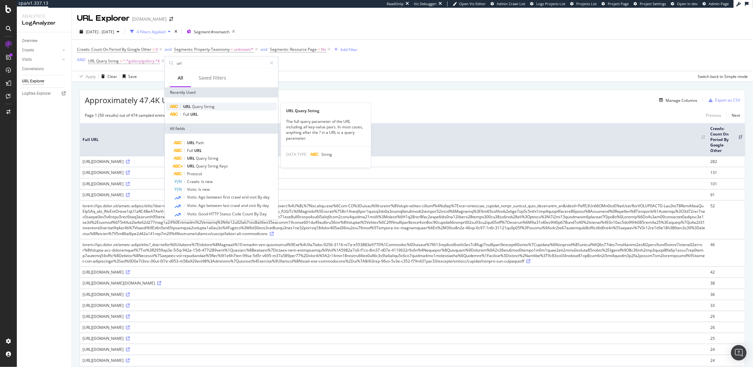
type input "url"
click at [197, 105] on span "Query" at bounding box center [198, 107] width 12 height 6
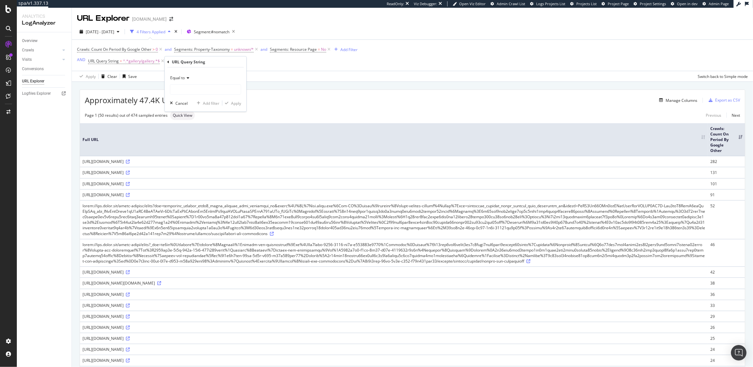
click at [183, 80] on span "Equal to" at bounding box center [177, 78] width 15 height 6
click at [190, 141] on div "Contains" at bounding box center [206, 142] width 69 height 8
click at [238, 90] on input "text" at bounding box center [205, 89] width 71 height 10
click at [173, 89] on input "events-and-attractions" at bounding box center [200, 89] width 61 height 10
type input "events-and-attractions"
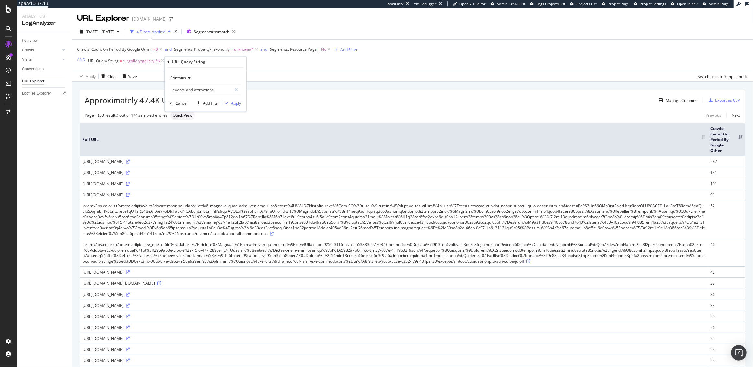
click at [238, 105] on div "Apply" at bounding box center [236, 103] width 10 height 6
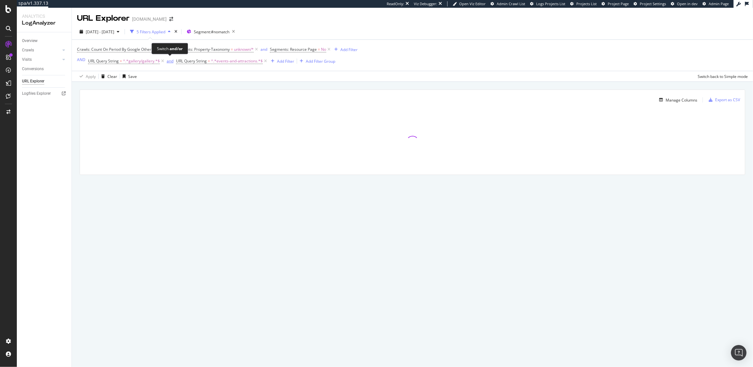
click at [172, 62] on div "and" at bounding box center [170, 61] width 7 height 6
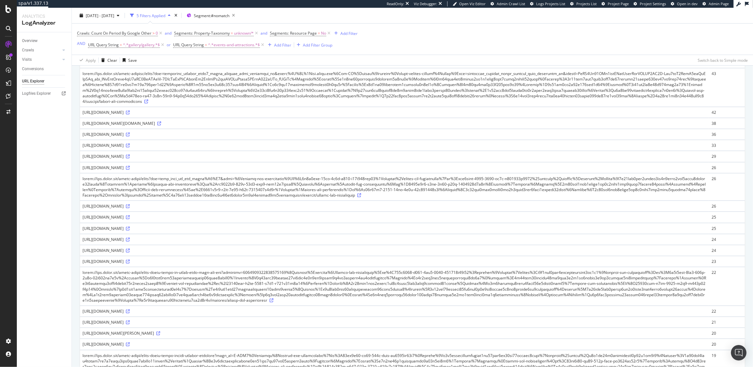
scroll to position [319, 0]
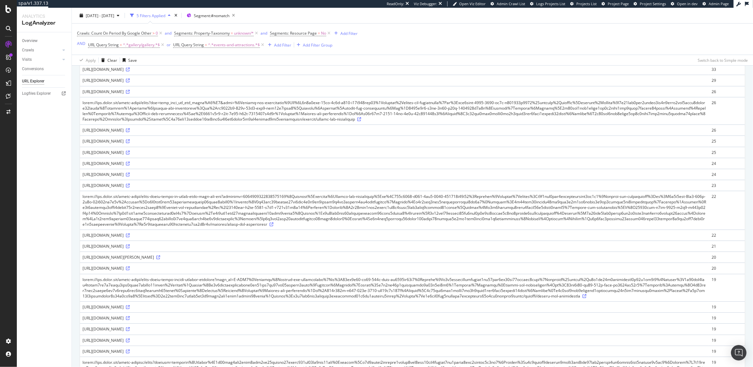
click at [192, 155] on div "[URL][DOMAIN_NAME]" at bounding box center [395, 153] width 624 height 6
drag, startPoint x: 214, startPoint y: 271, endPoint x: 158, endPoint y: 271, distance: 55.3
click at [158, 155] on div "[URL][DOMAIN_NAME]" at bounding box center [395, 153] width 624 height 6
click at [212, 155] on div "[URL][DOMAIN_NAME]" at bounding box center [395, 153] width 624 height 6
drag, startPoint x: 214, startPoint y: 269, endPoint x: 83, endPoint y: 269, distance: 130.7
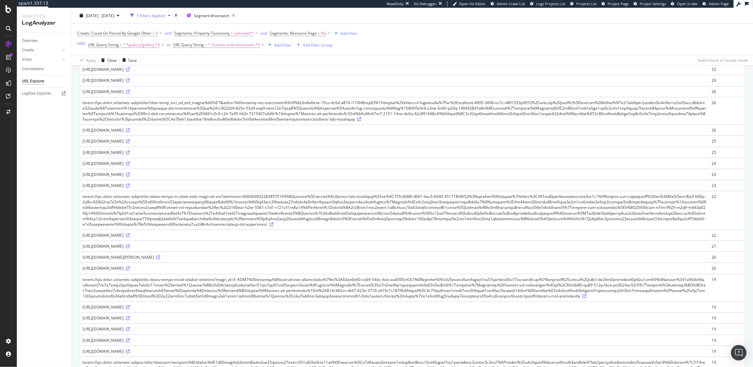
click at [83, 155] on div "[URL][DOMAIN_NAME]" at bounding box center [395, 153] width 624 height 6
copy div "[URL][DOMAIN_NAME]"
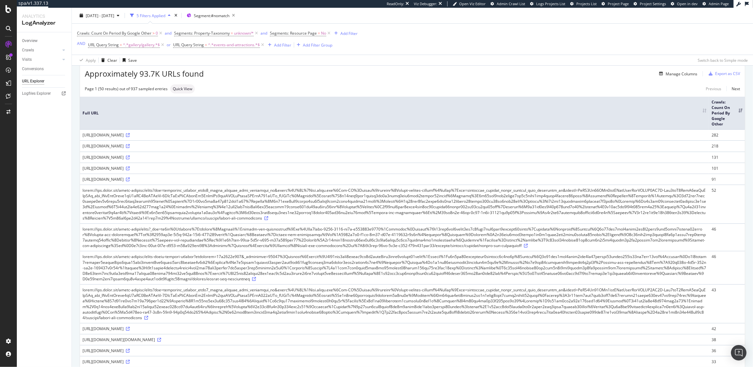
scroll to position [0, 0]
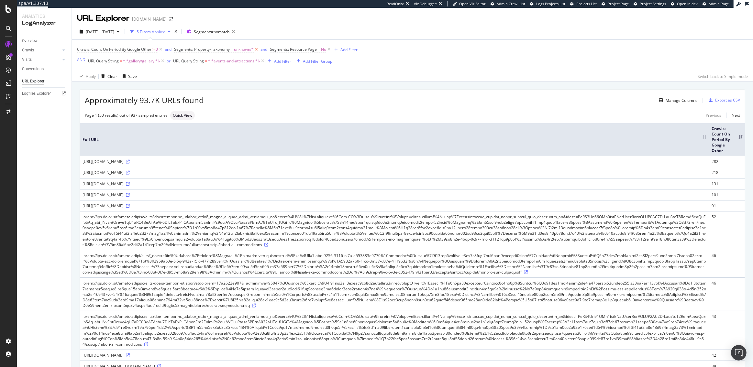
click at [258, 49] on icon at bounding box center [257, 49] width 6 height 6
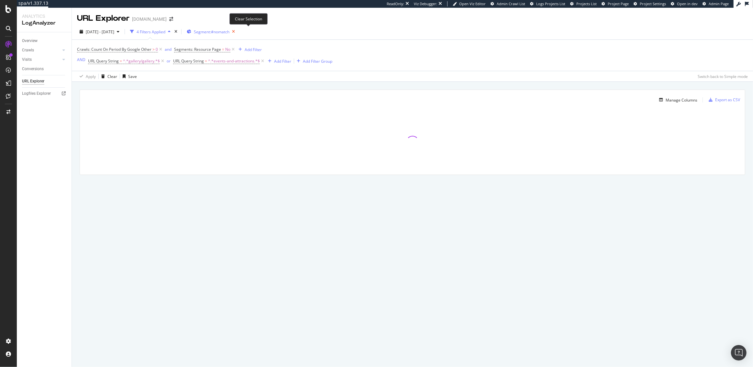
click at [238, 31] on icon "button" at bounding box center [233, 31] width 8 height 9
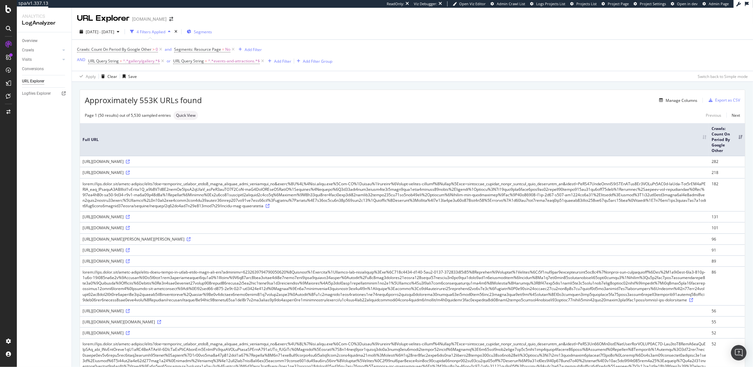
drag, startPoint x: 378, startPoint y: 284, endPoint x: 449, endPoint y: 285, distance: 70.9
click at [449, 253] on div "[URL][DOMAIN_NAME]" at bounding box center [395, 251] width 624 height 6
drag, startPoint x: 542, startPoint y: 295, endPoint x: 598, endPoint y: 297, distance: 56.0
click at [598, 264] on div "[URL][DOMAIN_NAME]" at bounding box center [395, 262] width 624 height 6
click at [333, 33] on div "[DATE] - [DATE] 4 Filters Applied Segments" at bounding box center [412, 33] width 681 height 13
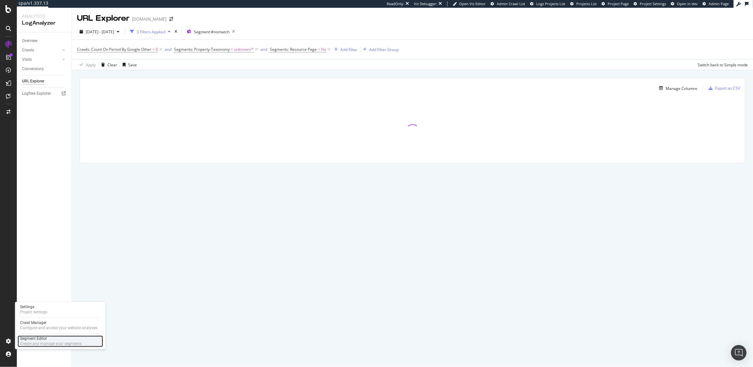
click at [42, 340] on div "Segment Editor" at bounding box center [50, 339] width 61 height 5
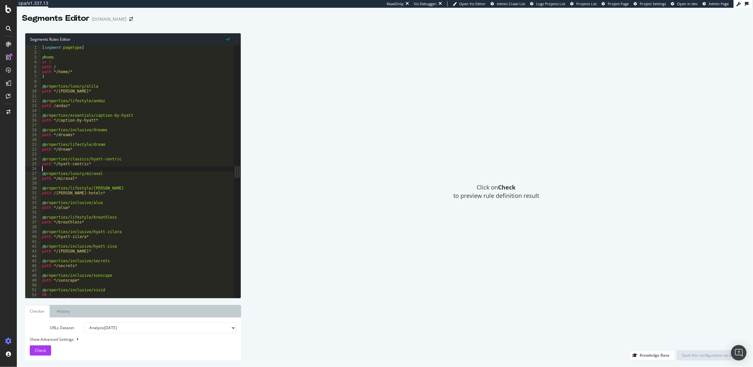
click at [105, 171] on div "[ segment : pagetype ] @ home or ( path / path */home/* ) @ properties/luxury/a…" at bounding box center [217, 176] width 352 height 263
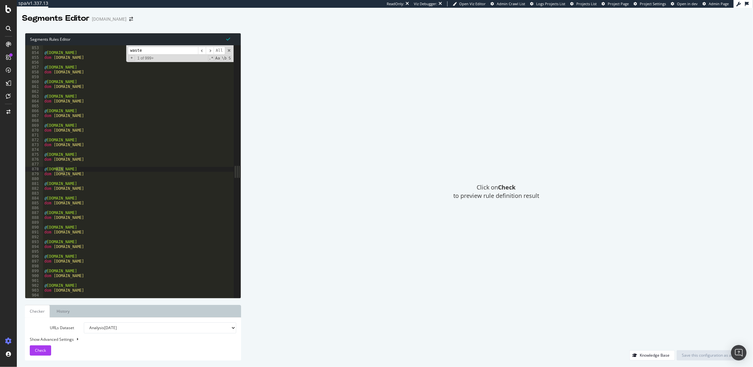
scroll to position [10351, 0]
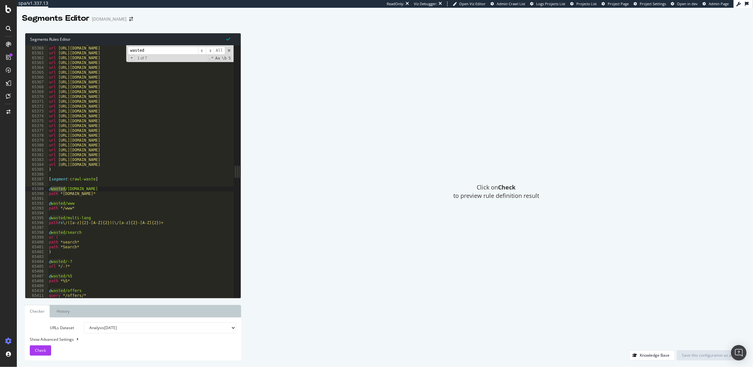
type input "wasted"
click at [93, 254] on div "url https://www.hyatt.com/hyatt-centric/de-DE/salct-hyatt-centric-san-salvador/…" at bounding box center [224, 172] width 352 height 263
click at [82, 291] on div "url https://www.hyatt.com/hyatt-centric/de-DE/salct-hyatt-centric-san-salvador/…" at bounding box center [224, 172] width 352 height 263
type textarea "@wasted/offers"
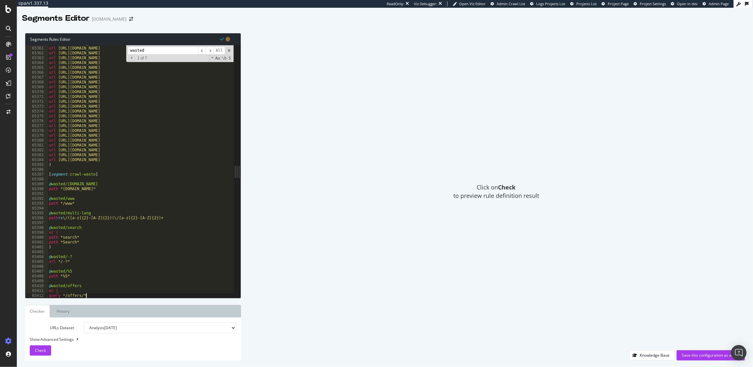
click at [94, 294] on div at bounding box center [224, 295] width 352 height 6
type textarea "query */offers/*"
type textarea "query *offers*gallery*"
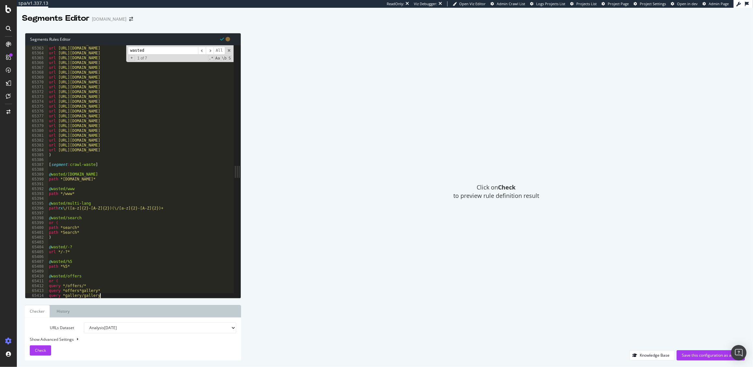
scroll to position [0, 4]
type textarea "query *gallery/gallery*"
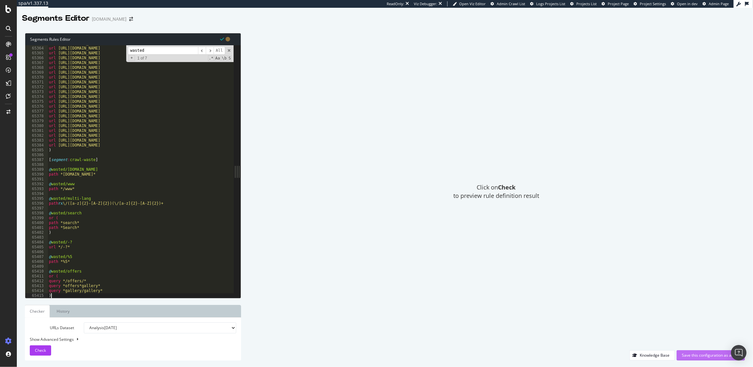
type textarea ")"
click at [703, 356] on div "Save this configuration as active" at bounding box center [711, 356] width 58 height 6
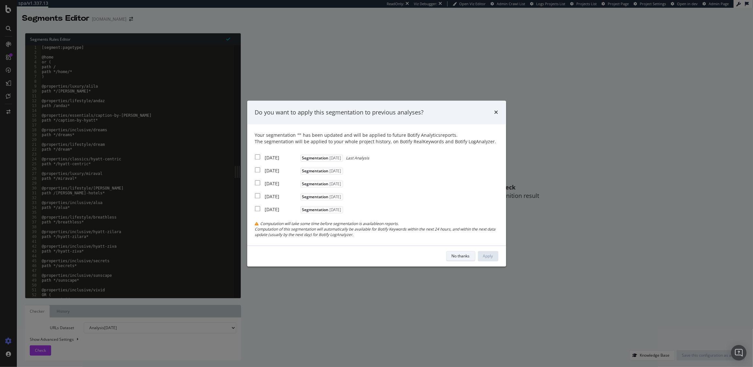
click at [455, 256] on div "No thanks" at bounding box center [461, 256] width 18 height 6
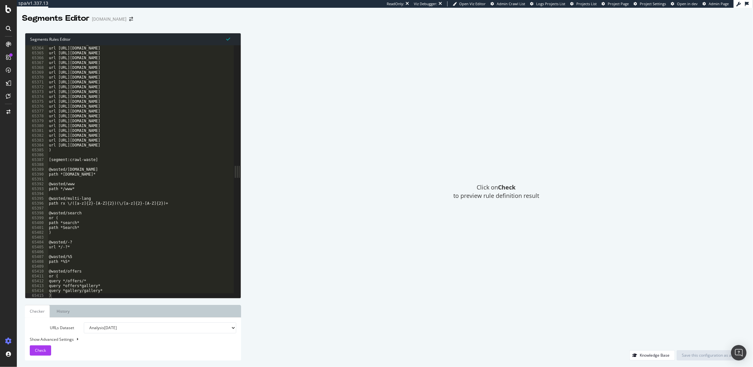
scroll to position [10351, 0]
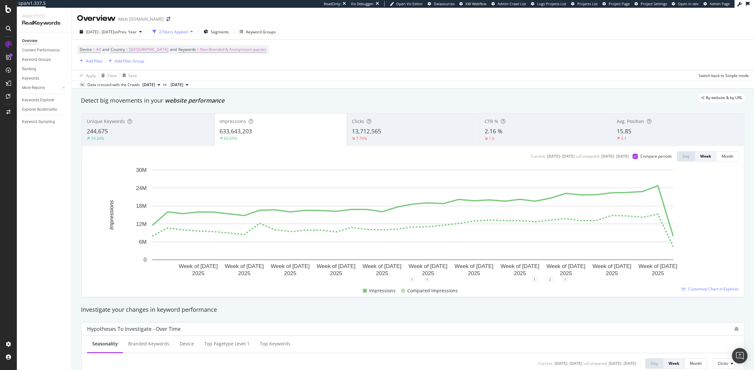
scroll to position [1, 0]
click at [150, 48] on span "[GEOGRAPHIC_DATA]" at bounding box center [148, 48] width 39 height 9
click at [137, 62] on span "[GEOGRAPHIC_DATA]" at bounding box center [137, 64] width 39 height 6
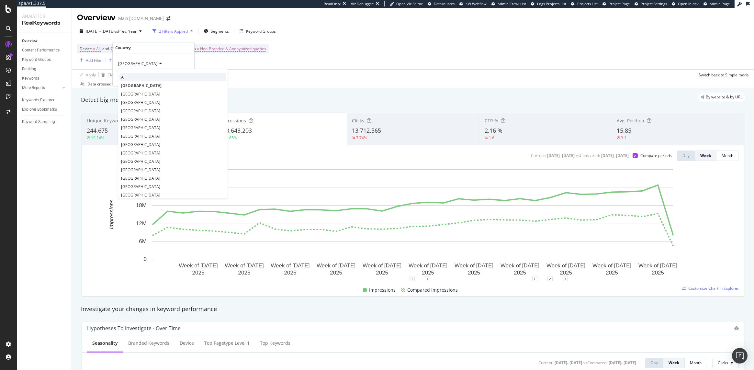
click at [129, 73] on div "All" at bounding box center [172, 77] width 107 height 8
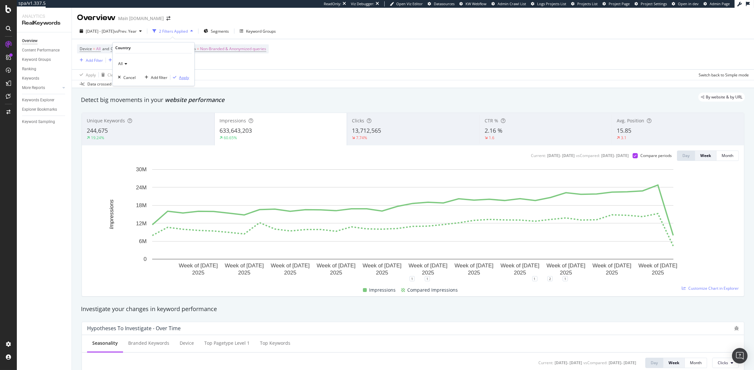
click at [185, 77] on div "Apply" at bounding box center [184, 78] width 10 height 6
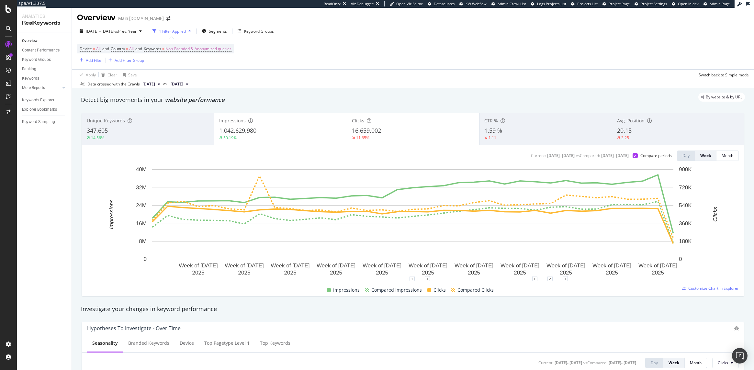
click at [181, 137] on div "14.56%" at bounding box center [148, 138] width 122 height 6
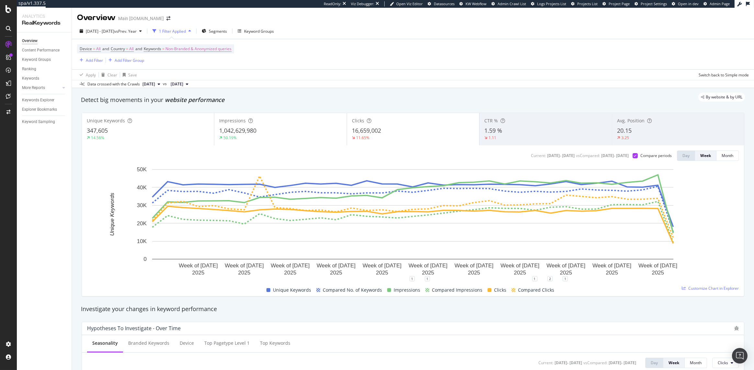
click at [381, 133] on span "16,659,002" at bounding box center [366, 131] width 29 height 8
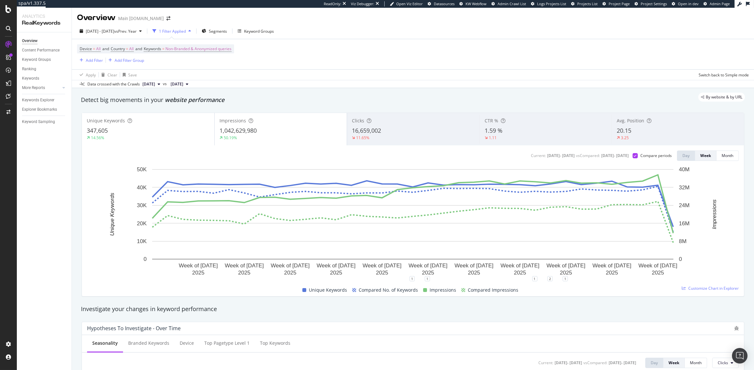
click at [240, 131] on span "1,042,629,980" at bounding box center [237, 131] width 37 height 8
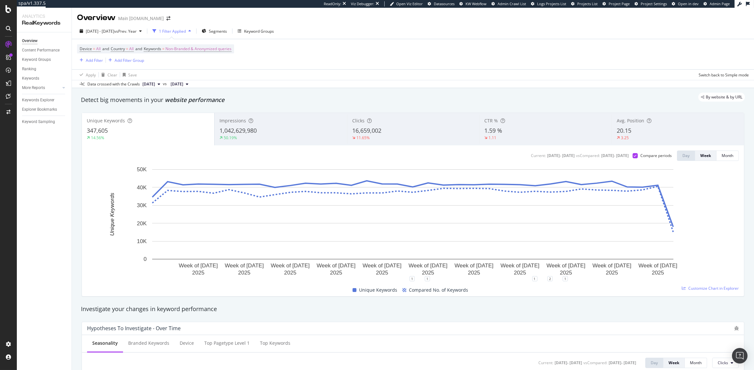
click at [155, 136] on div "14.56%" at bounding box center [148, 138] width 123 height 6
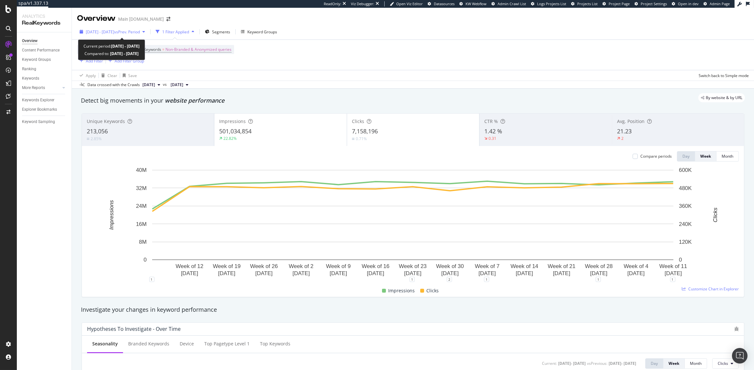
click at [137, 32] on span "vs Prev. Period" at bounding box center [127, 32] width 26 height 6
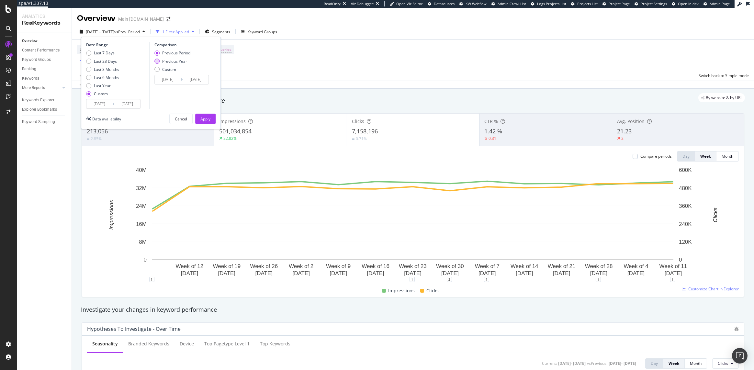
click at [166, 61] on div "Previous Year" at bounding box center [174, 62] width 25 height 6
type input "2024/05/08"
type input "2024/08/18"
click at [207, 118] on div "Apply" at bounding box center [205, 119] width 10 height 6
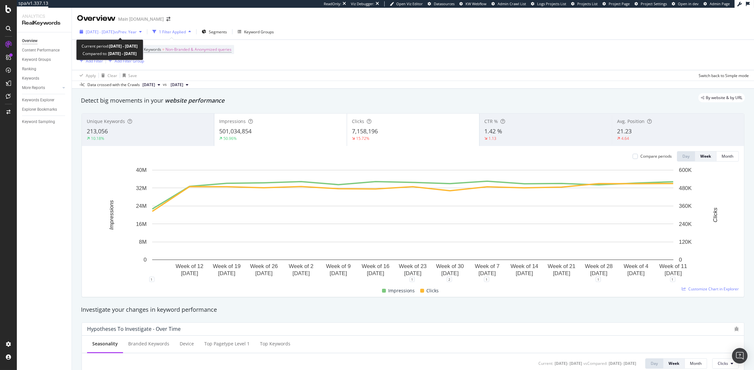
click at [114, 30] on span "[DATE] - [DATE]" at bounding box center [100, 32] width 28 height 6
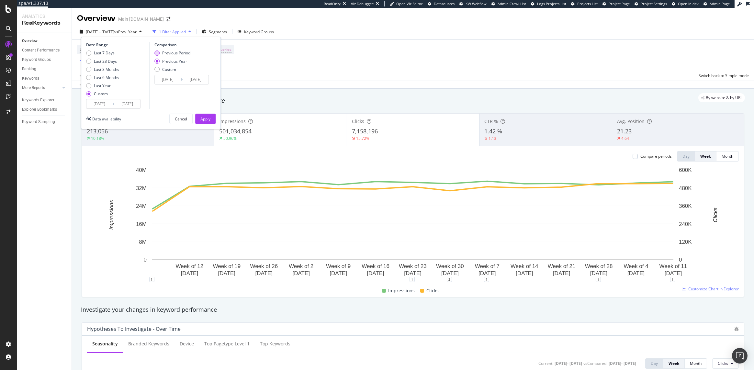
click at [164, 51] on div "Previous Period" at bounding box center [176, 53] width 28 height 6
type input "2025/01/24"
type input "2025/05/06"
click at [203, 119] on div "Apply" at bounding box center [205, 119] width 10 height 6
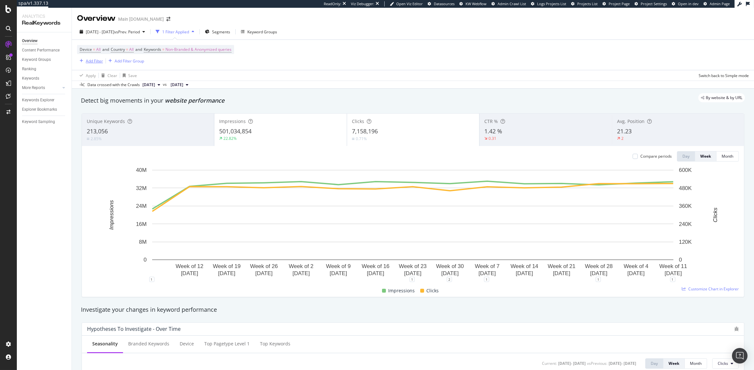
click at [94, 62] on div "Add Filter" at bounding box center [94, 61] width 17 height 6
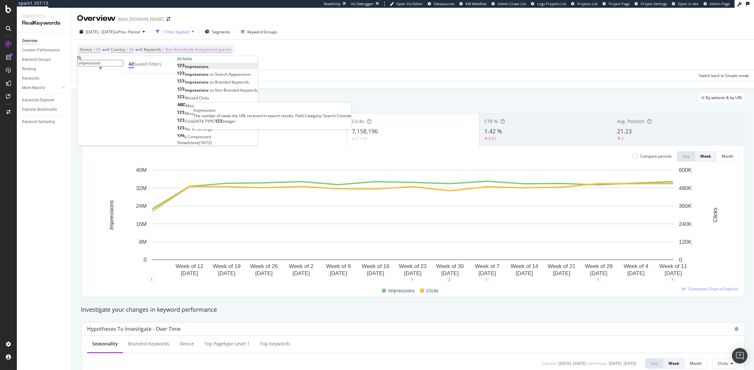
type input "impressions"
click at [185, 69] on span "Impressions" at bounding box center [197, 67] width 24 height 6
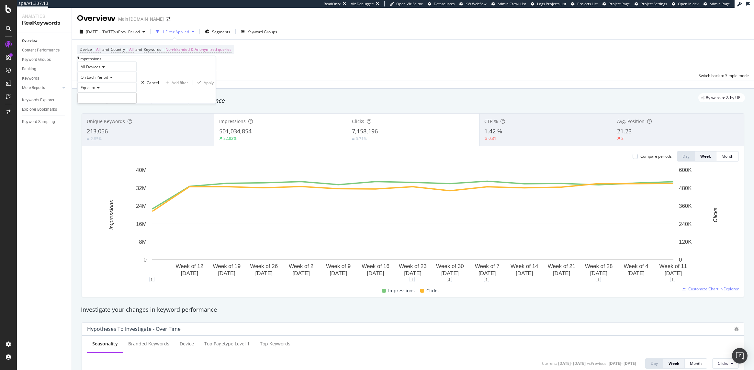
click at [104, 80] on span "On Each Period" at bounding box center [95, 77] width 28 height 6
click at [127, 103] on div "On Compared Period" at bounding box center [107, 99] width 59 height 7
click at [107, 104] on input "number" at bounding box center [106, 98] width 59 height 11
type input "0"
click at [204, 85] on div "Apply" at bounding box center [209, 83] width 10 height 6
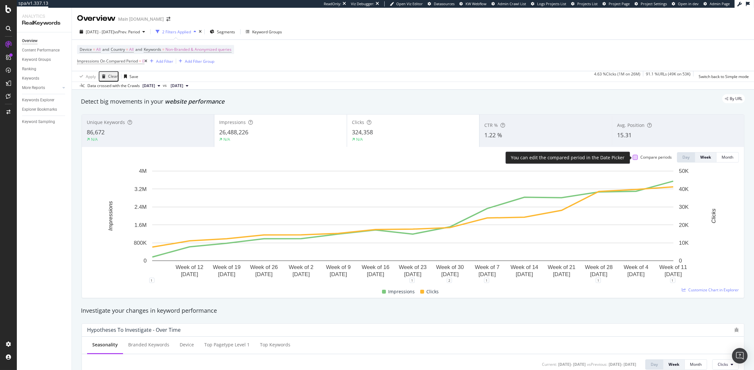
click at [633, 156] on div at bounding box center [634, 157] width 5 height 5
click at [635, 159] on icon at bounding box center [635, 157] width 3 height 3
click at [36, 98] on div "Keywords Explorer" at bounding box center [38, 100] width 32 height 7
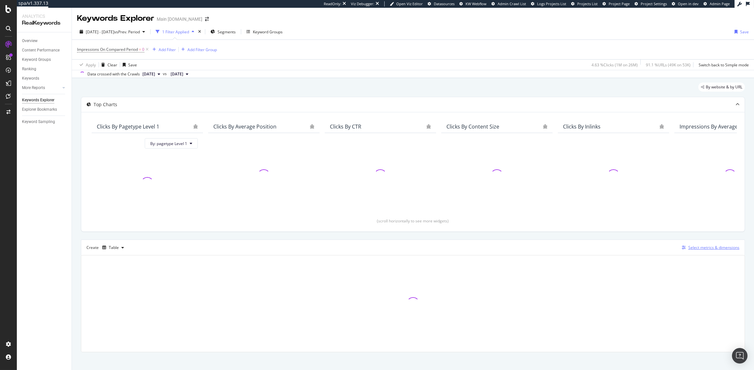
click at [703, 247] on div "Select metrics & dimensions" at bounding box center [713, 248] width 51 height 6
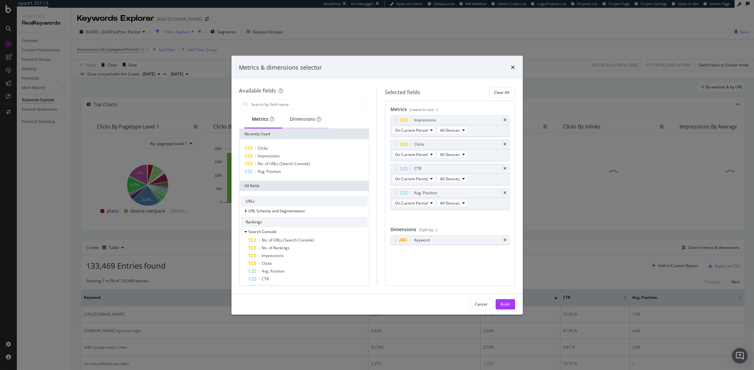
click at [302, 121] on div "Dimensions" at bounding box center [305, 119] width 31 height 6
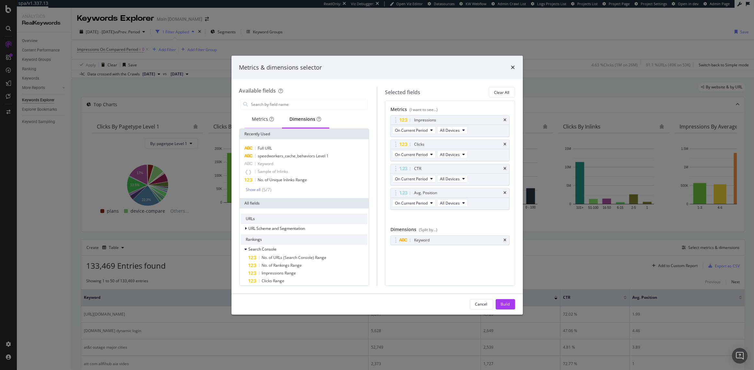
click at [260, 122] on div "Metrics" at bounding box center [263, 119] width 22 height 6
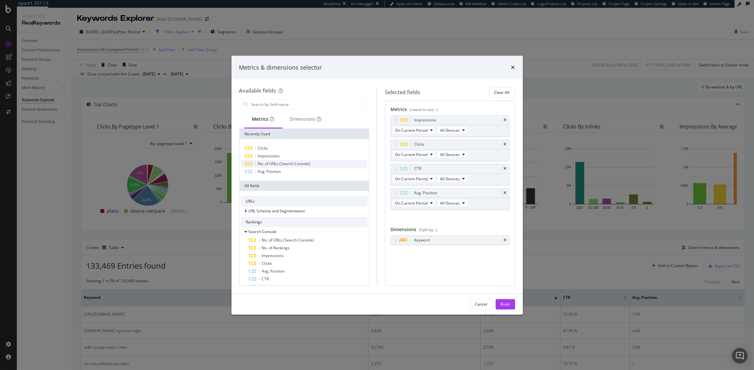
click at [275, 163] on span "No. of URLs (Search Console)" at bounding box center [284, 164] width 52 height 6
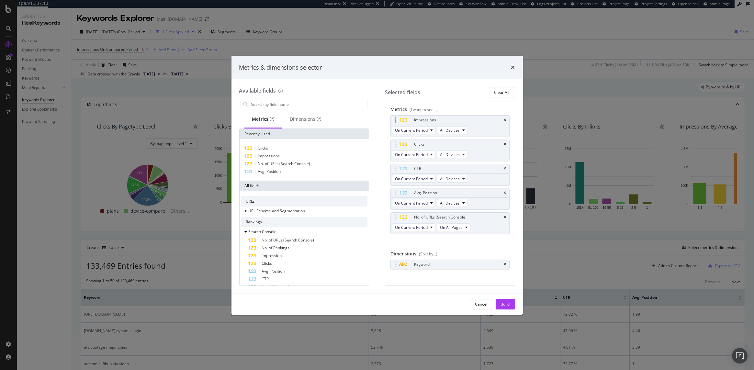
click at [506, 117] on div "Impressions" at bounding box center [450, 120] width 118 height 9
click at [505, 121] on icon "times" at bounding box center [505, 120] width 3 height 4
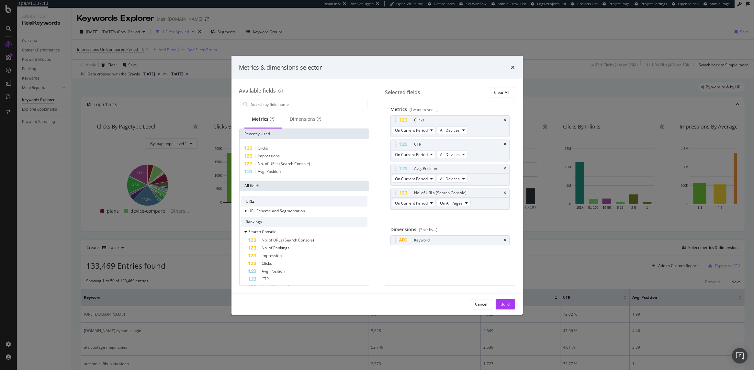
click at [505, 121] on icon "times" at bounding box center [505, 120] width 3 height 4
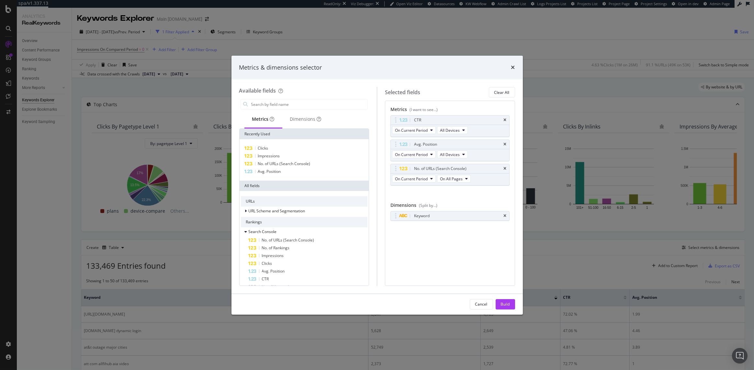
click at [505, 121] on icon "times" at bounding box center [505, 120] width 3 height 4
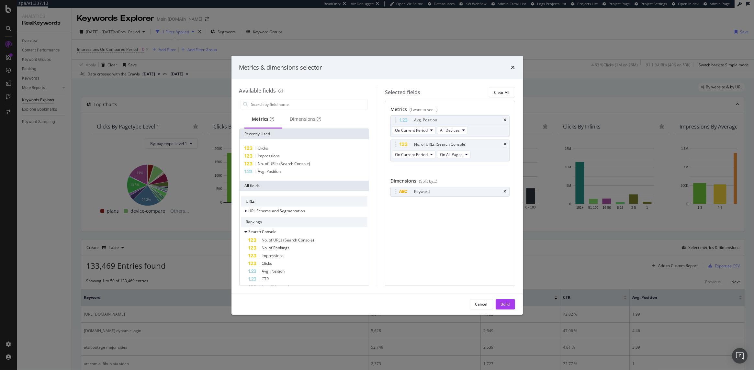
click at [505, 121] on icon "times" at bounding box center [505, 120] width 3 height 4
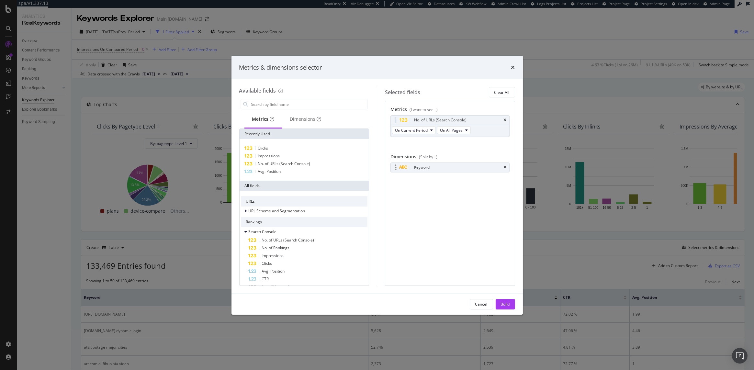
click at [506, 168] on div "Keyword" at bounding box center [450, 167] width 118 height 9
click at [505, 166] on icon "times" at bounding box center [505, 167] width 3 height 4
click at [501, 307] on div "Build" at bounding box center [505, 304] width 9 height 10
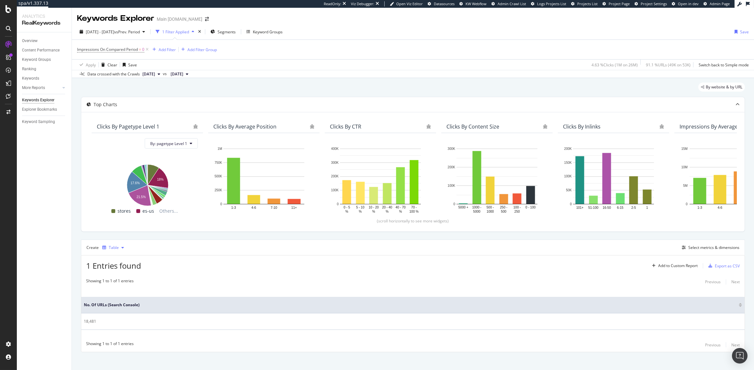
click at [111, 247] on div "Table" at bounding box center [114, 248] width 10 height 4
click at [120, 268] on div "Trend" at bounding box center [120, 269] width 11 height 6
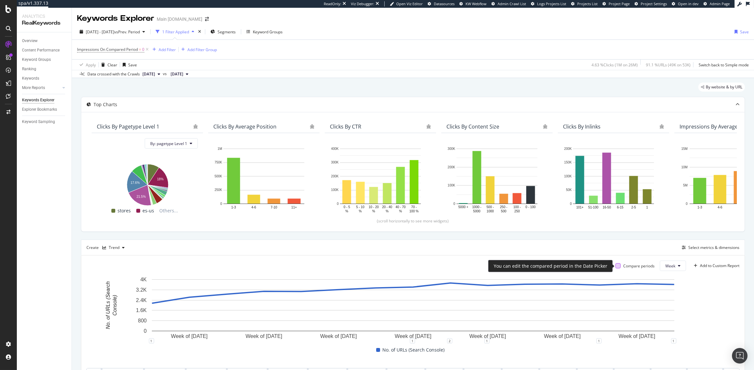
click at [615, 264] on div at bounding box center [617, 265] width 5 height 5
click at [617, 265] on icon at bounding box center [617, 265] width 3 height 3
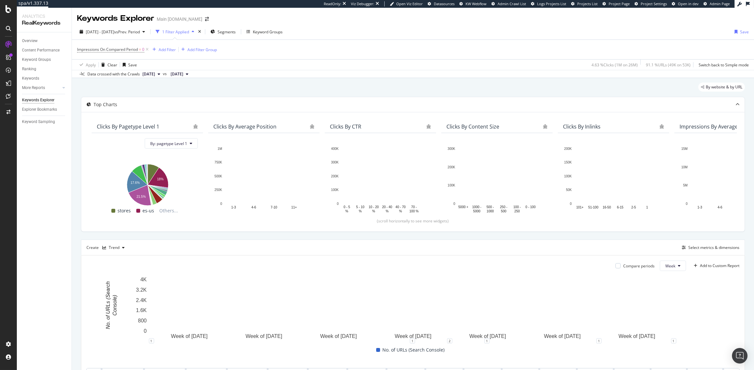
scroll to position [71, 0]
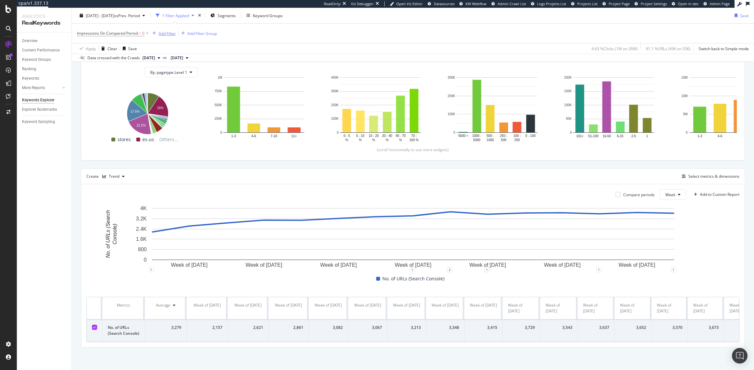
click at [170, 33] on div "Add Filter" at bounding box center [167, 33] width 17 height 6
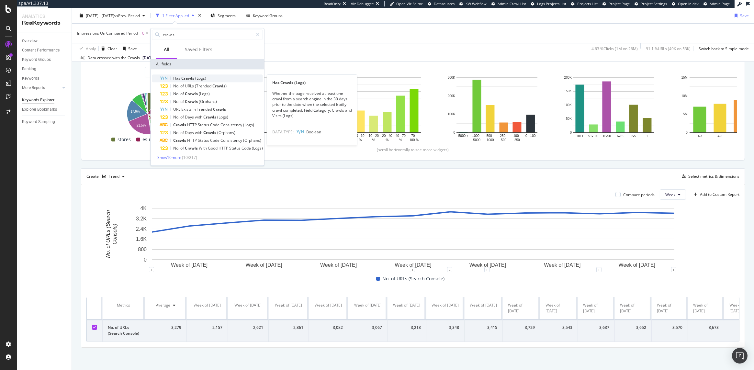
type input "crawls"
click at [202, 78] on span "(Logs)" at bounding box center [200, 78] width 11 height 6
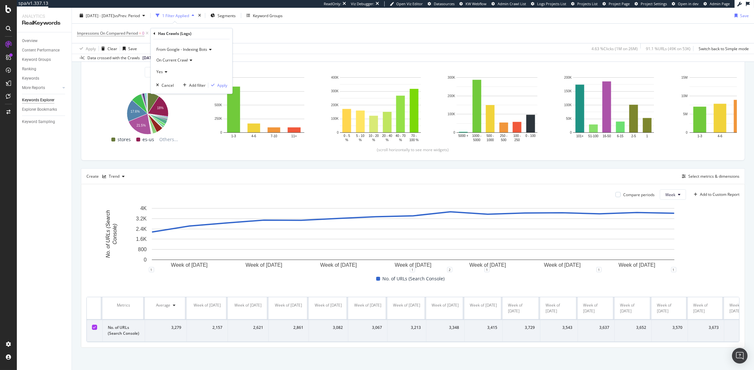
click at [182, 61] on span "On Current Crawl" at bounding box center [171, 60] width 31 height 6
click at [187, 83] on span "On Compared Crawl" at bounding box center [177, 82] width 37 height 6
click at [166, 71] on icon at bounding box center [165, 72] width 5 height 4
click at [166, 94] on div "No" at bounding box center [192, 93] width 69 height 8
click at [222, 85] on div "Apply" at bounding box center [222, 86] width 10 height 6
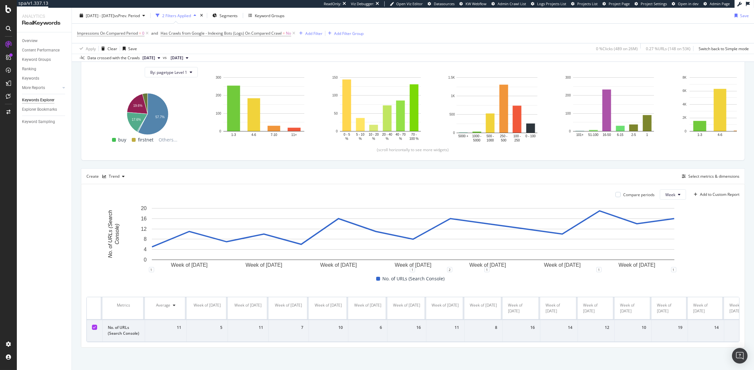
click at [191, 58] on button "2025 Apr. 27th" at bounding box center [179, 58] width 23 height 8
click at [241, 47] on div "Apply Clear Save 0 % Clicks ( 489 on 26M ) 0.27 % URLs ( 148 on 53K ) Switch ba…" at bounding box center [413, 48] width 682 height 11
click at [261, 33] on span "Has Crawls from Google - Indexing Bots (Logs) On Compared Crawl" at bounding box center [221, 33] width 121 height 6
click at [176, 70] on icon at bounding box center [174, 71] width 5 height 4
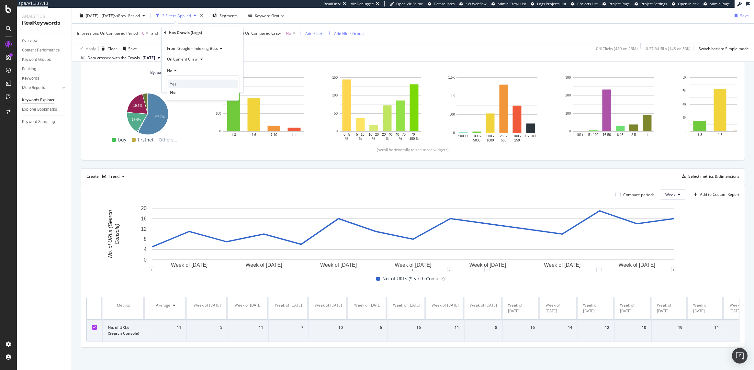
click at [175, 86] on span "Yes" at bounding box center [173, 84] width 6 height 6
click at [193, 61] on div "On Current Crawl" at bounding box center [202, 59] width 71 height 10
click at [193, 80] on span "On Compared Crawl" at bounding box center [188, 81] width 37 height 6
click at [234, 80] on div "From Google - Indexing Bots On Compared Crawl Yes Cancel Add filter Apply" at bounding box center [202, 65] width 82 height 54
click at [233, 82] on div "Apply" at bounding box center [233, 84] width 10 height 6
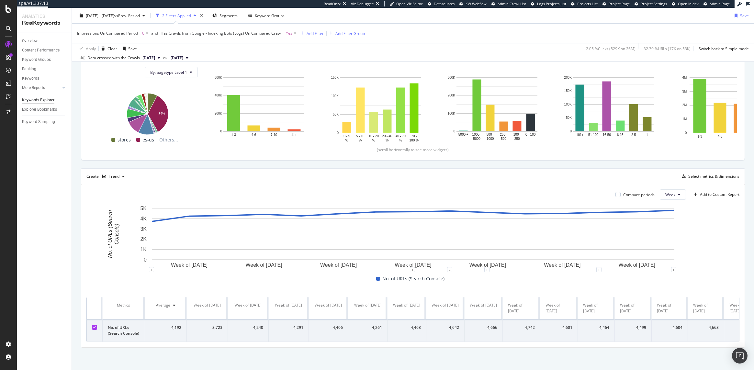
click at [270, 33] on span "Has Crawls from Google - Indexing Bots (Logs) On Compared Crawl" at bounding box center [221, 33] width 121 height 6
click at [166, 33] on icon at bounding box center [165, 32] width 2 height 4
click at [297, 50] on div "Apply Clear Save 2.05 % Clicks ( 529K on 26M ) 32.39 % URLs ( 17K on 53K ) Swit…" at bounding box center [413, 48] width 682 height 11
click at [254, 35] on span "Has Crawls from Google - Indexing Bots (Logs) On Compared Crawl" at bounding box center [221, 33] width 121 height 6
click at [200, 58] on icon at bounding box center [200, 59] width 5 height 4
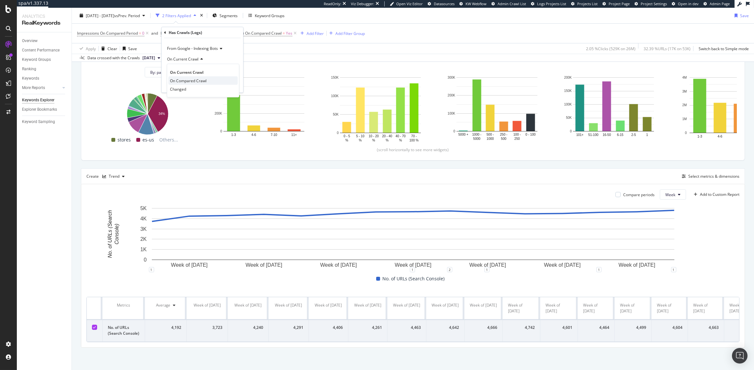
click at [195, 79] on span "On Compared Crawl" at bounding box center [188, 81] width 37 height 6
click at [178, 69] on icon at bounding box center [175, 71] width 5 height 4
click at [176, 93] on div "No" at bounding box center [202, 92] width 69 height 8
click at [237, 84] on div "Apply" at bounding box center [233, 84] width 10 height 6
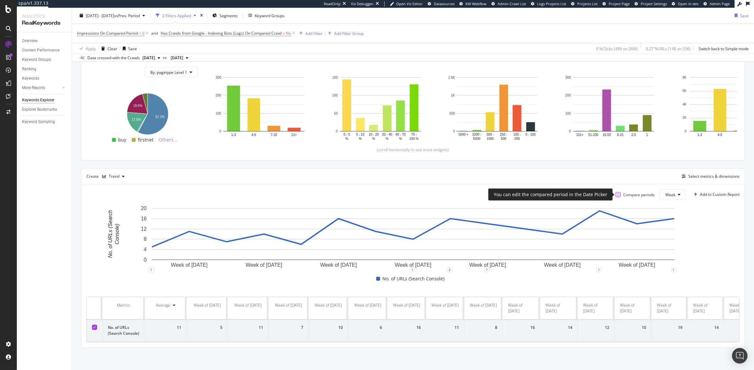
click at [616, 194] on div at bounding box center [617, 194] width 5 height 5
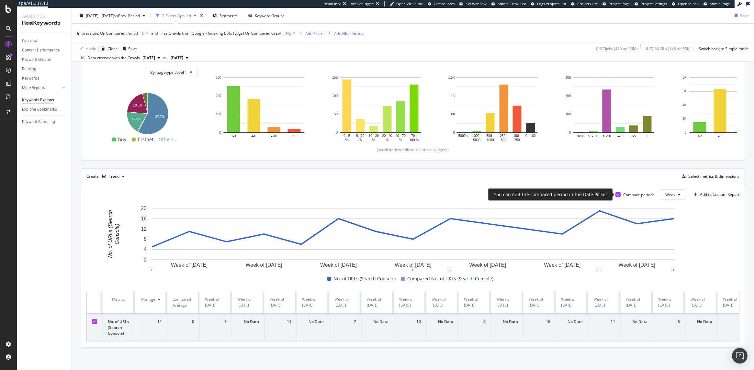
click at [617, 194] on icon at bounding box center [617, 194] width 3 height 3
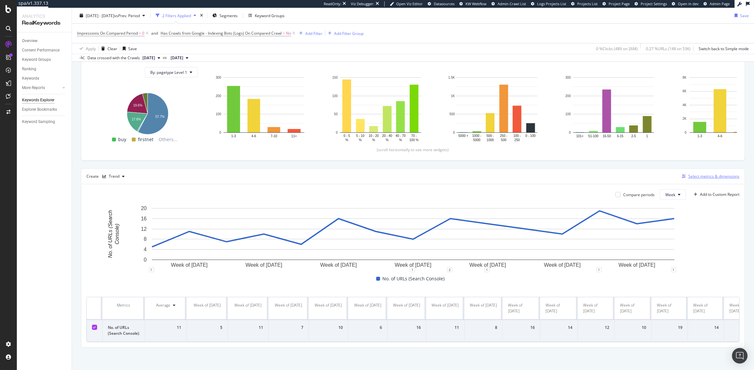
click at [706, 178] on div "Select metrics & dimensions" at bounding box center [713, 176] width 51 height 6
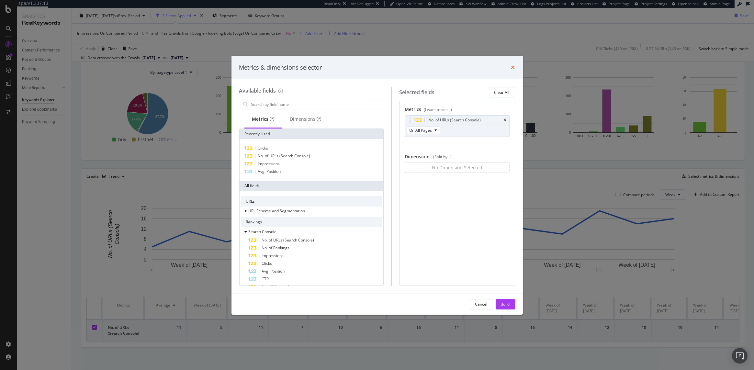
click at [511, 68] on icon "times" at bounding box center [513, 67] width 4 height 5
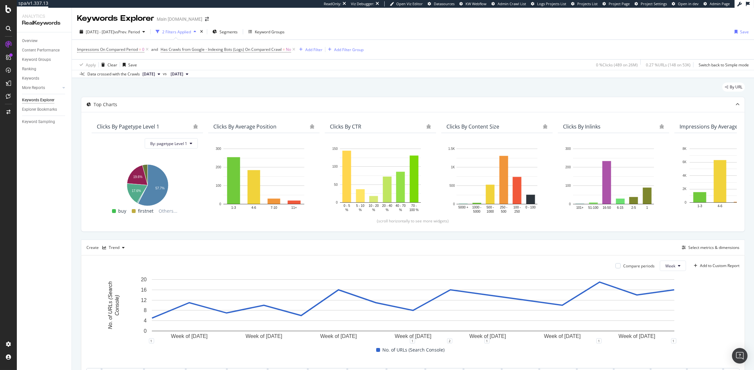
scroll to position [71, 0]
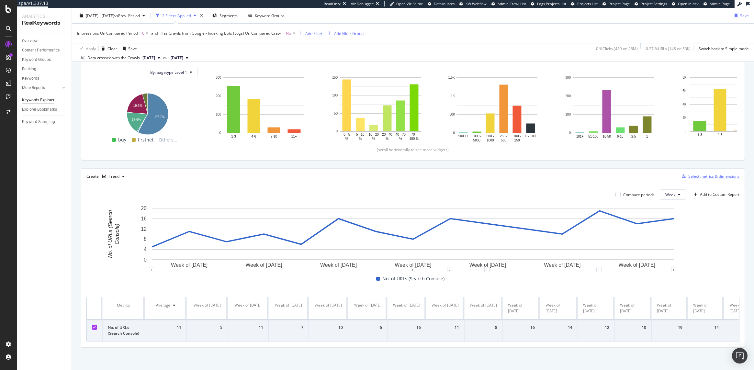
click at [723, 175] on div "Select metrics & dimensions" at bounding box center [713, 176] width 51 height 6
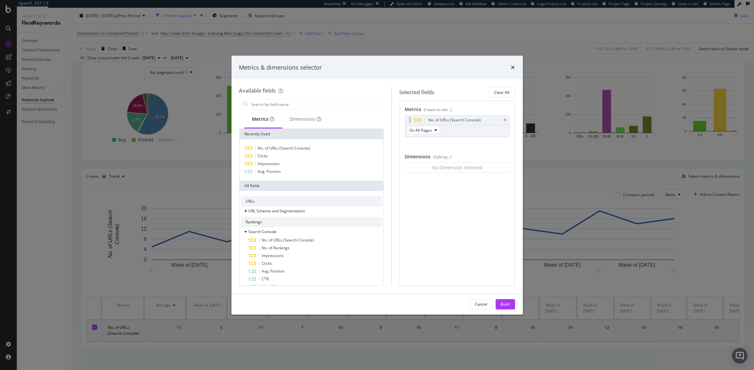
click at [505, 119] on icon "times" at bounding box center [505, 120] width 3 height 4
click at [296, 119] on div "Dimensions" at bounding box center [305, 119] width 31 height 6
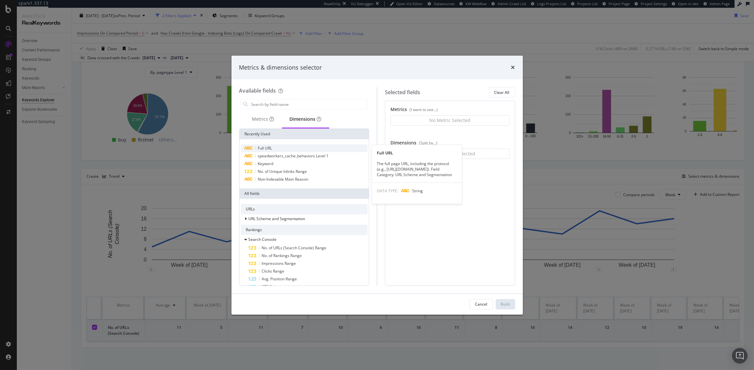
click at [276, 147] on div "Full URL" at bounding box center [304, 148] width 127 height 8
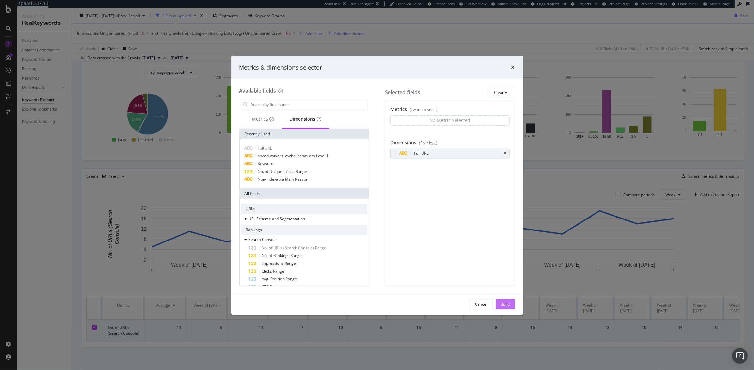
click at [506, 303] on div "Build" at bounding box center [505, 304] width 9 height 6
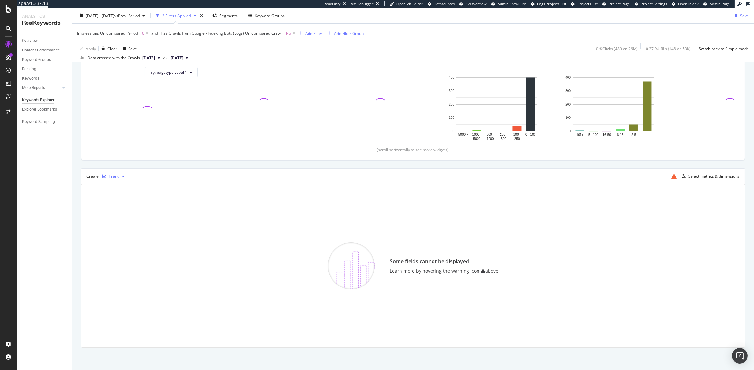
click at [110, 174] on div "Trend" at bounding box center [114, 176] width 11 height 4
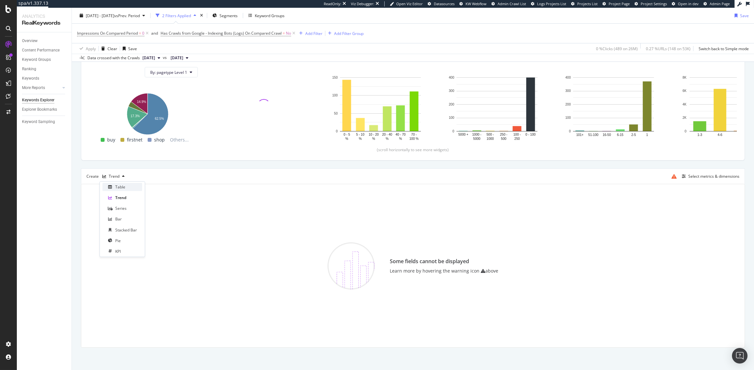
click at [113, 190] on div "Table" at bounding box center [122, 187] width 40 height 8
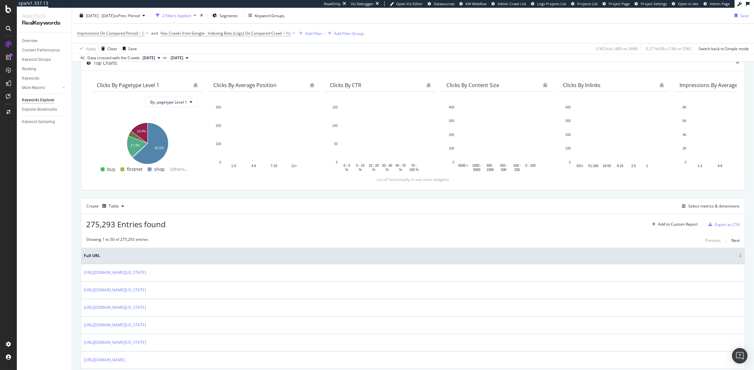
scroll to position [39, 0]
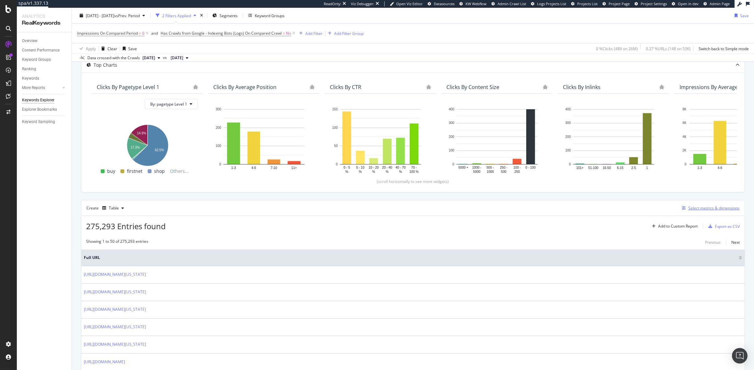
click at [695, 206] on div "Select metrics & dimensions" at bounding box center [713, 208] width 51 height 6
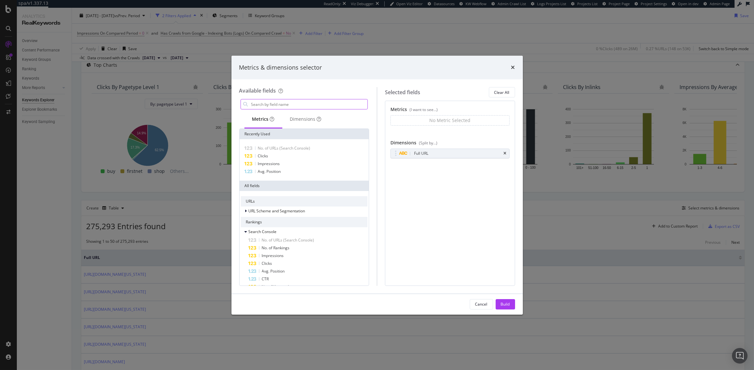
click at [286, 107] on input "modal" at bounding box center [308, 104] width 117 height 10
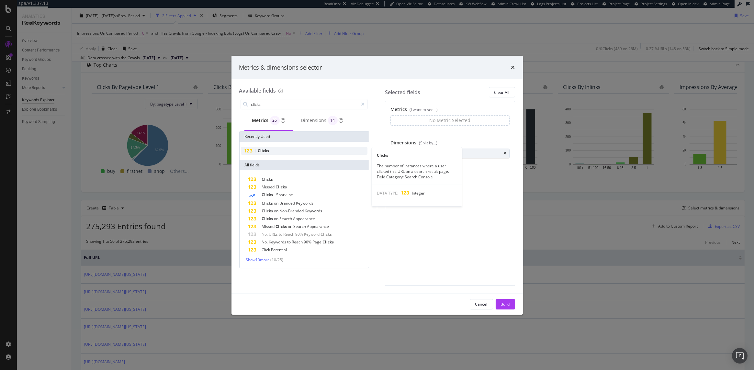
type input "clicks"
click at [282, 151] on div "Clicks" at bounding box center [304, 151] width 127 height 8
click at [277, 151] on div "Clicks" at bounding box center [304, 151] width 127 height 8
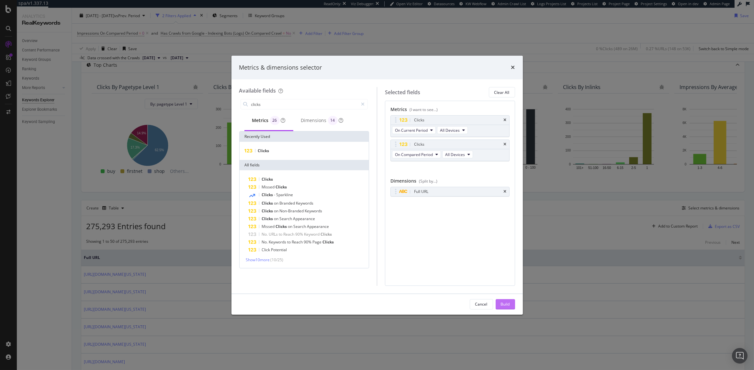
click at [508, 301] on div "Build" at bounding box center [505, 304] width 9 height 6
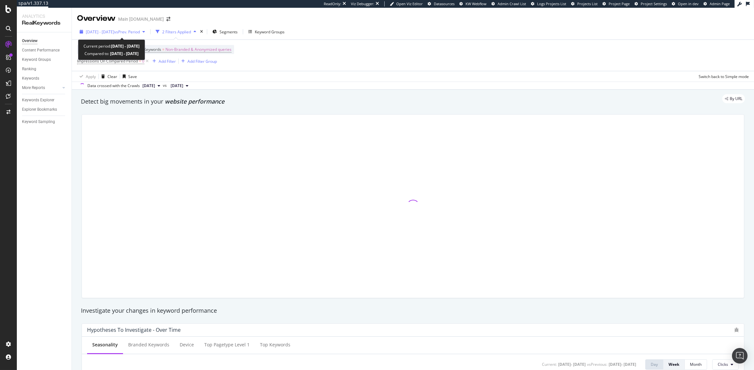
click at [140, 29] on span "vs Prev. Period" at bounding box center [127, 32] width 26 height 6
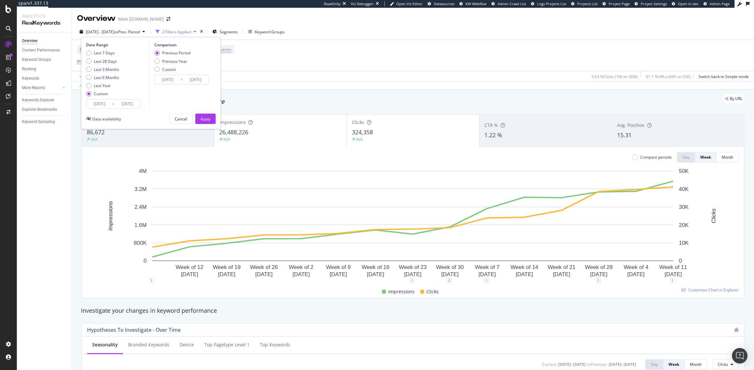
click at [99, 105] on input "2025/05/07" at bounding box center [99, 103] width 26 height 9
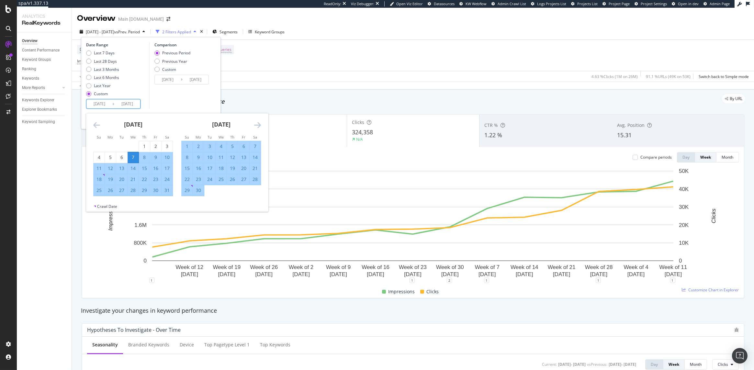
click at [96, 125] on icon "Move backward to switch to the previous month." at bounding box center [96, 125] width 7 height 8
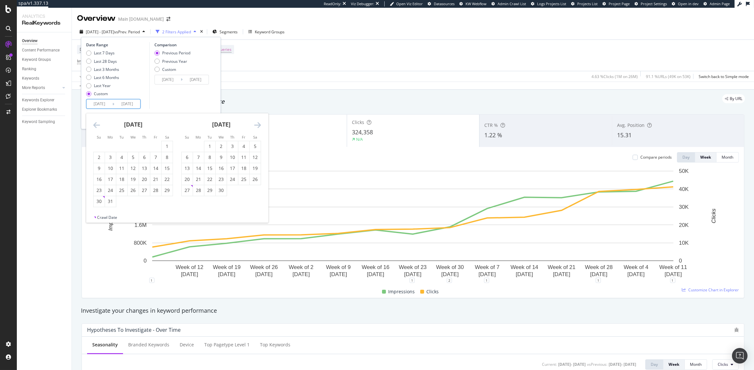
click at [96, 125] on icon "Move backward to switch to the previous month." at bounding box center [96, 125] width 7 height 8
click at [155, 180] on div "24" at bounding box center [155, 179] width 11 height 6
type input "2025/01/24"
type input "2024/07/01"
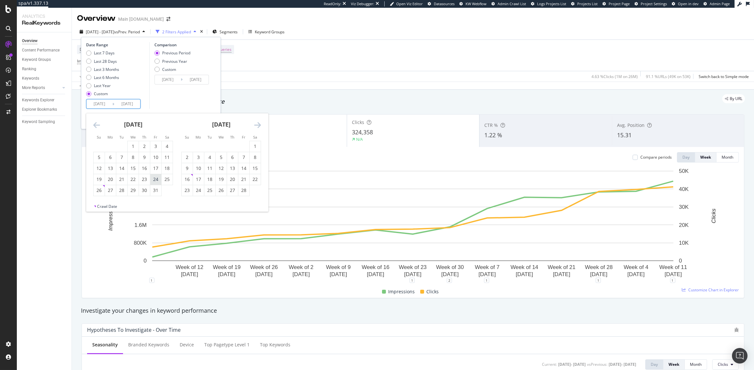
type input "2025/01/23"
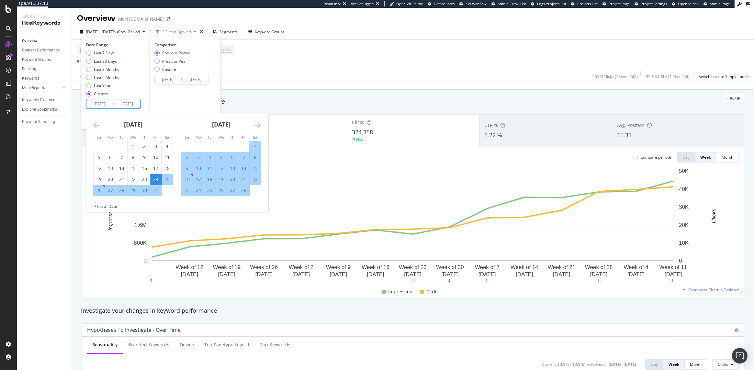
click at [258, 125] on icon "Move forward to switch to the next month." at bounding box center [257, 125] width 7 height 8
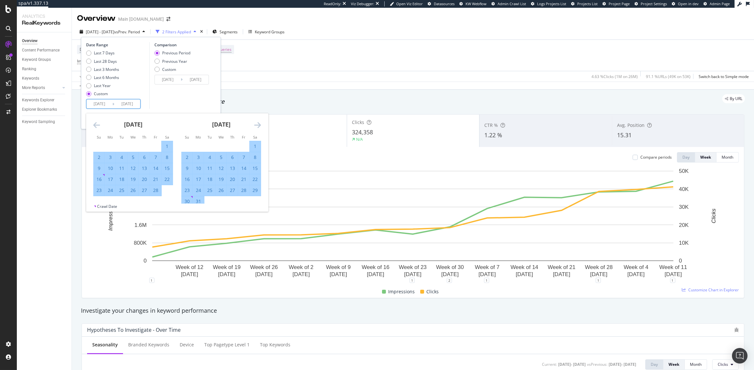
click at [258, 125] on icon "Move forward to switch to the next month." at bounding box center [257, 125] width 7 height 8
click at [212, 158] on div "6" at bounding box center [209, 157] width 11 height 6
type input "2025/05/06"
type input "2024/10/12"
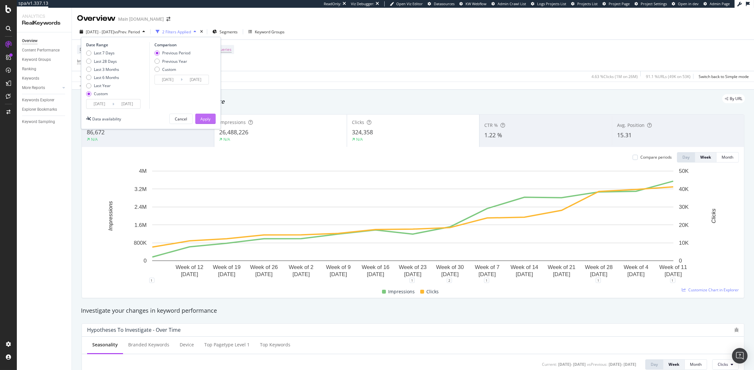
click at [204, 116] on div "Apply" at bounding box center [205, 119] width 10 height 6
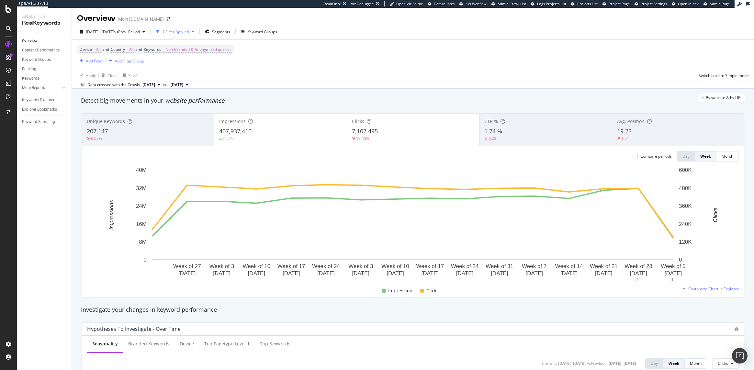
click at [98, 62] on div "Add Filter" at bounding box center [94, 61] width 17 height 6
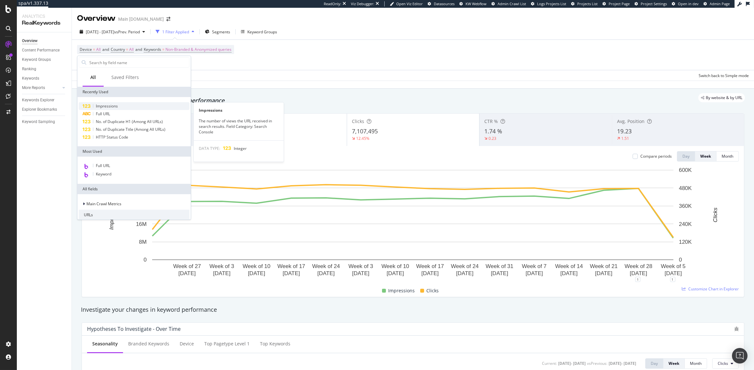
click at [116, 106] on span "Impressions" at bounding box center [107, 106] width 22 height 6
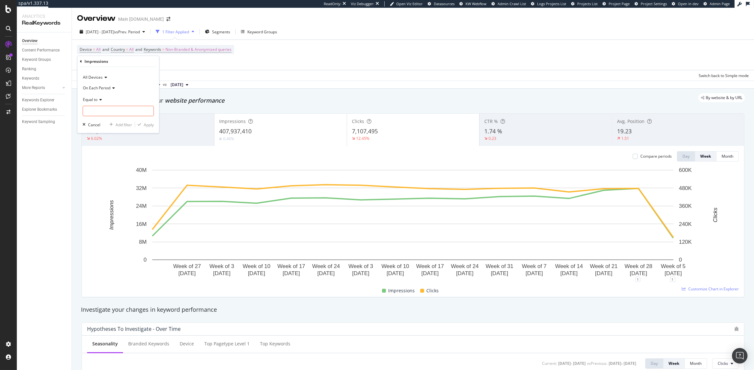
click at [102, 77] on span "All Devices" at bounding box center [93, 77] width 20 height 6
click at [127, 77] on div "All Devices" at bounding box center [118, 77] width 71 height 10
click at [112, 88] on icon at bounding box center [112, 88] width 5 height 4
click at [112, 118] on span "On Compared Period" at bounding box center [105, 118] width 38 height 6
click at [102, 114] on input "number" at bounding box center [118, 111] width 71 height 10
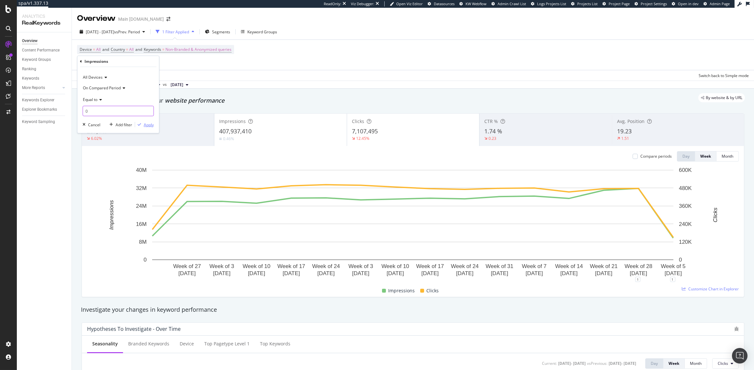
type input "0"
click at [148, 124] on div "Apply" at bounding box center [149, 125] width 10 height 6
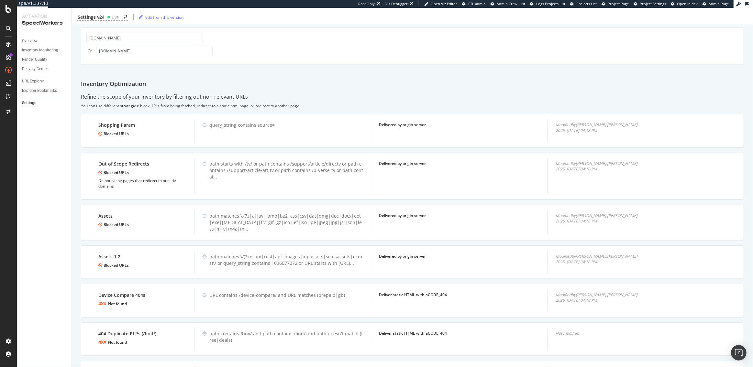
scroll to position [224, 0]
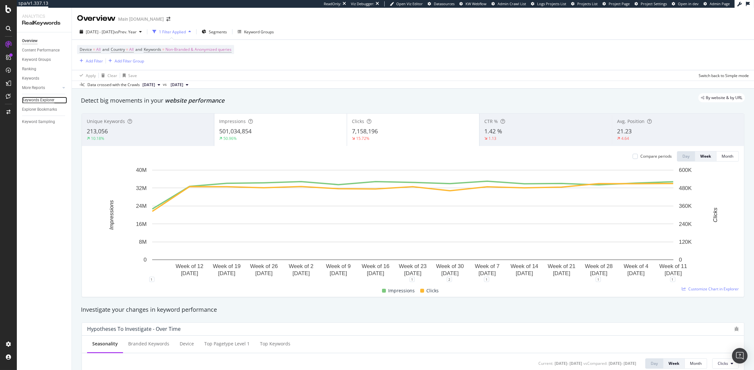
click at [44, 99] on div "Keywords Explorer" at bounding box center [38, 100] width 32 height 7
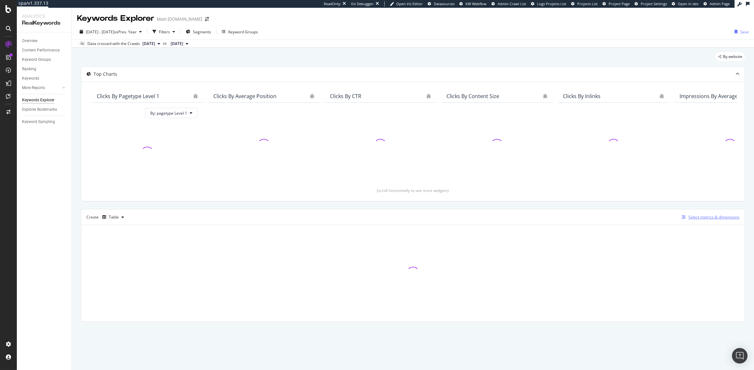
click at [701, 216] on div "Select metrics & dimensions" at bounding box center [713, 217] width 51 height 6
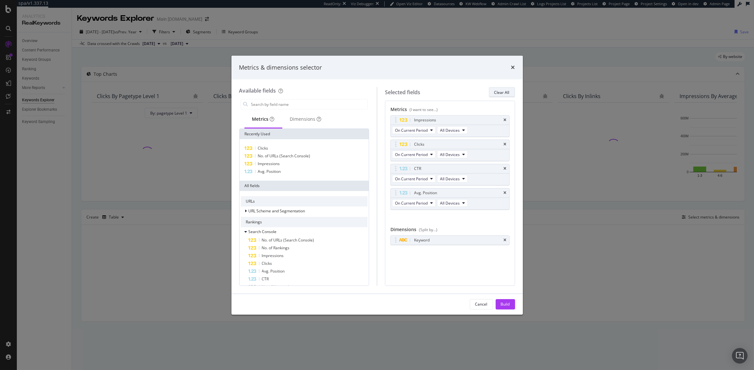
click at [496, 92] on div "Clear All" at bounding box center [501, 93] width 15 height 6
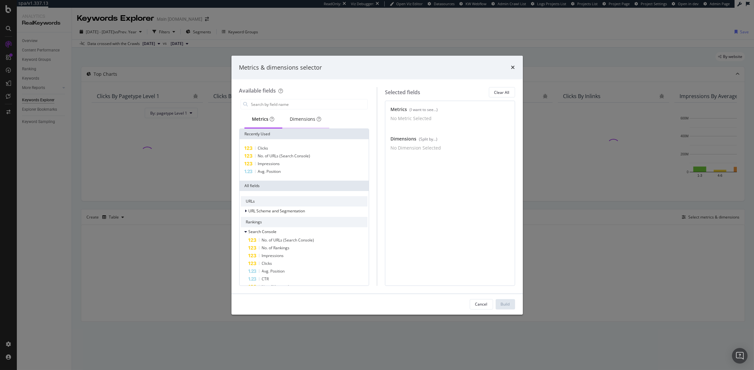
click at [306, 116] on div "Dimensions" at bounding box center [305, 119] width 31 height 6
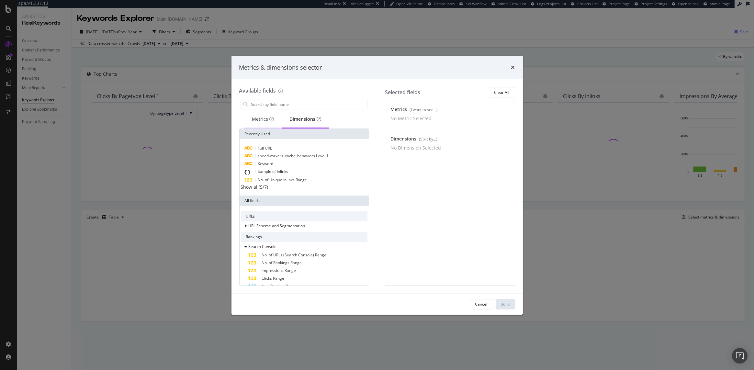
click at [263, 119] on div "Metrics" at bounding box center [263, 119] width 22 height 6
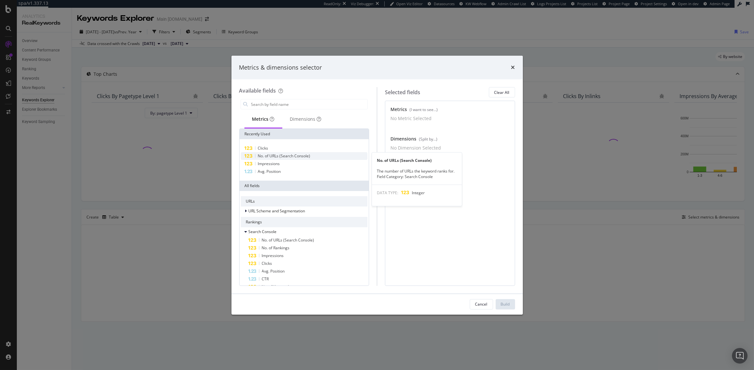
click at [270, 156] on span "No. of URLs (Search Console)" at bounding box center [284, 156] width 52 height 6
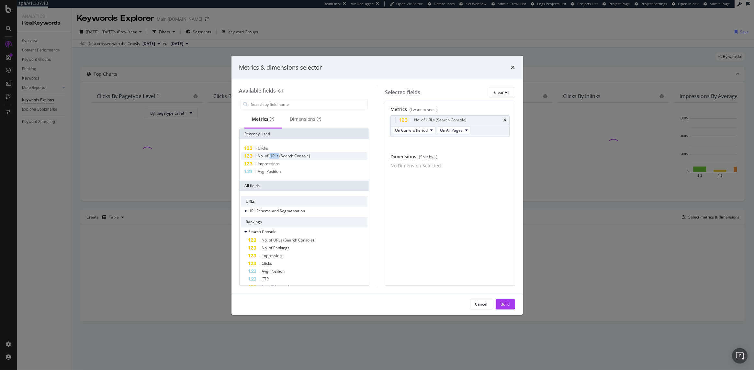
click at [270, 156] on span "No. of URLs (Search Console)" at bounding box center [284, 156] width 52 height 6
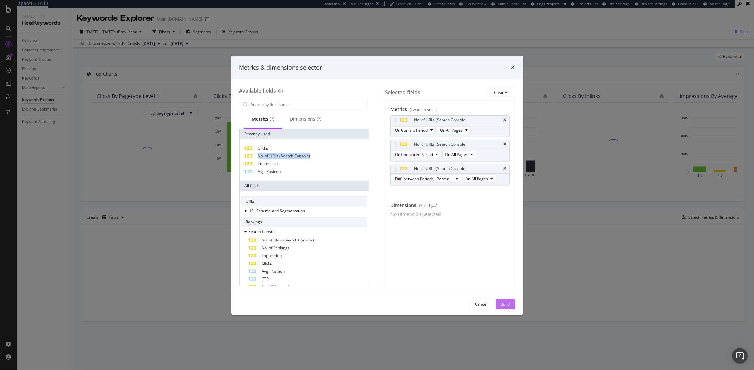
click at [510, 306] on button "Build" at bounding box center [504, 304] width 19 height 10
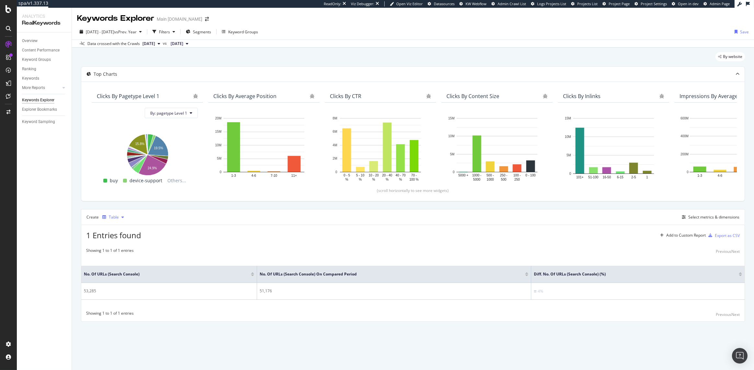
click at [109, 216] on div "Table" at bounding box center [114, 217] width 10 height 4
click at [120, 240] on div "Trend" at bounding box center [120, 239] width 11 height 6
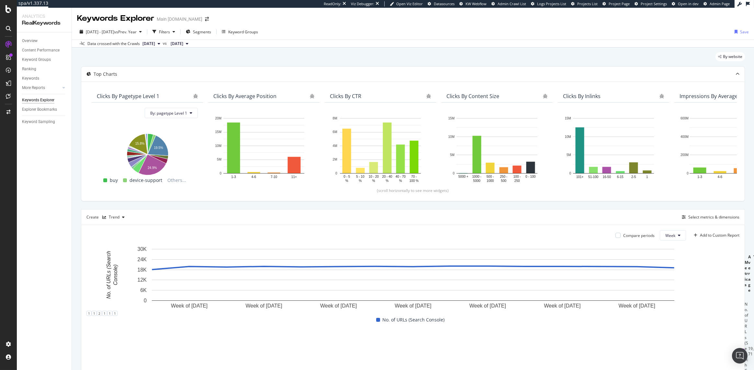
scroll to position [41, 0]
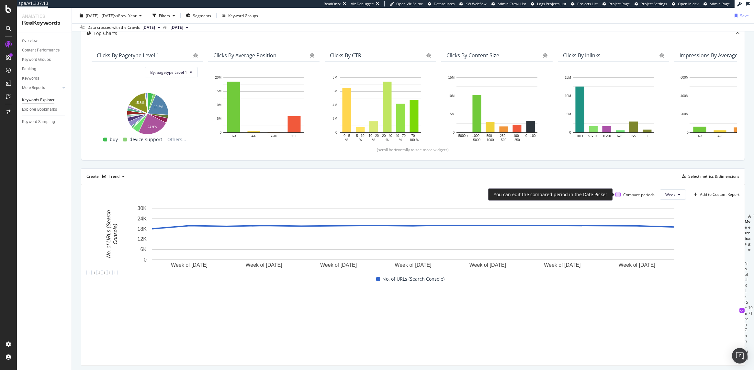
click at [617, 194] on div at bounding box center [617, 194] width 5 height 5
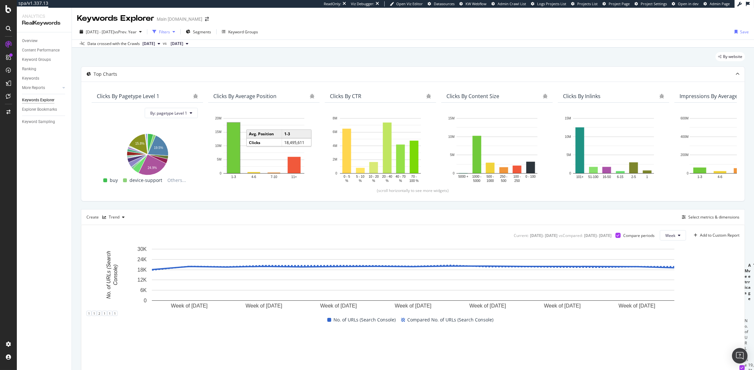
click at [170, 33] on div "Filters" at bounding box center [164, 32] width 11 height 6
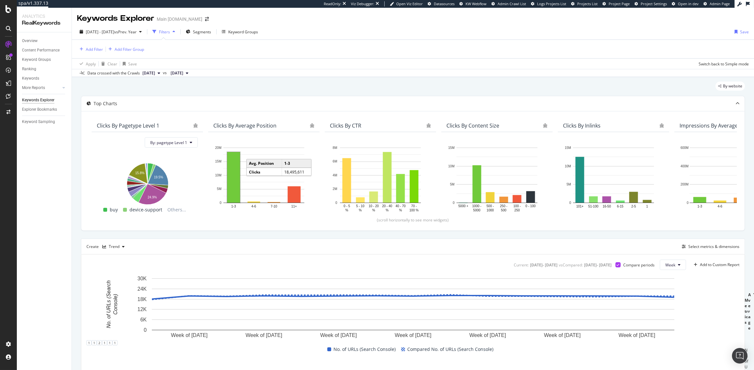
click at [90, 44] on div "Add Filter Add Filter Group" at bounding box center [412, 49] width 671 height 18
click at [90, 47] on div "Add Filter" at bounding box center [94, 50] width 17 height 6
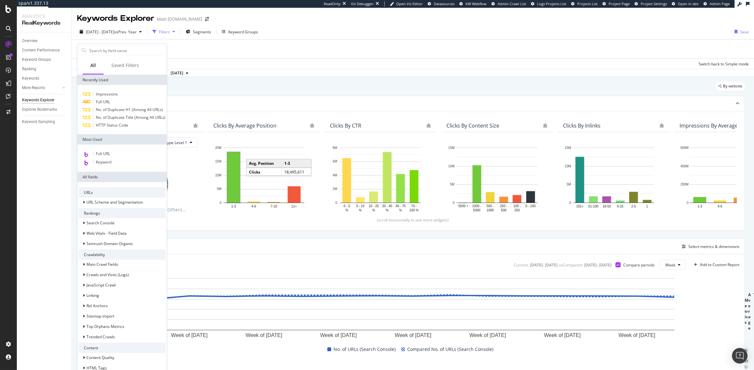
type input "o"
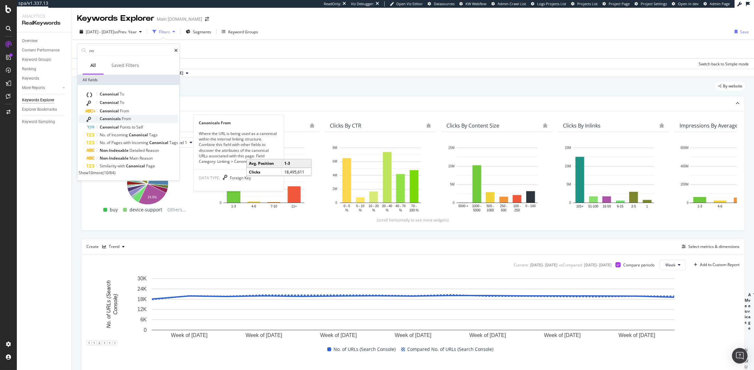
type input "n"
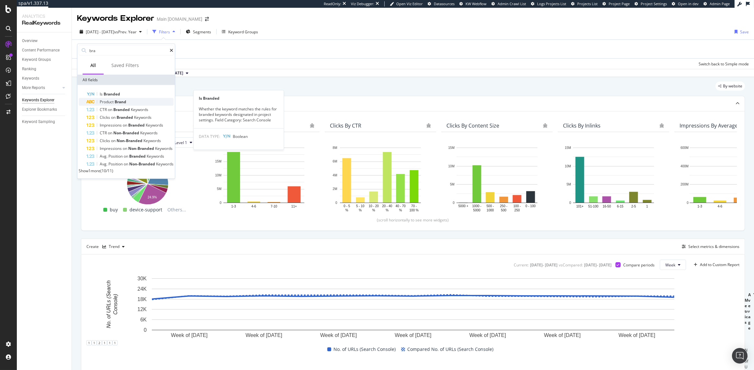
type input "bra"
click at [133, 98] on div "Product Brand" at bounding box center [129, 102] width 87 height 8
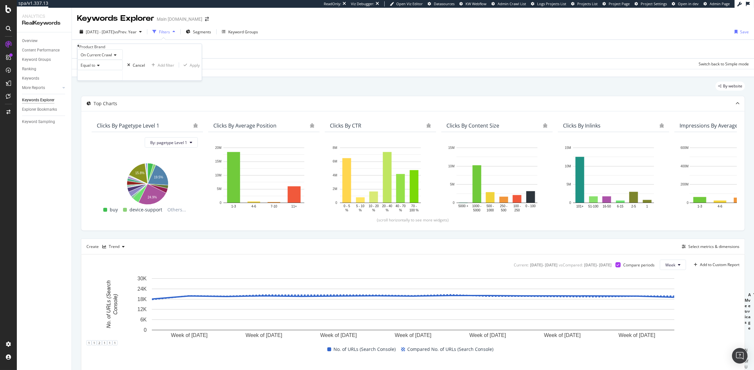
click at [83, 50] on div "Product Brand" at bounding box center [139, 47] width 124 height 6
click at [79, 48] on icon at bounding box center [78, 46] width 2 height 4
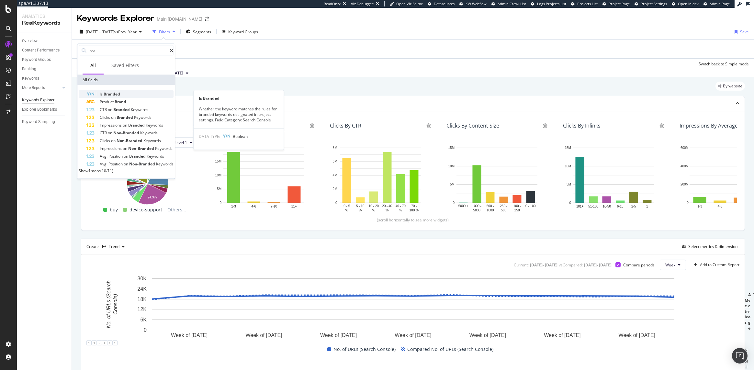
click at [110, 95] on span "Branded" at bounding box center [112, 94] width 17 height 6
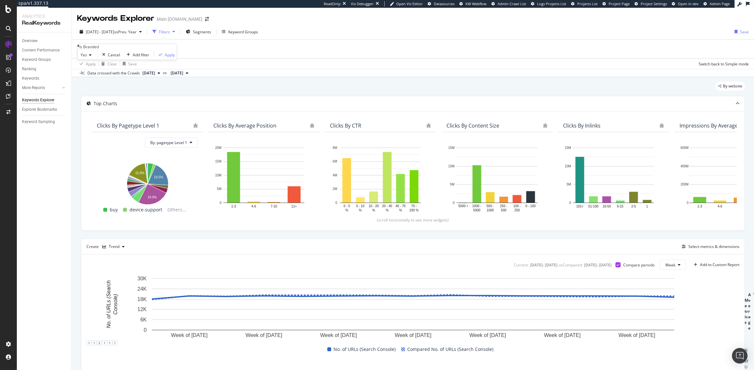
click at [92, 57] on icon at bounding box center [89, 55] width 5 height 4
click at [94, 73] on div "No" at bounding box center [88, 70] width 20 height 7
click at [163, 57] on div "Apply" at bounding box center [168, 55] width 10 height 6
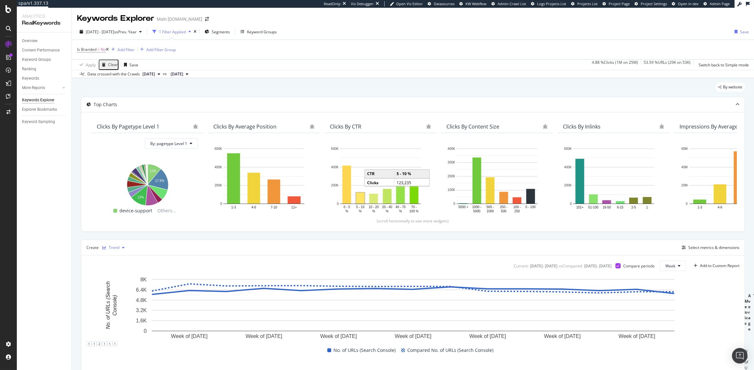
click at [113, 247] on div "Trend" at bounding box center [114, 248] width 11 height 4
click at [110, 259] on icon at bounding box center [110, 258] width 4 height 4
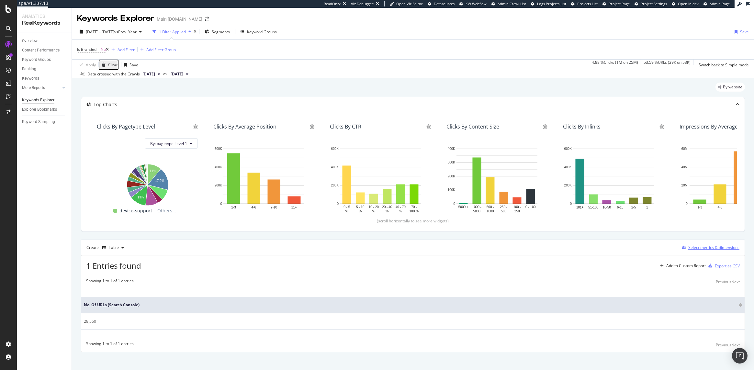
click at [699, 244] on div "Select metrics & dimensions" at bounding box center [709, 247] width 60 height 7
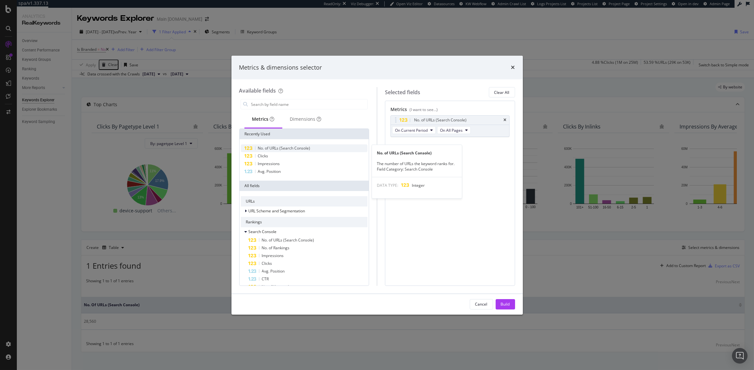
click at [274, 150] on span "No. of URLs (Search Console)" at bounding box center [284, 148] width 52 height 6
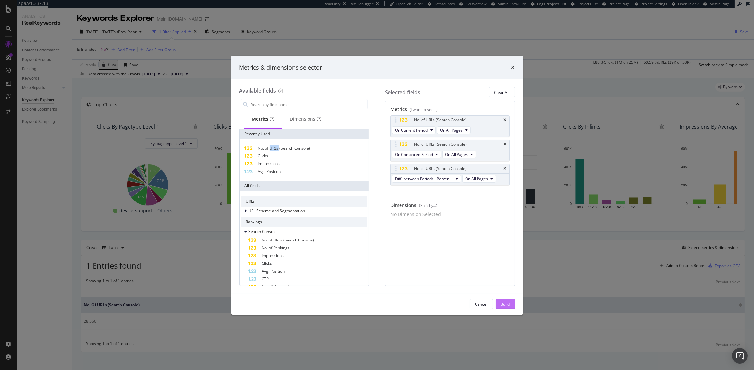
click at [507, 303] on div "Build" at bounding box center [505, 304] width 9 height 6
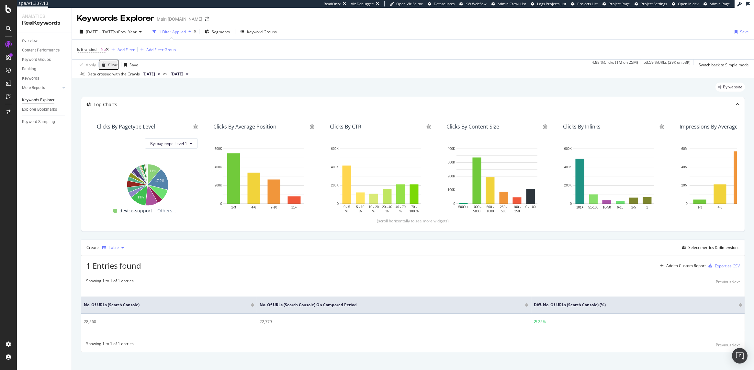
click at [119, 247] on div "button" at bounding box center [123, 248] width 8 height 4
click at [118, 269] on div "Trend" at bounding box center [120, 269] width 11 height 6
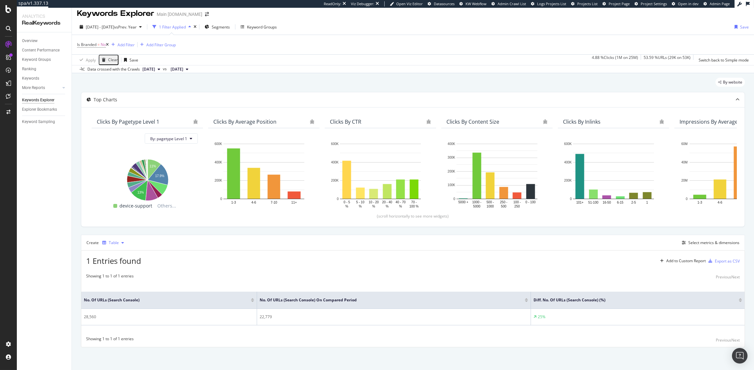
click at [119, 244] on div "button" at bounding box center [123, 243] width 8 height 4
click at [127, 296] on div "Stacked Bar" at bounding box center [126, 297] width 22 height 6
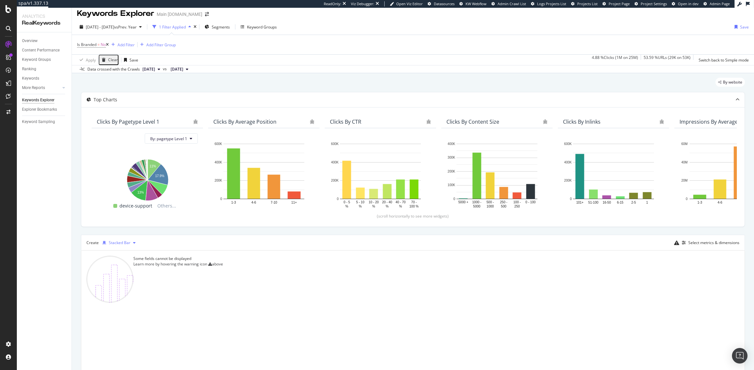
click at [124, 242] on div "Stacked Bar" at bounding box center [120, 243] width 22 height 4
click at [120, 273] on div "Series" at bounding box center [120, 275] width 11 height 6
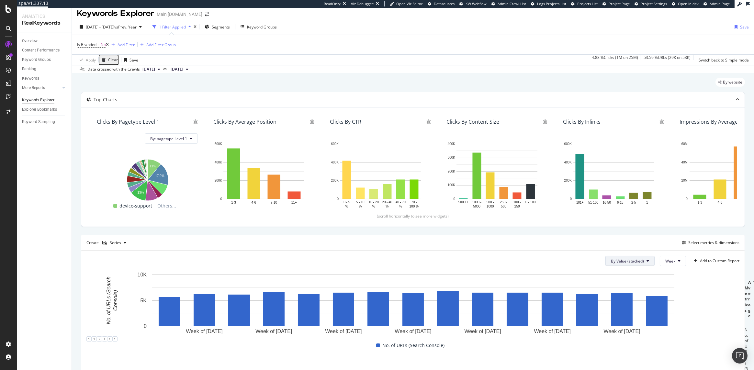
click at [641, 260] on span "By Value (stacked)" at bounding box center [627, 261] width 33 height 6
click at [720, 304] on rect "A chart." at bounding box center [412, 303] width 653 height 65
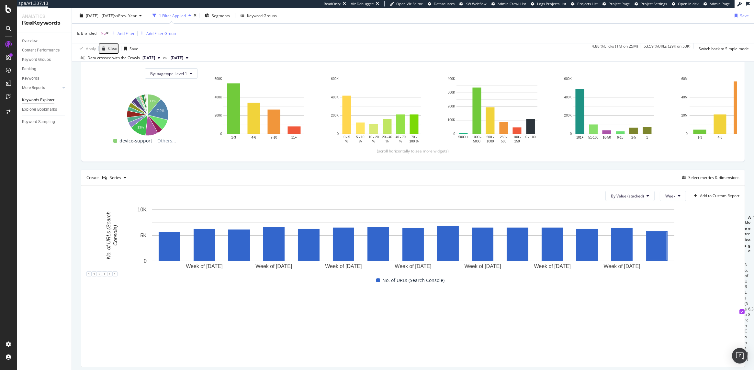
scroll to position [71, 0]
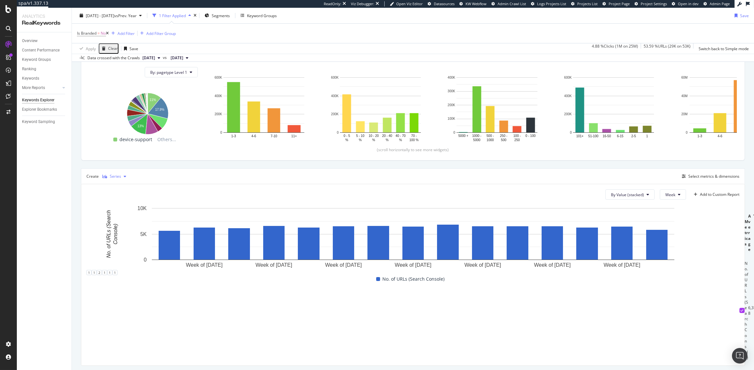
click at [122, 178] on div "button" at bounding box center [125, 176] width 8 height 4
click at [121, 187] on div "Table" at bounding box center [120, 187] width 10 height 6
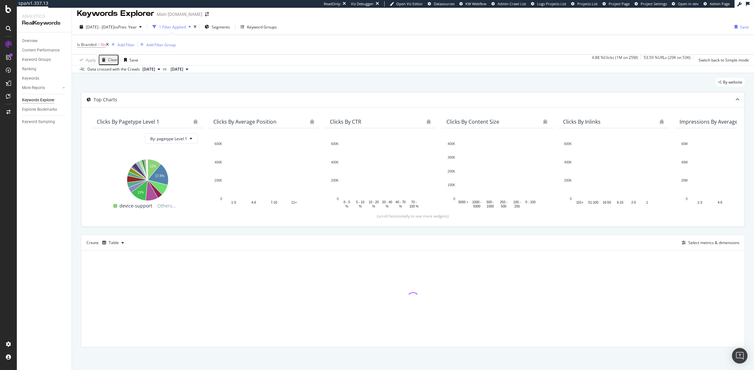
scroll to position [5, 0]
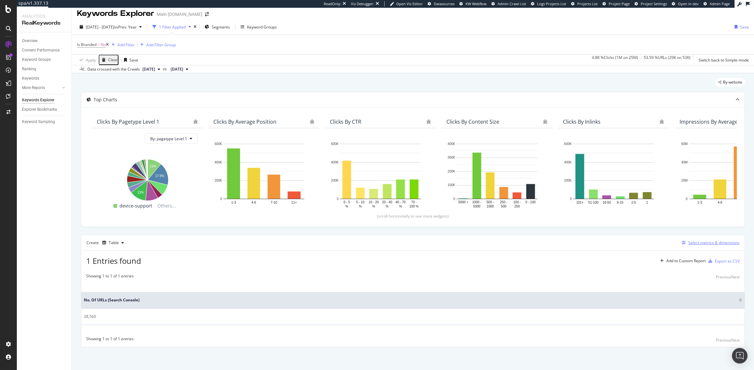
click at [706, 241] on div "Select metrics & dimensions" at bounding box center [713, 243] width 51 height 6
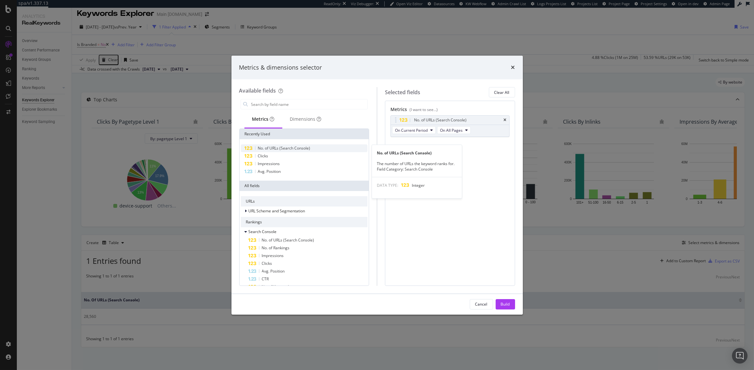
click at [294, 146] on span "No. of URLs (Search Console)" at bounding box center [284, 148] width 52 height 6
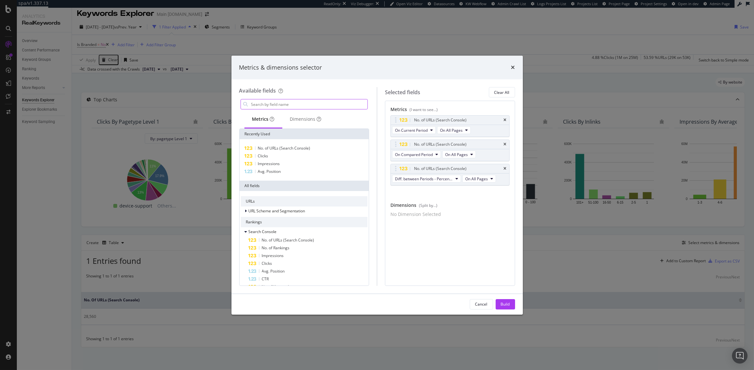
click at [279, 102] on input "modal" at bounding box center [308, 104] width 117 height 10
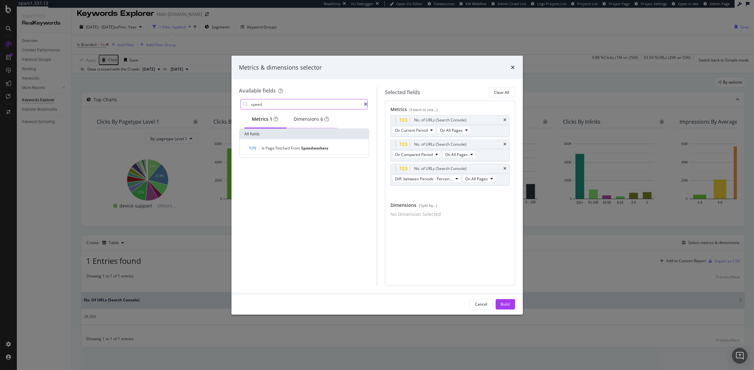
type input "speed"
click at [312, 121] on div "Dimensions 6" at bounding box center [311, 119] width 35 height 6
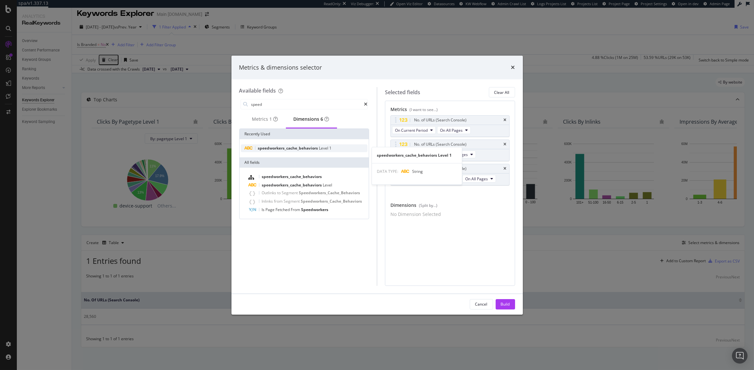
click at [301, 147] on div "speedworkers_cache_behaviors Level 1" at bounding box center [304, 148] width 127 height 8
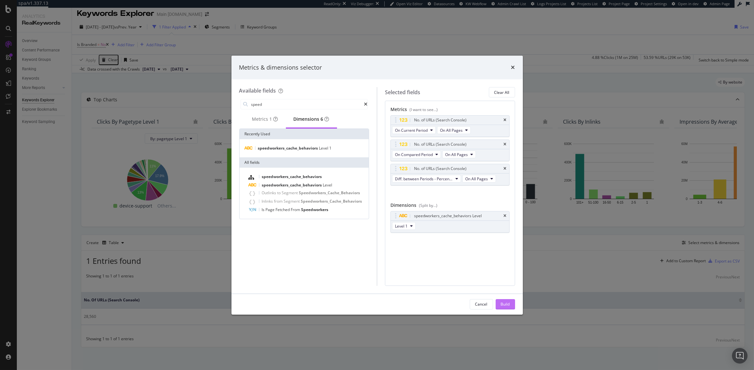
click at [506, 300] on div "Build" at bounding box center [505, 304] width 9 height 10
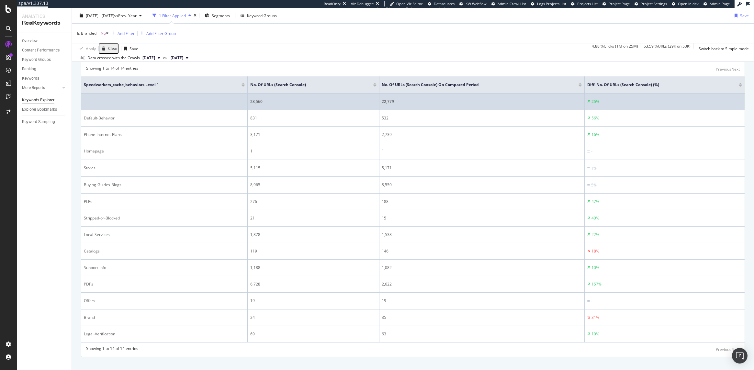
scroll to position [222, 0]
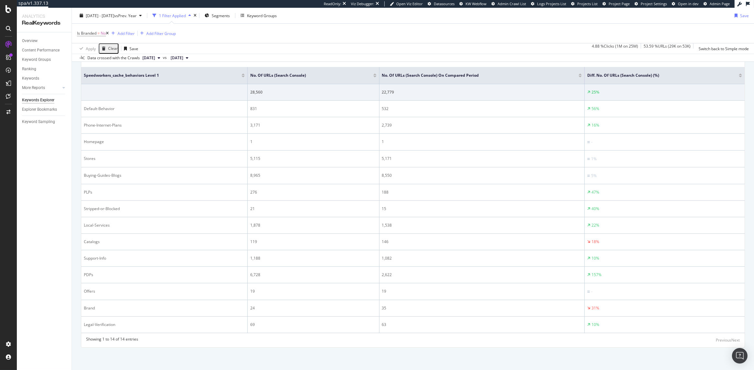
click at [375, 76] on div at bounding box center [374, 77] width 3 height 2
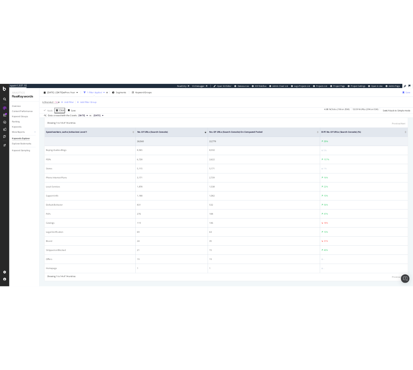
scroll to position [211, 0]
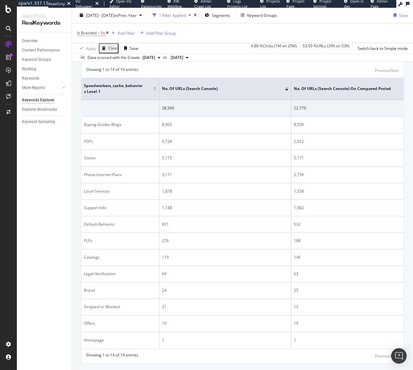
drag, startPoint x: 246, startPoint y: 93, endPoint x: 157, endPoint y: 93, distance: 88.3
click at [157, 93] on span at bounding box center [159, 89] width 4 height 22
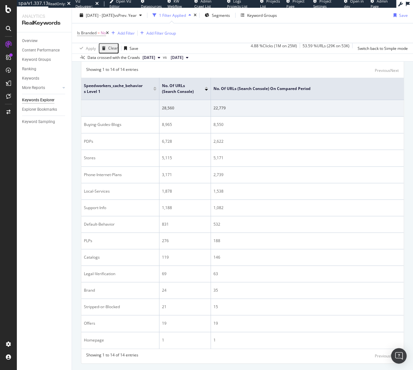
drag, startPoint x: 289, startPoint y: 95, endPoint x: 196, endPoint y: 95, distance: 93.2
click at [196, 95] on th "No. of URLs (Search Console)" at bounding box center [184, 89] width 51 height 22
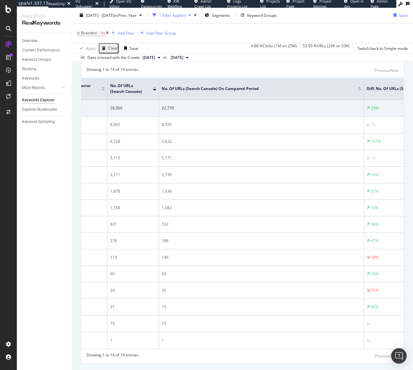
scroll to position [0, 0]
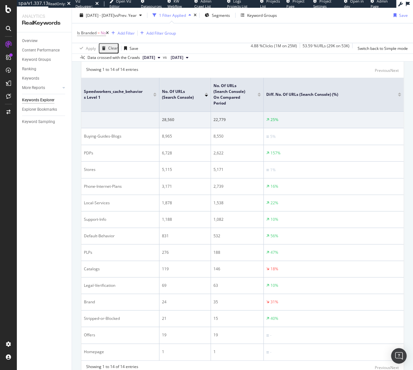
drag, startPoint x: 363, startPoint y: 97, endPoint x: 251, endPoint y: 98, distance: 112.0
click at [250, 98] on th "No. of URLs (Search Console) On Compared Period" at bounding box center [237, 95] width 53 height 34
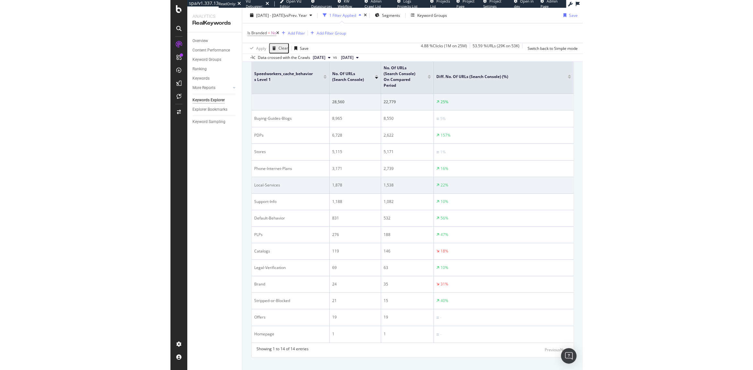
scroll to position [225, 0]
